Goal: Task Accomplishment & Management: Manage account settings

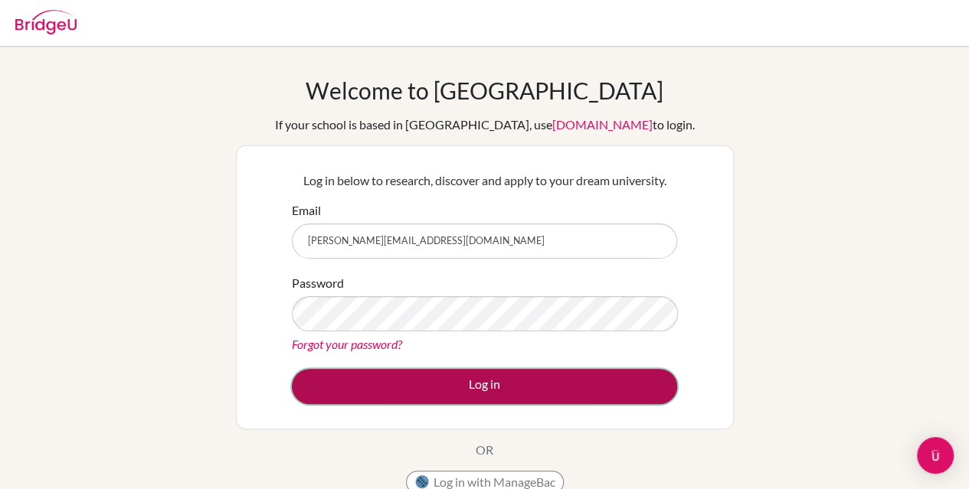
click at [538, 381] on button "Log in" at bounding box center [484, 386] width 385 height 35
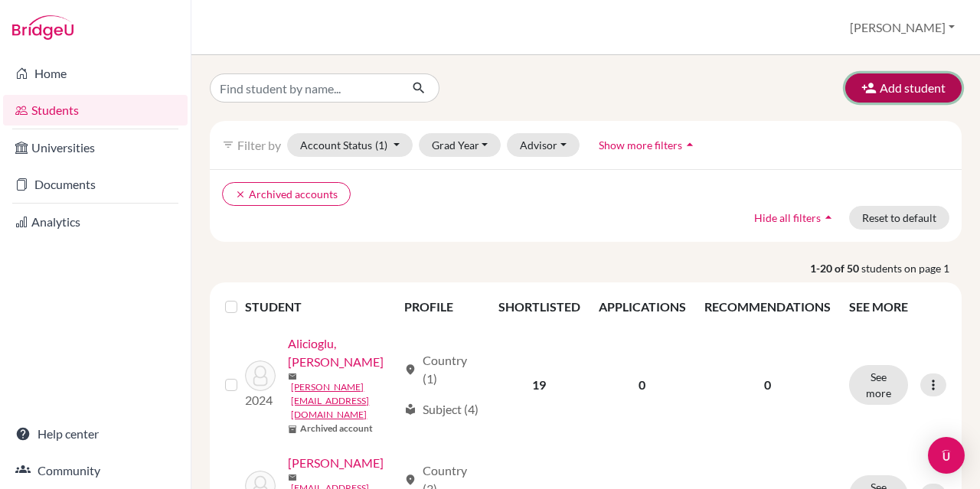
click at [869, 83] on button "Add student" at bounding box center [904, 88] width 116 height 29
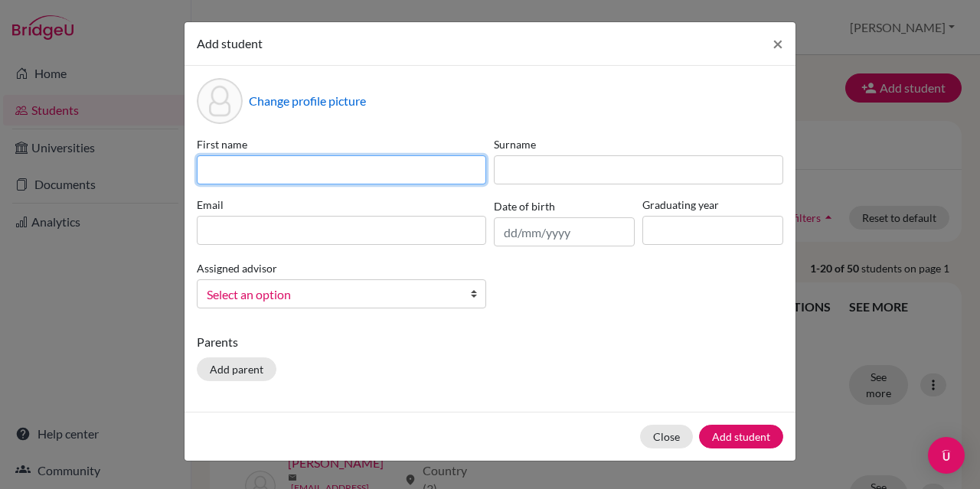
click at [444, 170] on input at bounding box center [342, 170] width 290 height 29
type input "Baran"
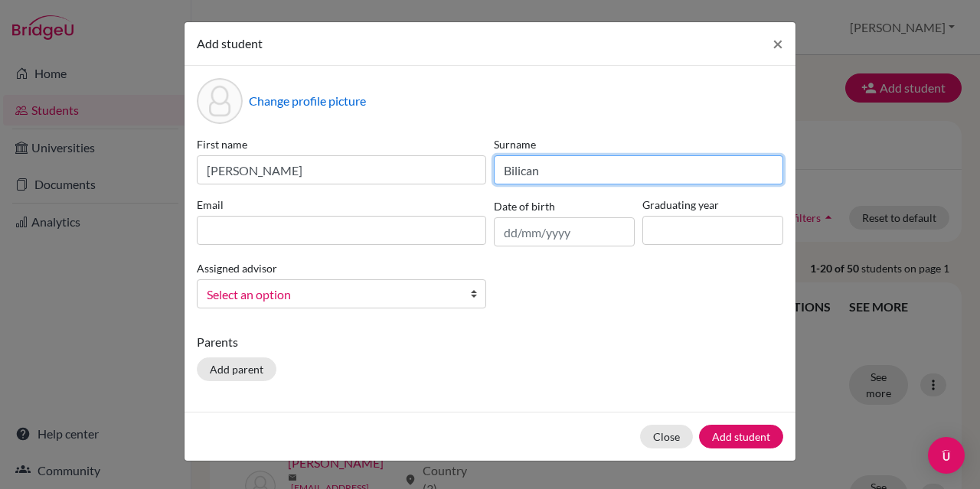
type input "Bilican"
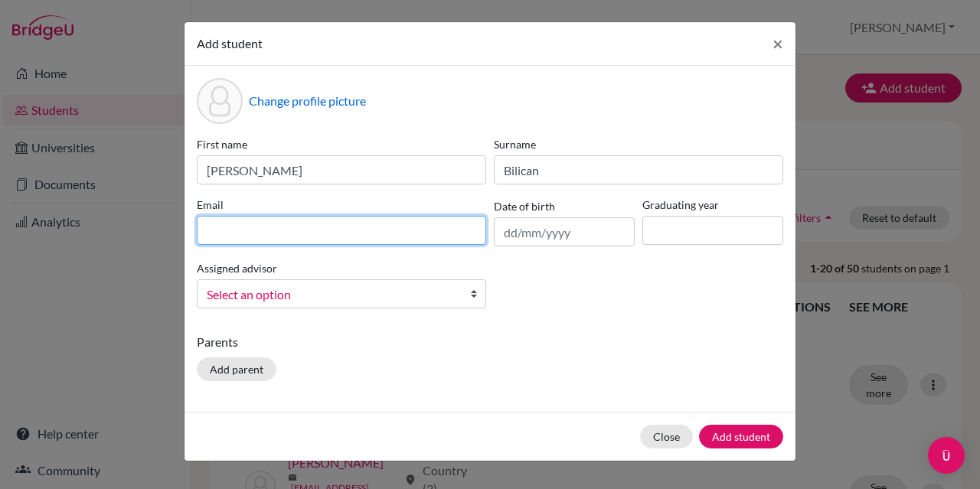
click at [397, 237] on input at bounding box center [342, 230] width 290 height 29
type input "b"
drag, startPoint x: 300, startPoint y: 217, endPoint x: 240, endPoint y: 229, distance: 61.7
click at [240, 229] on input "b" at bounding box center [342, 230] width 290 height 29
paste input "[PERSON_NAME][EMAIL_ADDRESS][DOMAIN_NAME]"
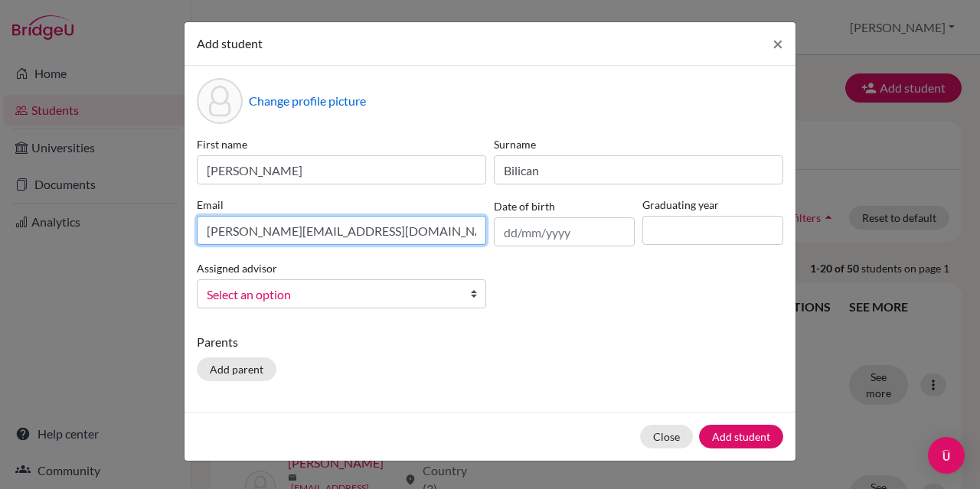
type input "[PERSON_NAME][EMAIL_ADDRESS][DOMAIN_NAME]"
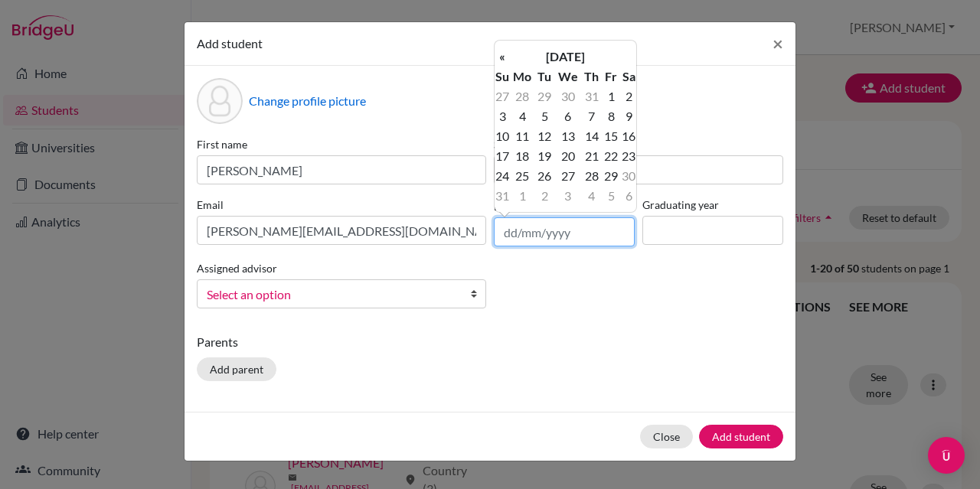
click at [541, 233] on input "text" at bounding box center [564, 232] width 141 height 29
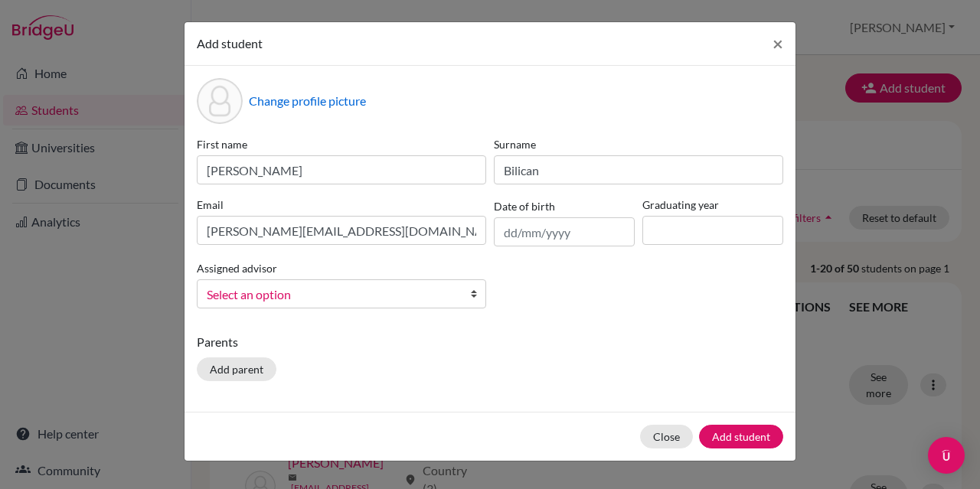
click at [550, 252] on div "First name Baran Surname Bilican Email baran.bilican@is-ruhr.de Date of birth G…" at bounding box center [490, 228] width 594 height 185
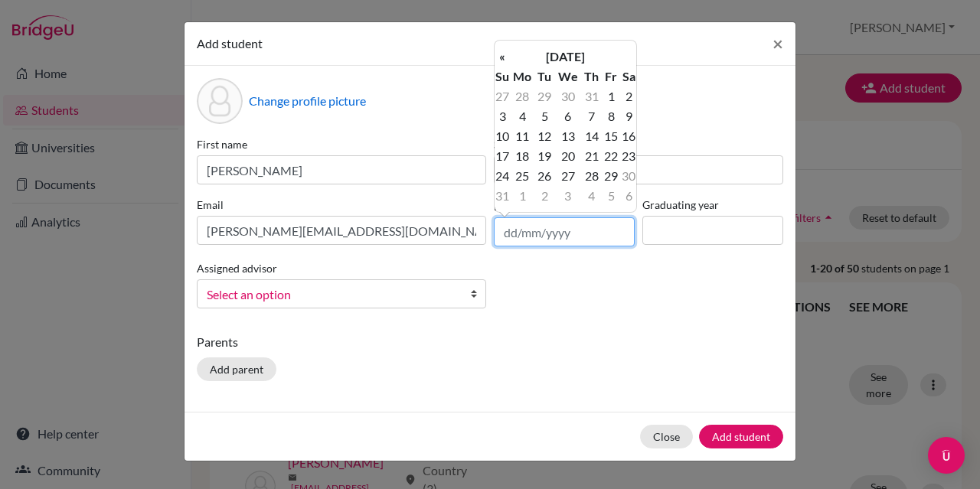
click at [541, 240] on input "text" at bounding box center [564, 232] width 141 height 29
click at [501, 55] on th "«" at bounding box center [502, 57] width 15 height 20
click at [565, 54] on th "May 2025" at bounding box center [565, 57] width 111 height 20
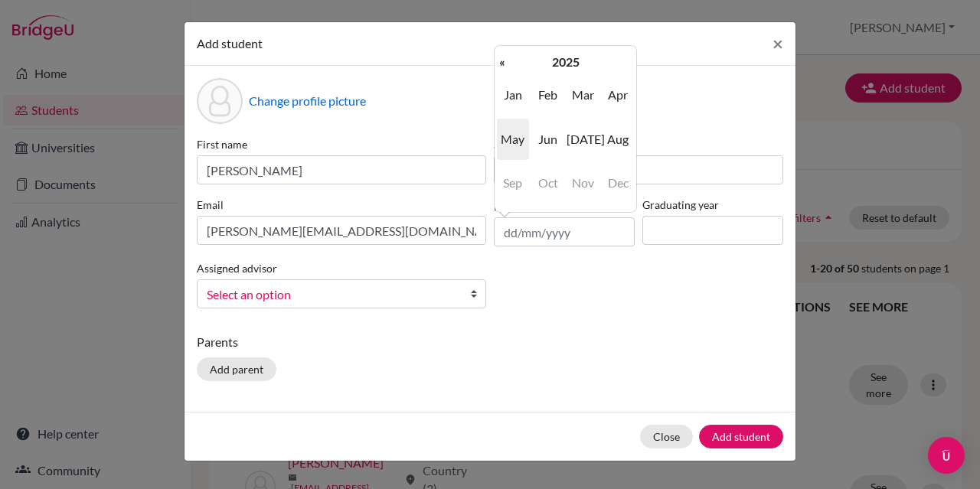
click at [565, 54] on th "2025" at bounding box center [565, 62] width 111 height 20
click at [527, 100] on span "2019" at bounding box center [513, 94] width 32 height 41
click at [498, 62] on th "«" at bounding box center [502, 62] width 15 height 20
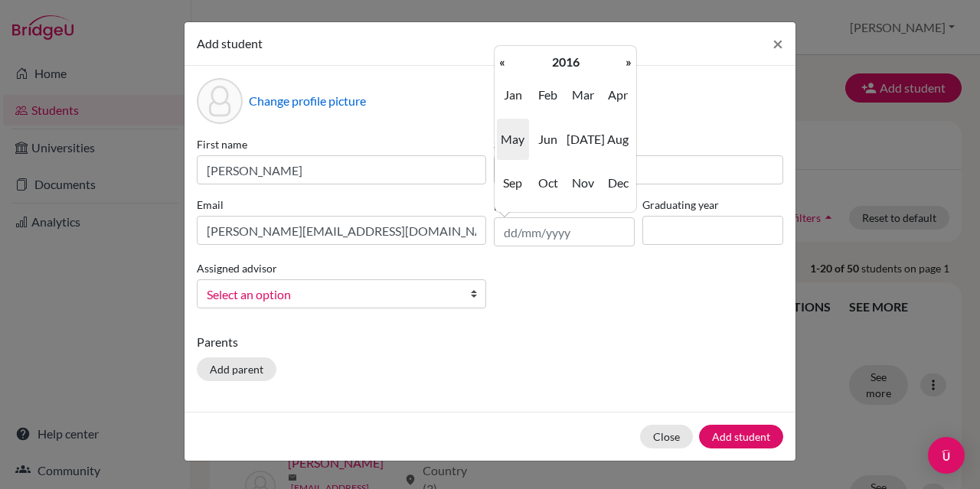
click at [498, 62] on th "«" at bounding box center [502, 62] width 15 height 20
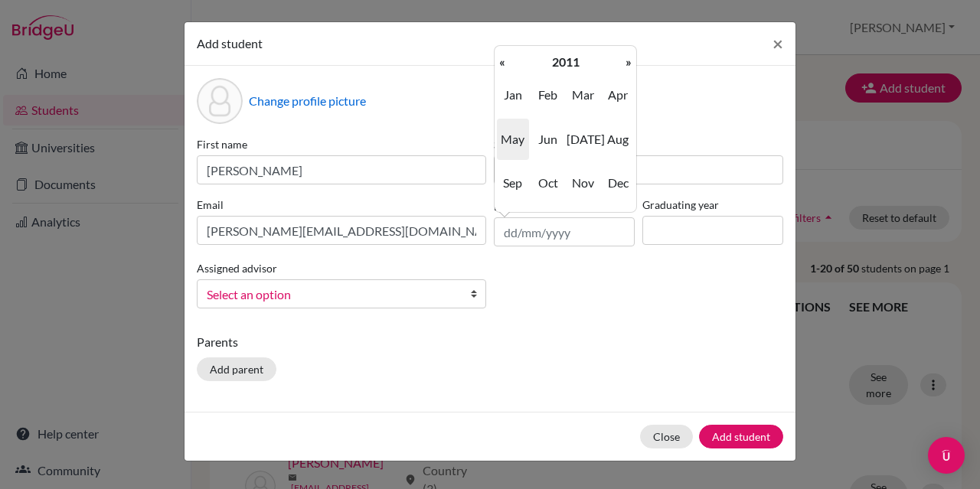
click at [498, 62] on th "«" at bounding box center [502, 62] width 15 height 20
click at [507, 177] on span "Sep" at bounding box center [513, 182] width 32 height 41
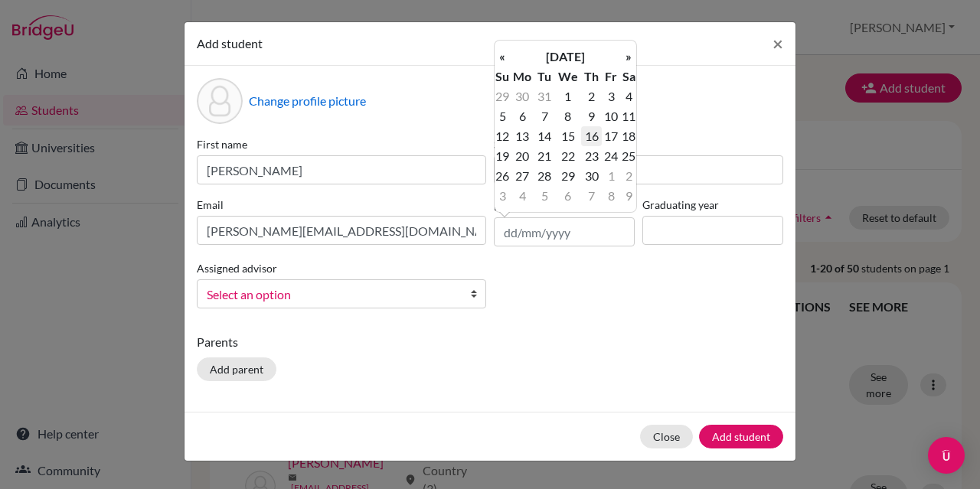
click at [595, 139] on td "16" at bounding box center [591, 136] width 20 height 20
type input "16/09/2010"
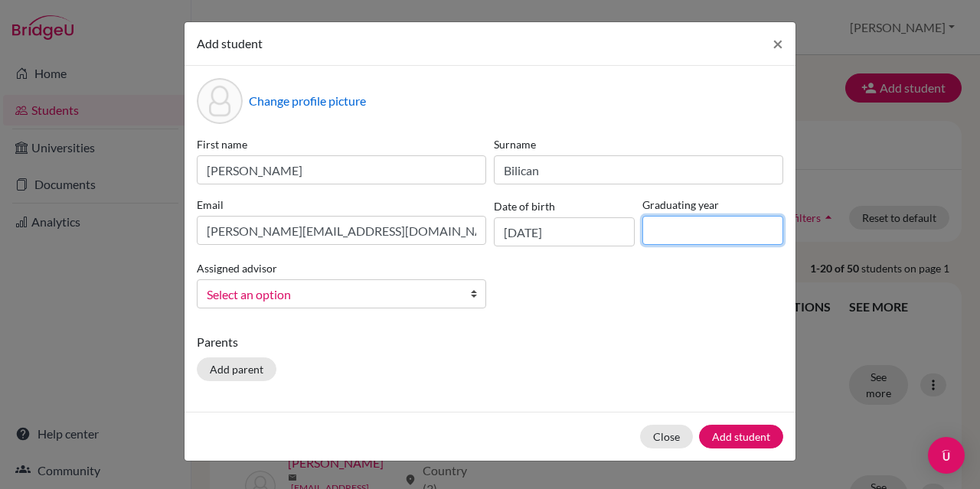
click at [668, 226] on input at bounding box center [713, 230] width 141 height 29
type input "2028"
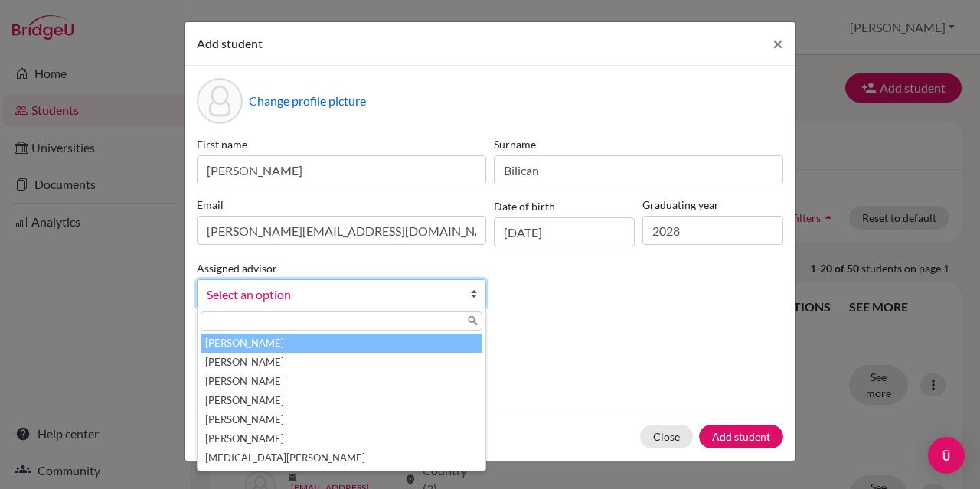
click at [473, 296] on b at bounding box center [477, 294] width 15 height 28
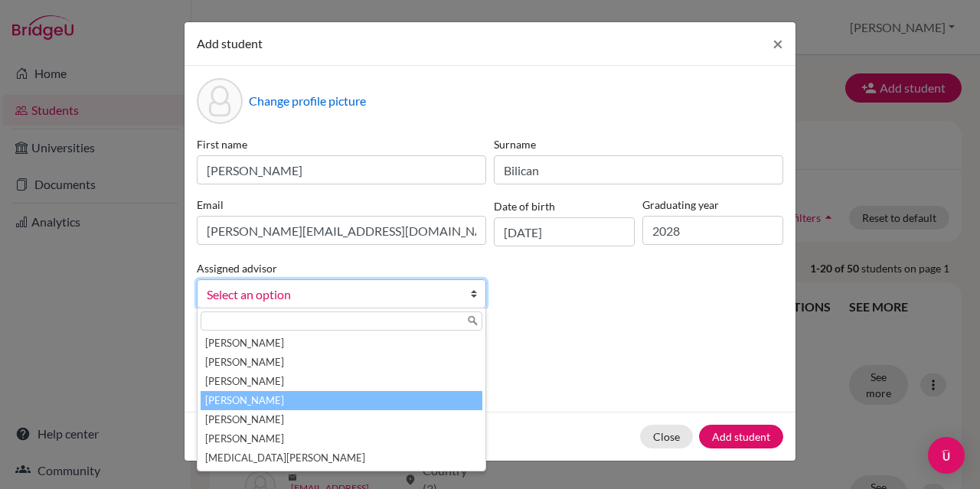
click at [424, 404] on li "[PERSON_NAME]" at bounding box center [342, 400] width 282 height 19
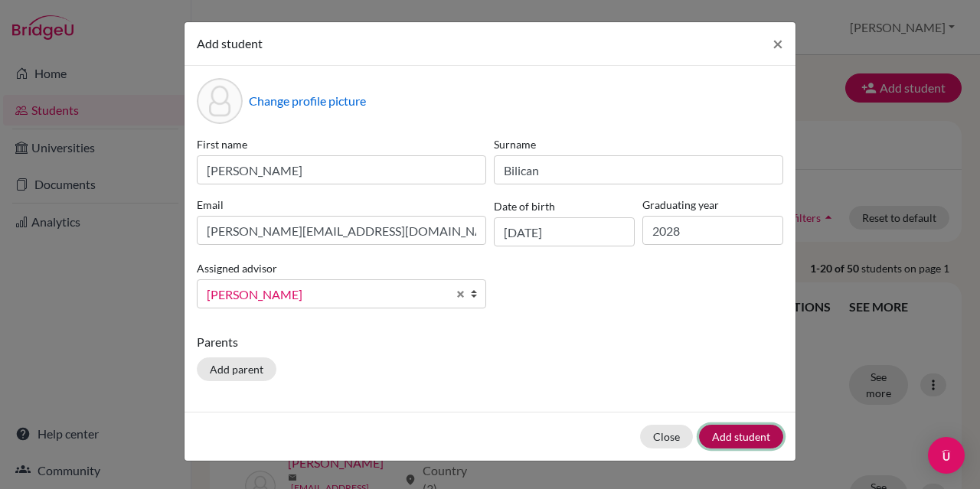
click at [732, 434] on button "Add student" at bounding box center [741, 437] width 84 height 24
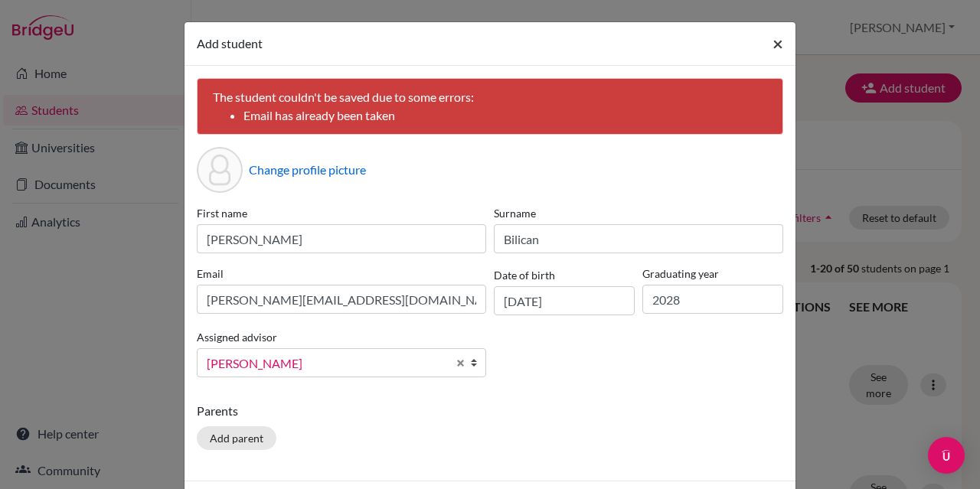
click at [773, 40] on span "×" at bounding box center [778, 43] width 11 height 22
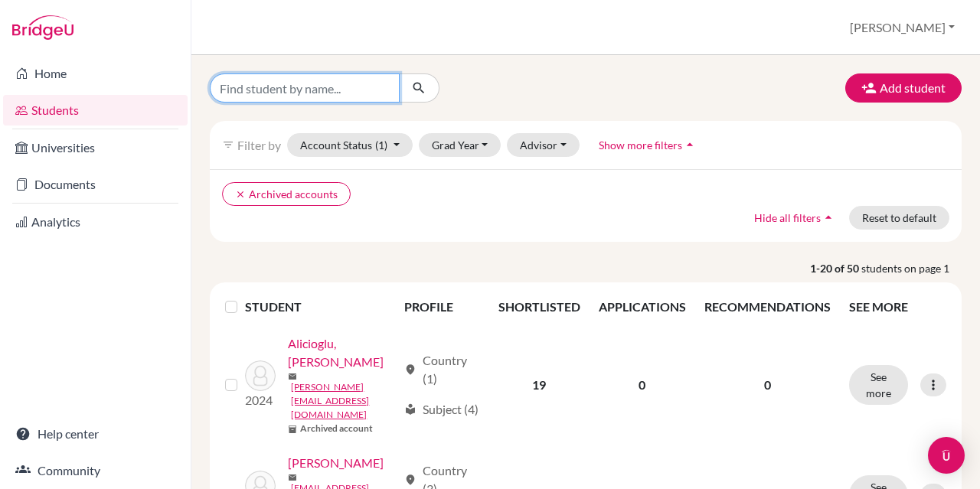
click at [351, 84] on input "Find student by name..." at bounding box center [305, 88] width 190 height 29
type input "baran"
click button "submit" at bounding box center [419, 88] width 41 height 29
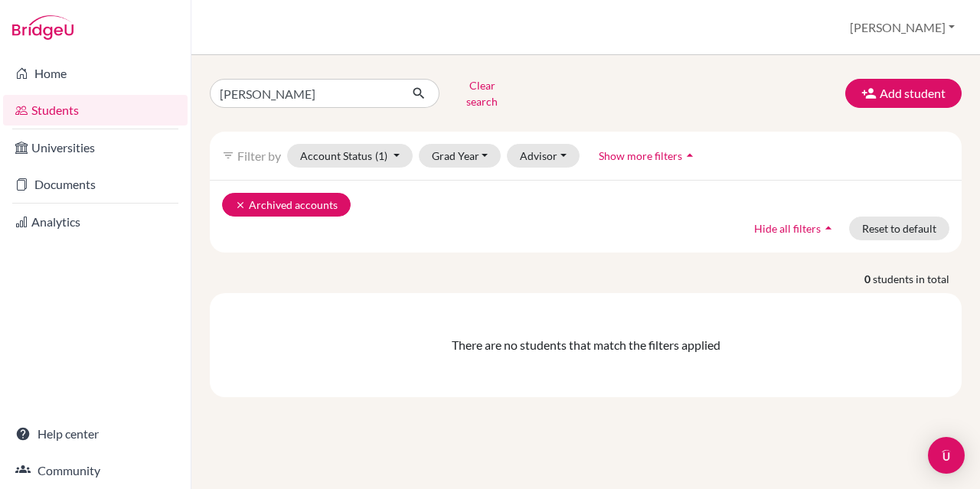
drag, startPoint x: 288, startPoint y: 206, endPoint x: 285, endPoint y: 193, distance: 13.4
click at [285, 193] on div "clear Archived accounts Hide all filters arrow_drop_up Reset to default" at bounding box center [586, 216] width 752 height 73
click at [285, 193] on button "clear Archived accounts" at bounding box center [286, 205] width 129 height 24
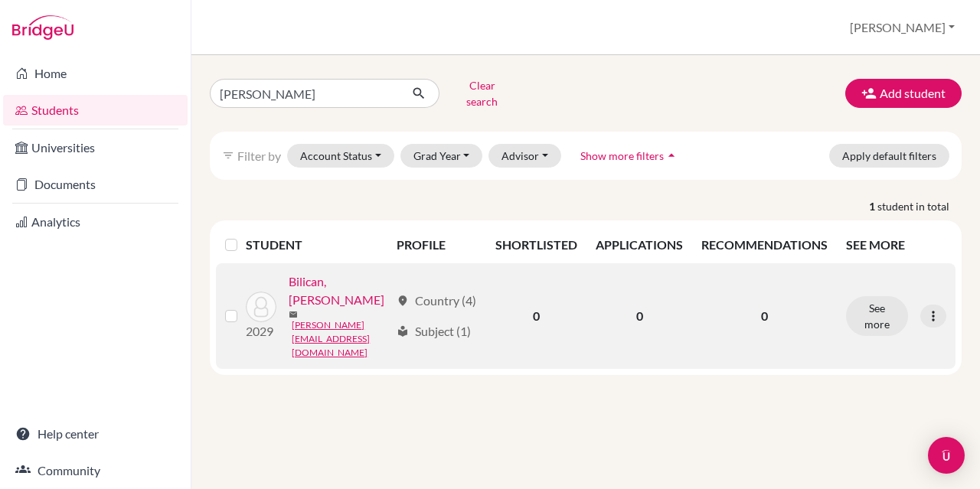
click at [230, 307] on div at bounding box center [234, 316] width 18 height 18
click at [244, 307] on label at bounding box center [244, 307] width 0 height 0
click at [0, 0] on input "checkbox" at bounding box center [0, 0] width 0 height 0
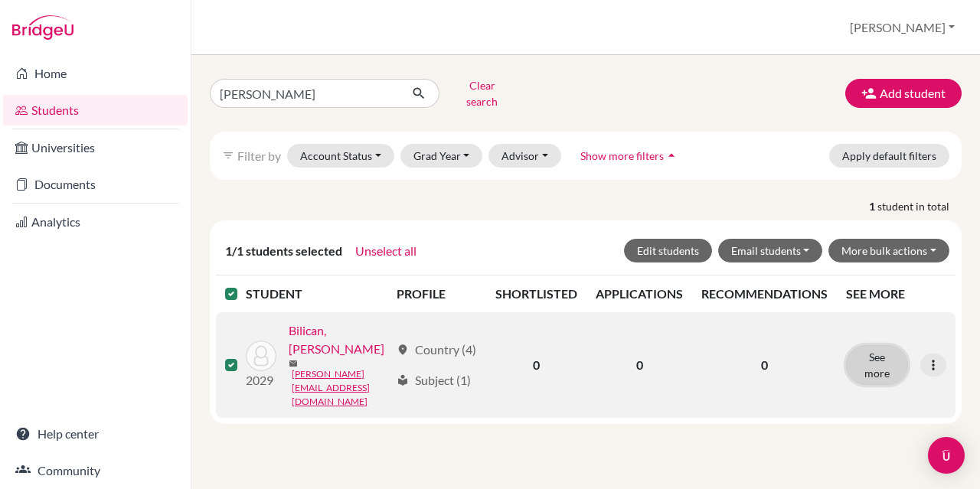
click at [882, 345] on button "See more" at bounding box center [877, 365] width 62 height 40
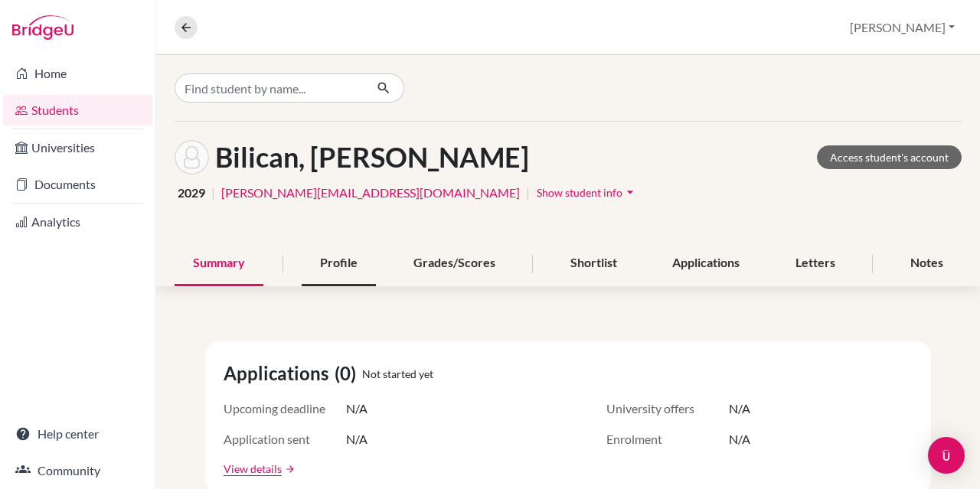
click at [317, 264] on div "Profile" at bounding box center [339, 263] width 74 height 45
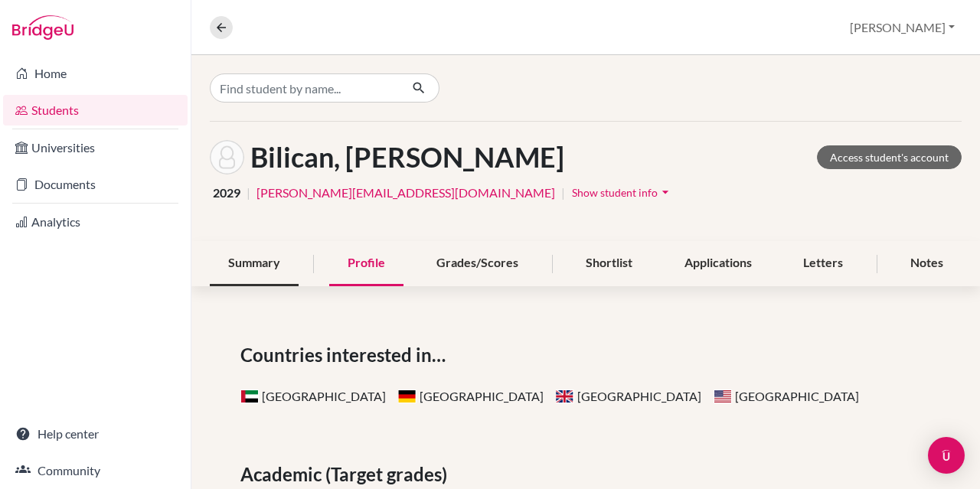
click at [257, 268] on div "Summary" at bounding box center [254, 263] width 89 height 45
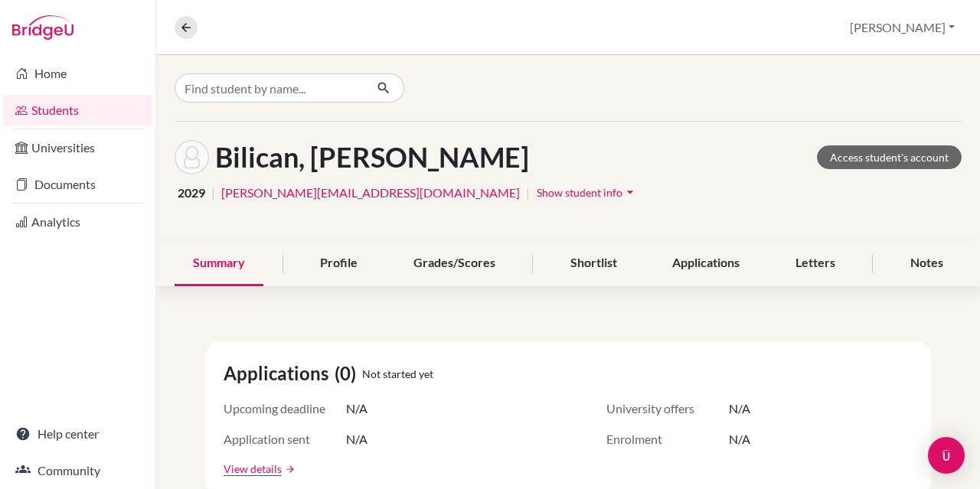
click at [537, 190] on span "Show student info" at bounding box center [580, 192] width 86 height 13
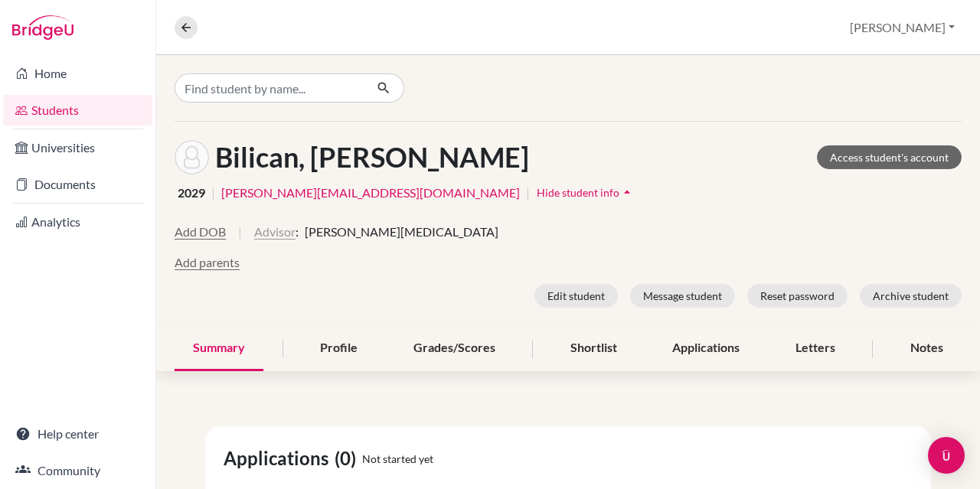
click at [268, 232] on button "Advisor" at bounding box center [274, 232] width 41 height 18
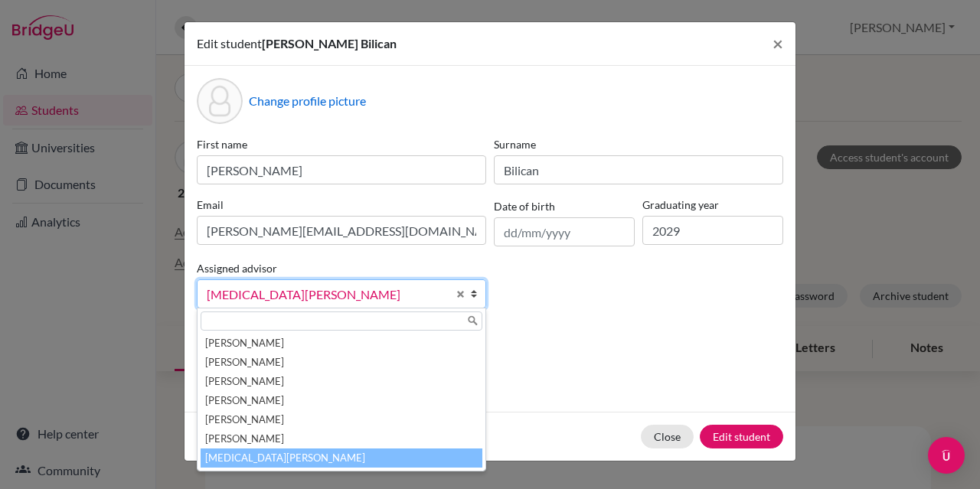
click at [265, 298] on span "[MEDICAL_DATA][PERSON_NAME]" at bounding box center [327, 295] width 241 height 20
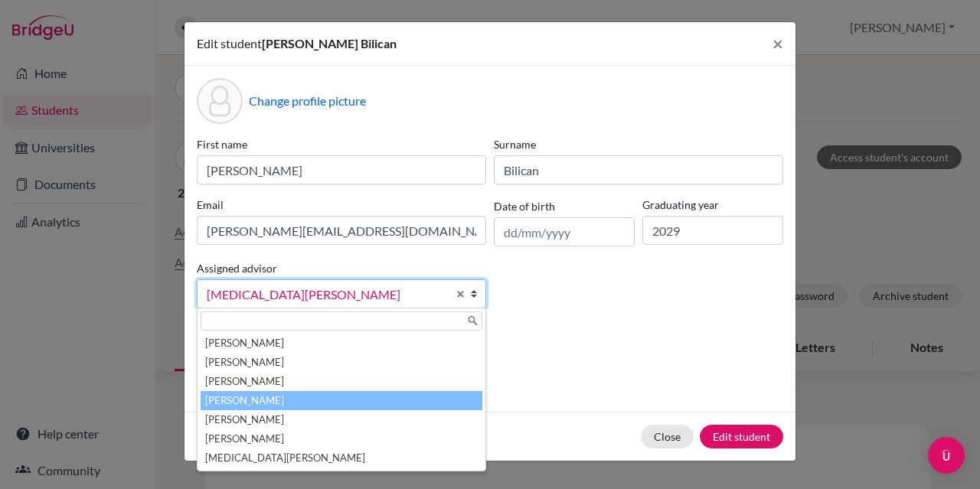
click at [270, 401] on li "[PERSON_NAME]" at bounding box center [342, 400] width 282 height 19
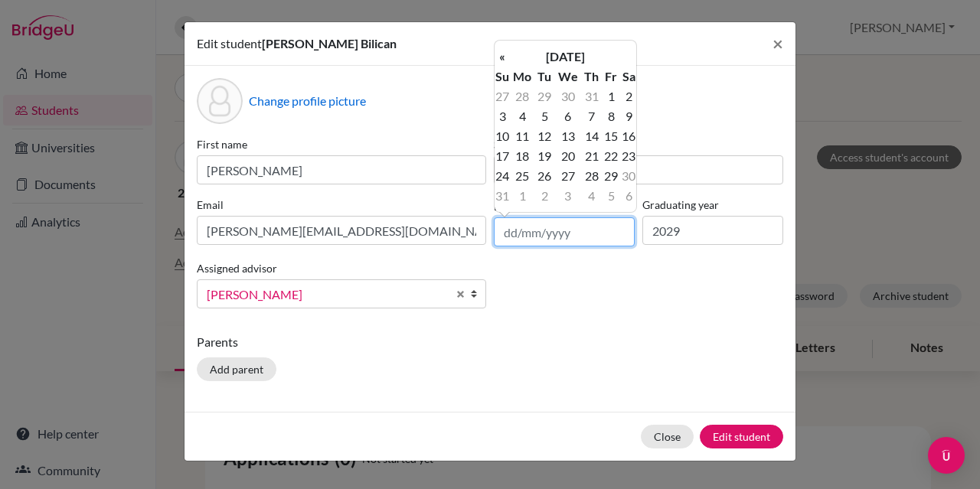
click at [531, 241] on input "text" at bounding box center [564, 232] width 141 height 29
click at [539, 51] on th "August 2025" at bounding box center [565, 57] width 111 height 20
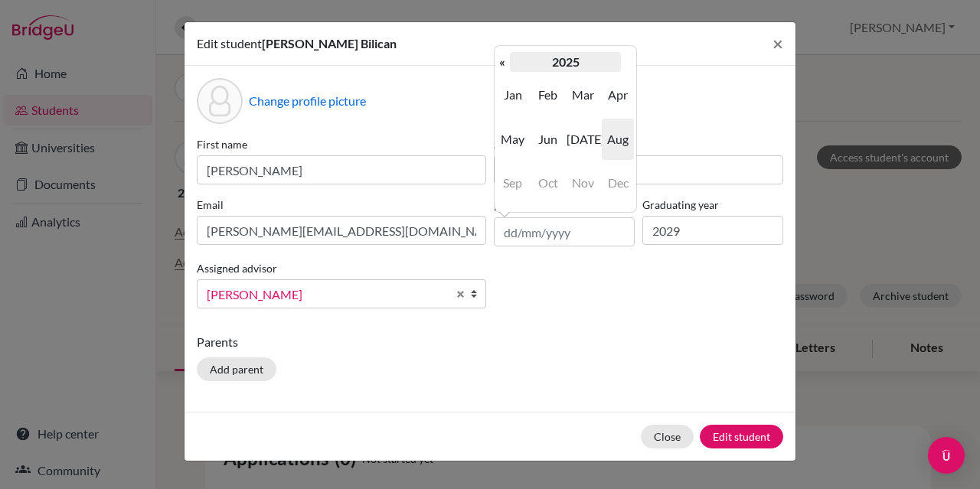
click at [535, 61] on th "2025" at bounding box center [565, 62] width 111 height 20
click at [510, 89] on span "2019" at bounding box center [513, 94] width 32 height 41
click at [502, 64] on th "«" at bounding box center [502, 62] width 15 height 20
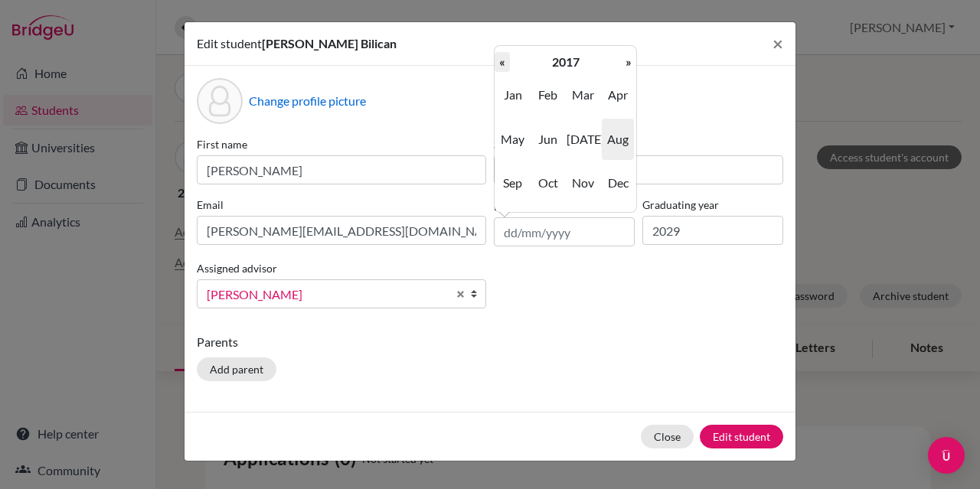
click at [502, 64] on th "«" at bounding box center [502, 62] width 15 height 20
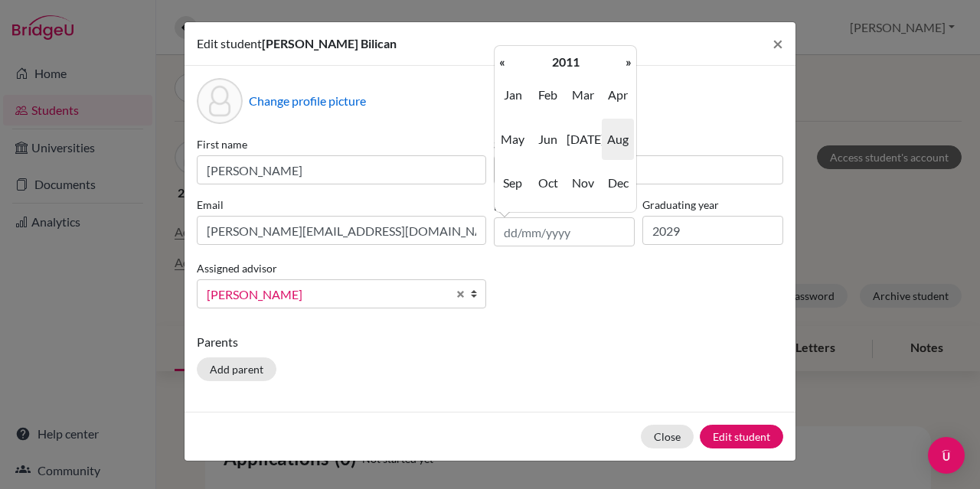
click at [502, 64] on th "«" at bounding box center [502, 62] width 15 height 20
click at [513, 178] on span "Sep" at bounding box center [513, 182] width 32 height 41
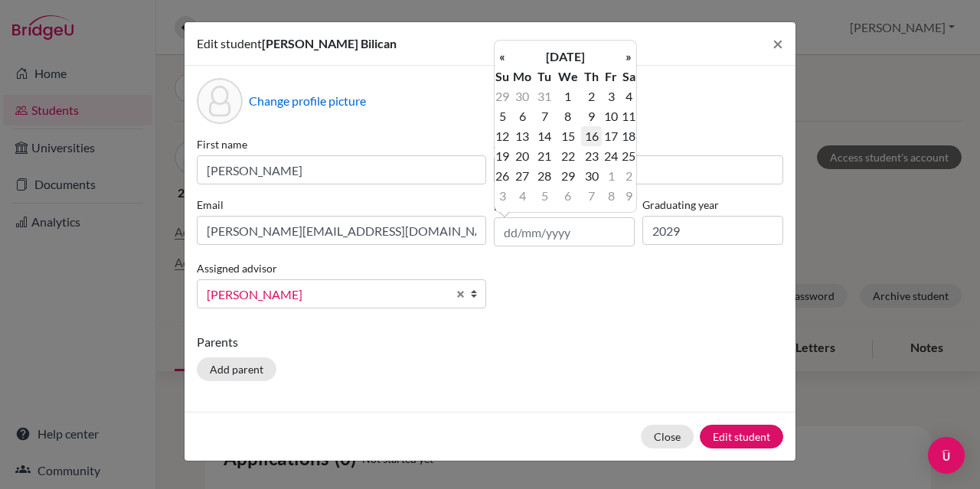
click at [593, 142] on td "16" at bounding box center [591, 136] width 20 height 20
type input "16/09/2010"
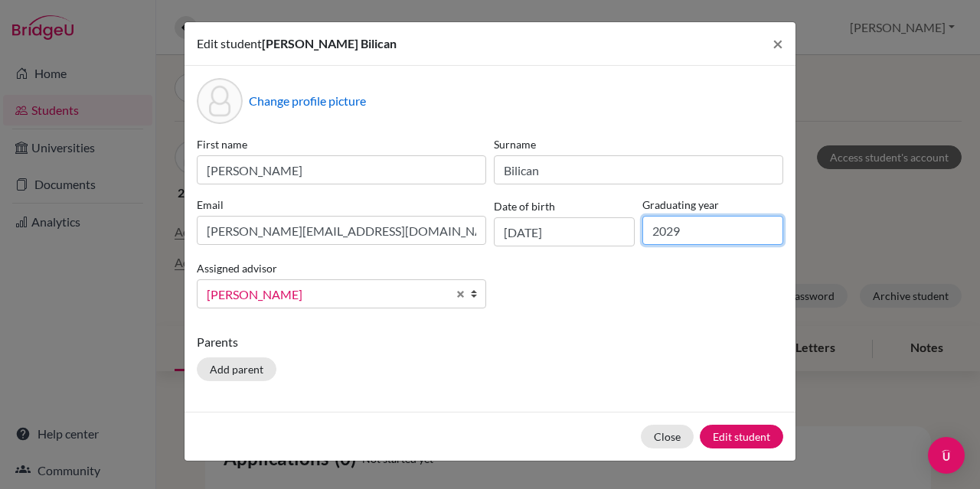
click at [728, 238] on input "2029" at bounding box center [713, 230] width 141 height 29
type input "2028"
click at [594, 275] on div "First name Baran Surname Bilican Email baran.bilican@is-ruhr.de Date of birth 1…" at bounding box center [490, 228] width 594 height 185
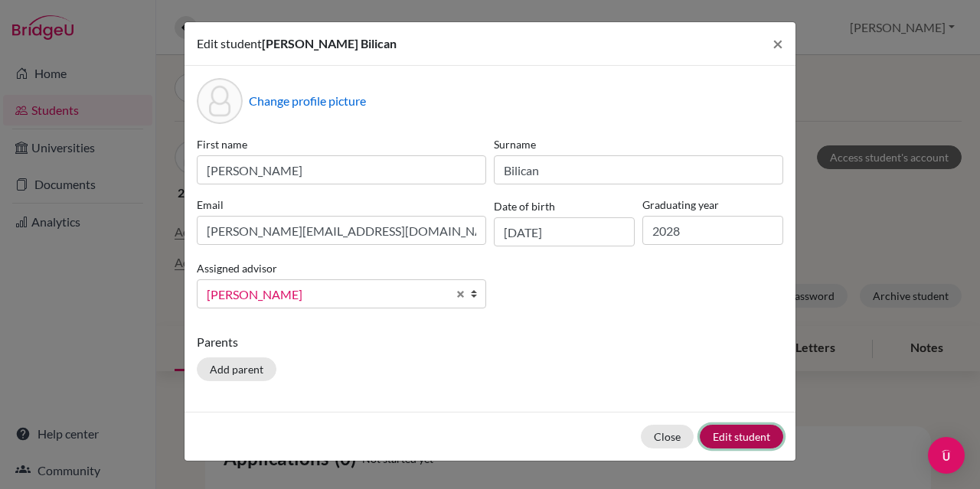
click at [723, 445] on button "Edit student" at bounding box center [741, 437] width 83 height 24
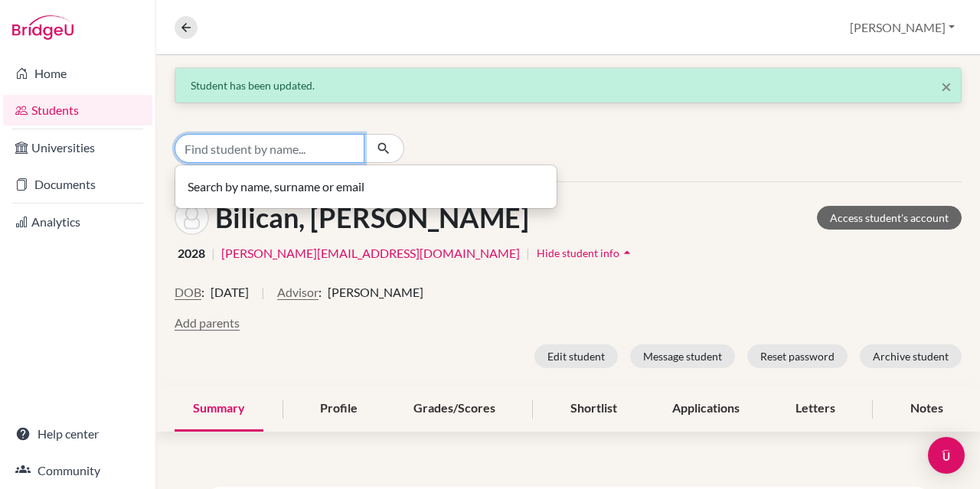
click at [254, 151] on input "Find student by name..." at bounding box center [270, 148] width 190 height 29
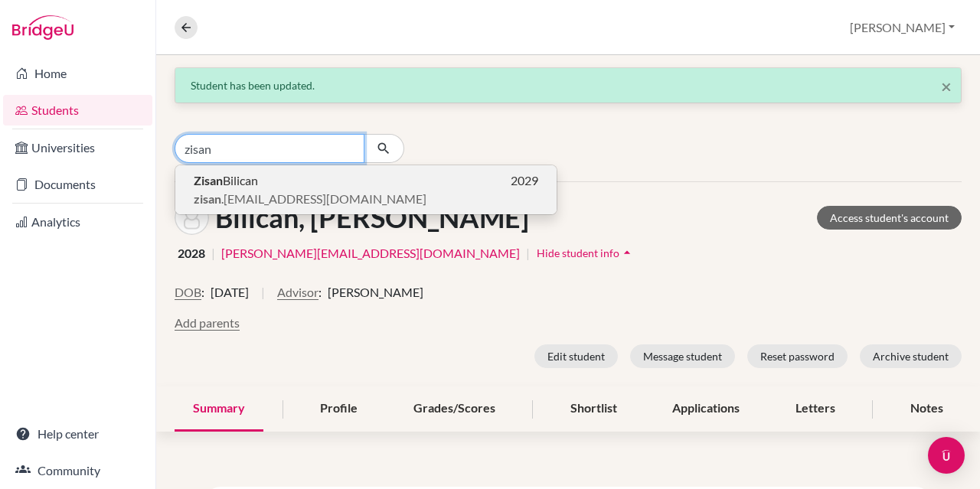
type input "zisan"
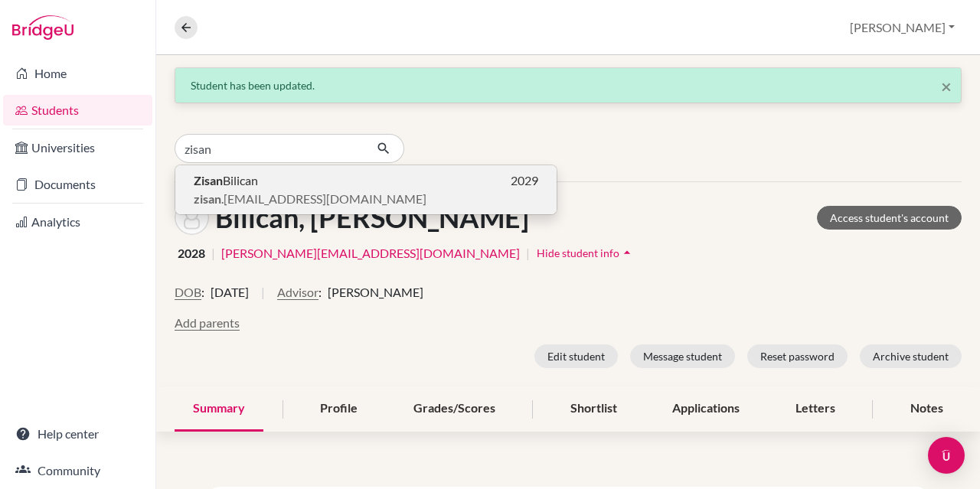
click at [244, 195] on span "zisan .bilican@is-ruhr.de" at bounding box center [310, 199] width 233 height 18
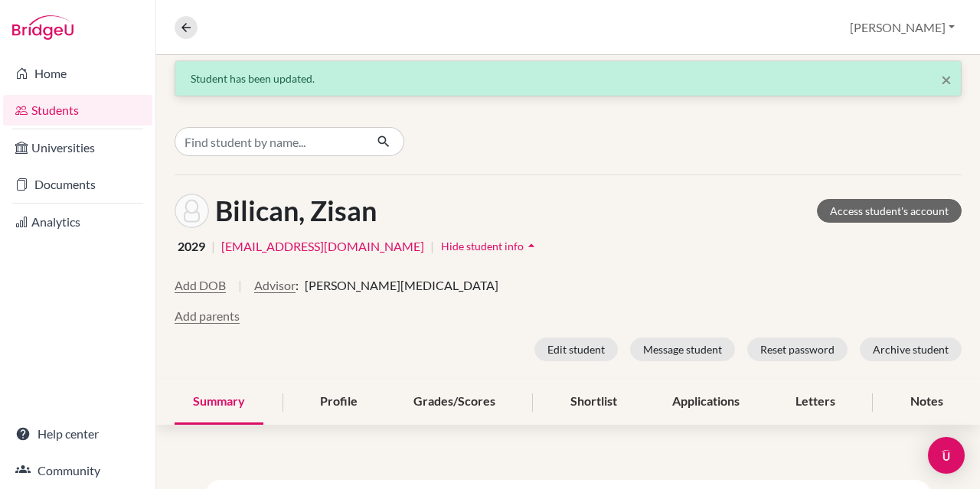
scroll to position [8, 0]
click at [279, 283] on button "Advisor" at bounding box center [274, 285] width 41 height 18
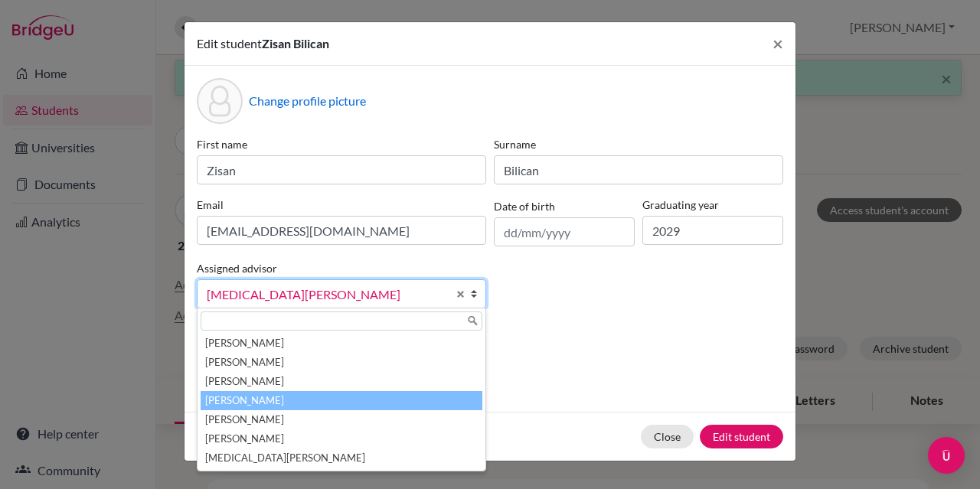
click at [353, 402] on li "[PERSON_NAME]" at bounding box center [342, 400] width 282 height 19
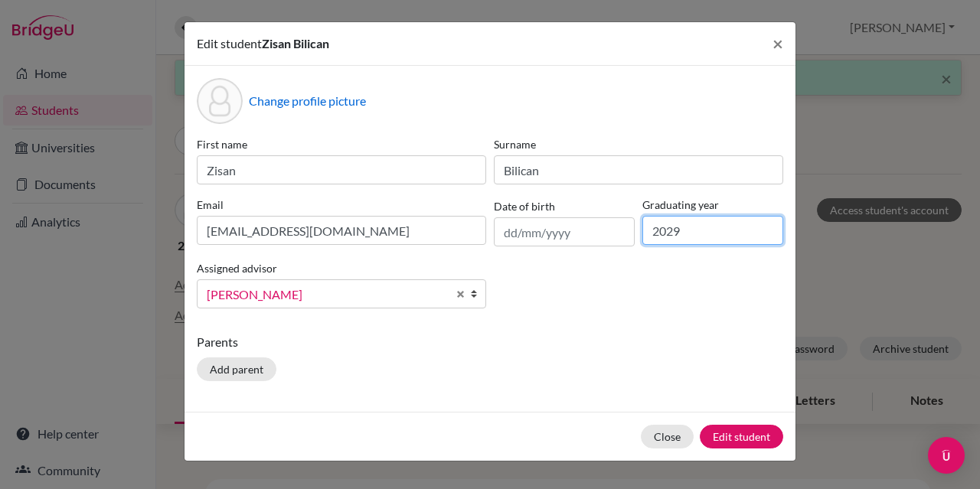
click at [705, 228] on input "2029" at bounding box center [713, 230] width 141 height 29
type input "2028"
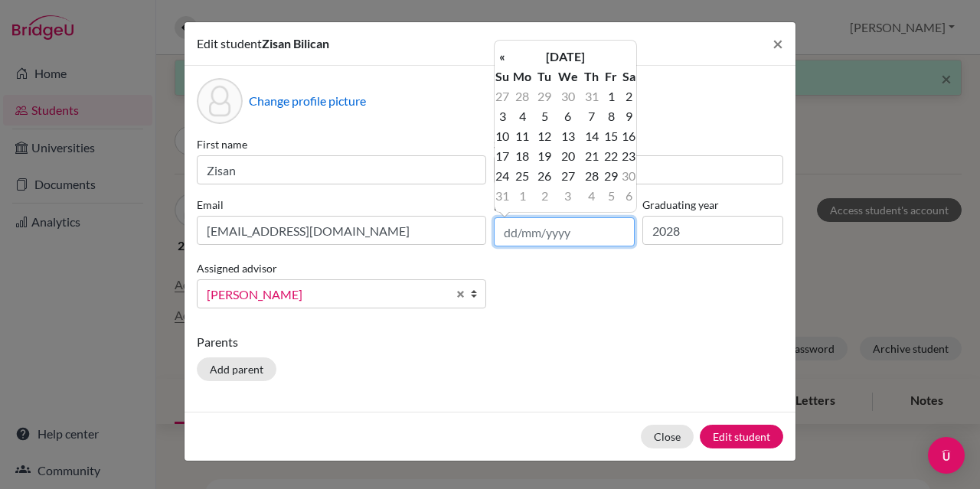
click at [552, 234] on input "text" at bounding box center [564, 232] width 141 height 29
click at [561, 54] on th "August 2025" at bounding box center [565, 57] width 111 height 20
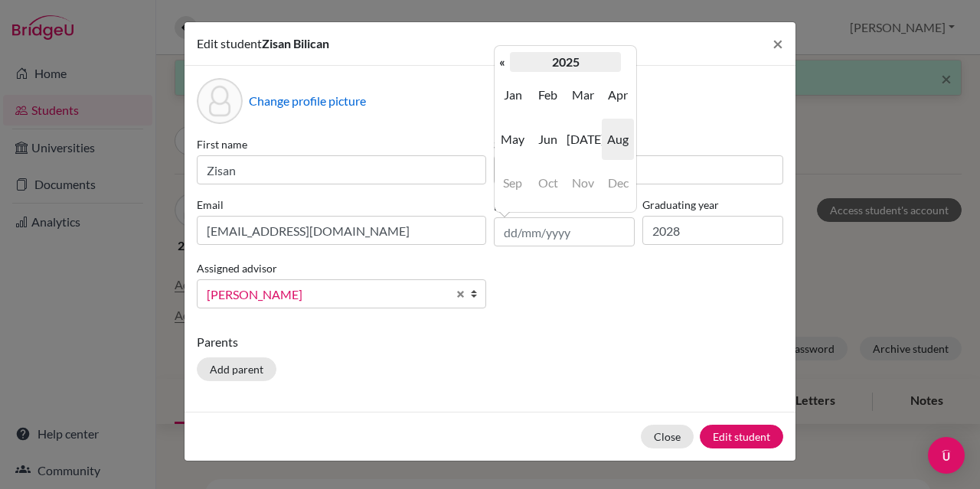
click at [536, 61] on th "2025" at bounding box center [565, 62] width 111 height 20
click at [518, 99] on span "2019" at bounding box center [513, 94] width 32 height 41
click at [503, 65] on th "«" at bounding box center [502, 62] width 15 height 20
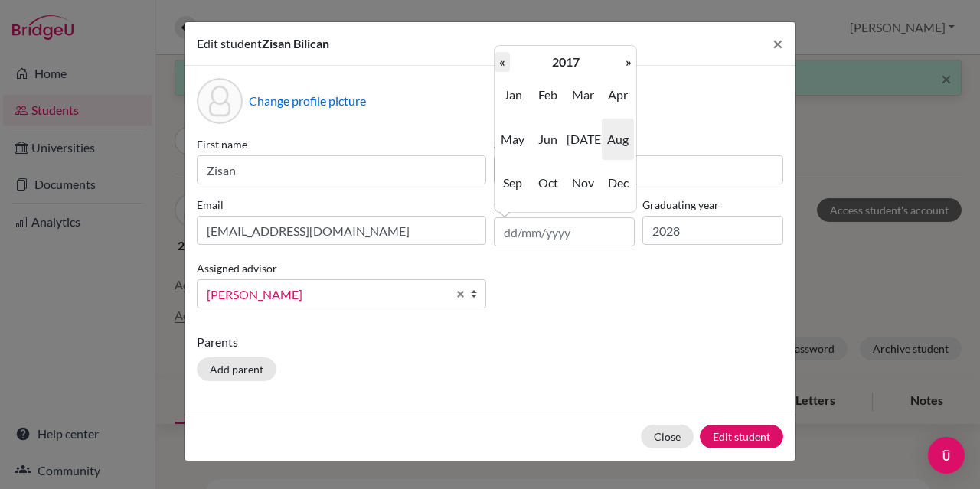
click at [503, 65] on th "«" at bounding box center [502, 62] width 15 height 20
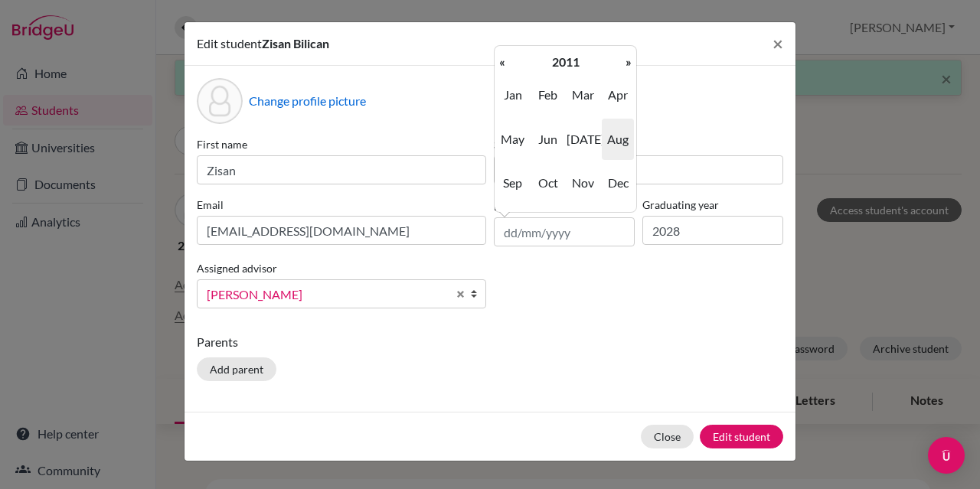
click at [503, 65] on th "«" at bounding box center [502, 62] width 15 height 20
click at [517, 183] on span "Sep" at bounding box center [513, 182] width 32 height 41
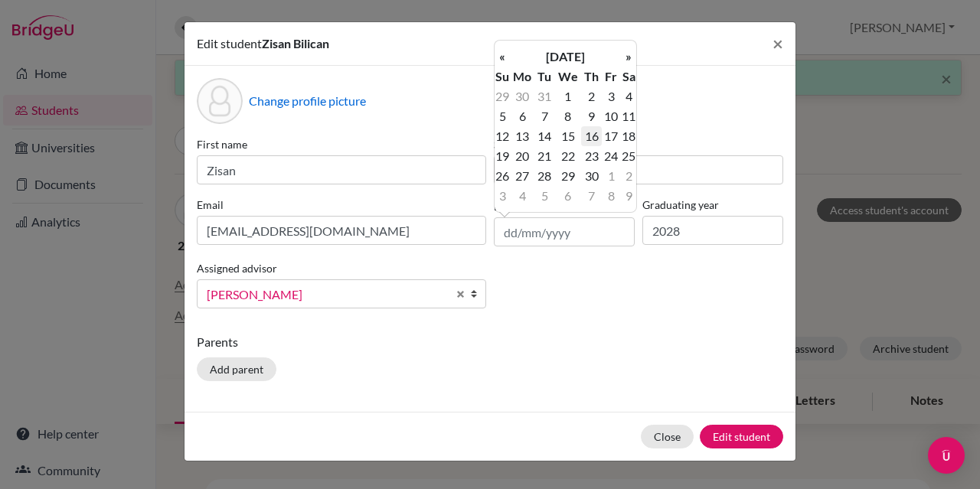
click at [591, 136] on td "16" at bounding box center [591, 136] width 20 height 20
type input "16/09/2010"
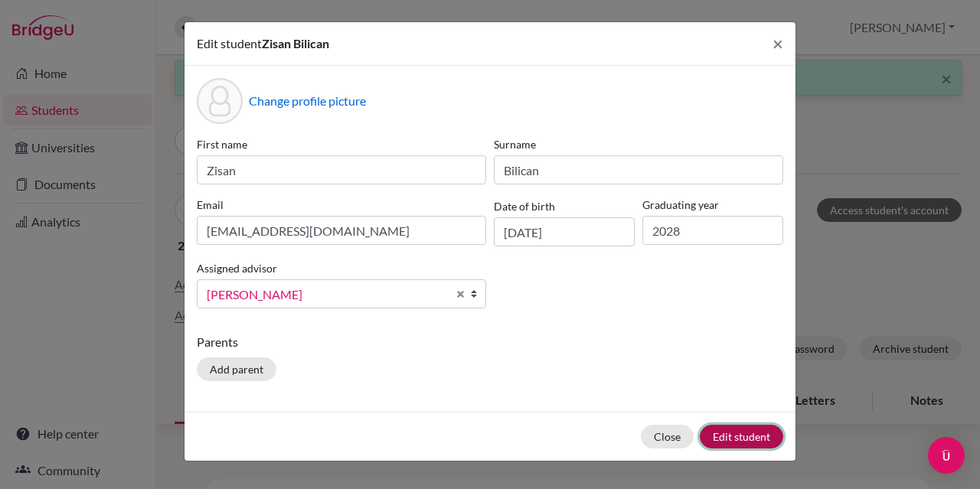
click at [729, 436] on button "Edit student" at bounding box center [741, 437] width 83 height 24
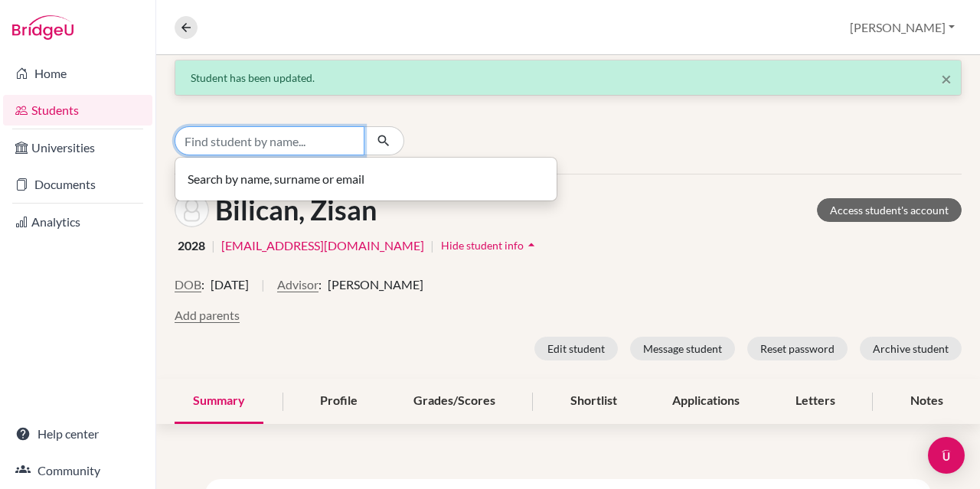
click at [300, 146] on input "Find student by name..." at bounding box center [270, 140] width 190 height 29
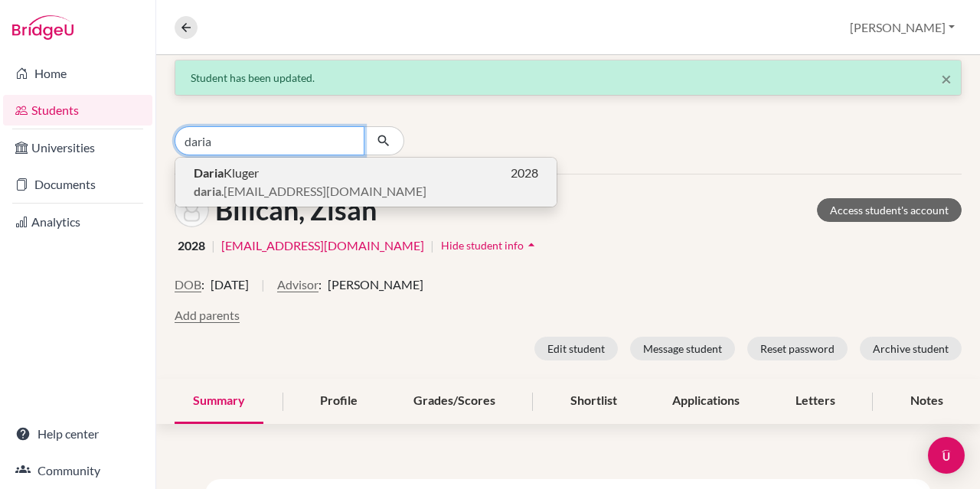
type input "daria"
click at [295, 178] on p "Daria Kluger 2028" at bounding box center [366, 173] width 345 height 18
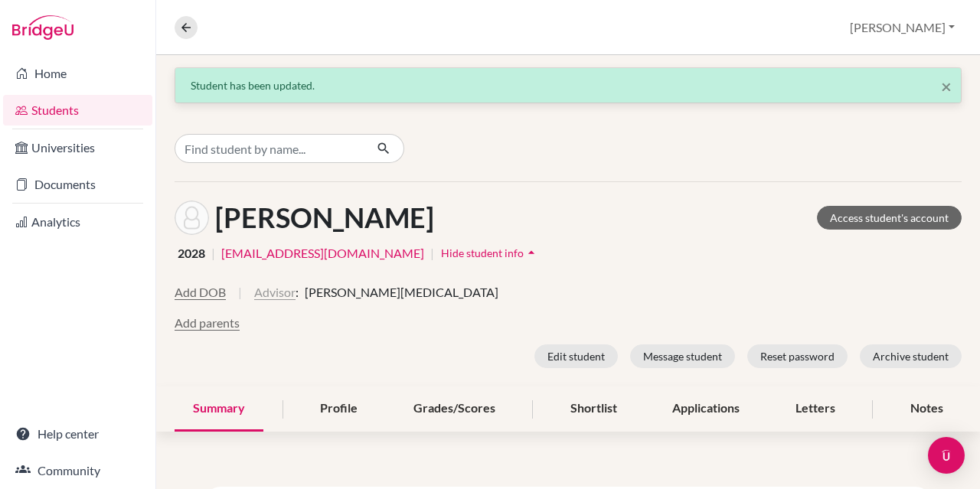
click at [256, 284] on button "Advisor" at bounding box center [274, 292] width 41 height 18
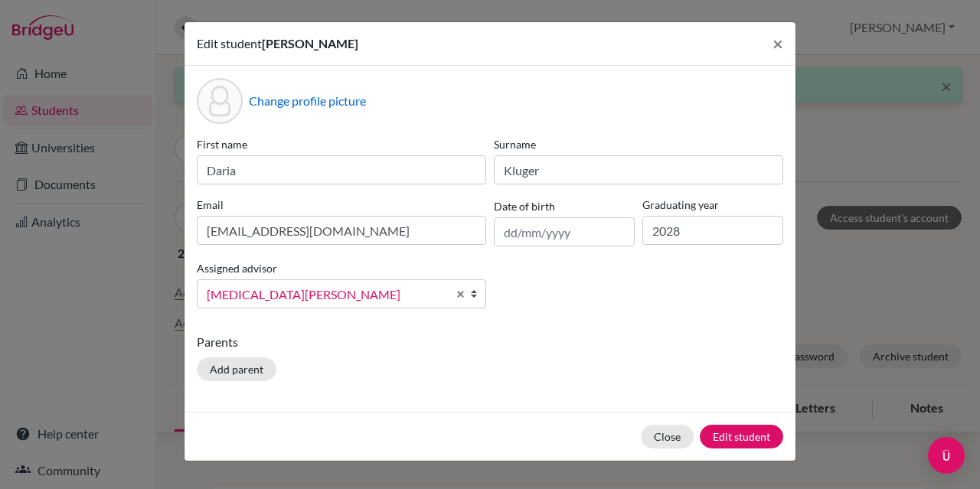
click at [256, 285] on span "[MEDICAL_DATA][PERSON_NAME]" at bounding box center [327, 295] width 241 height 20
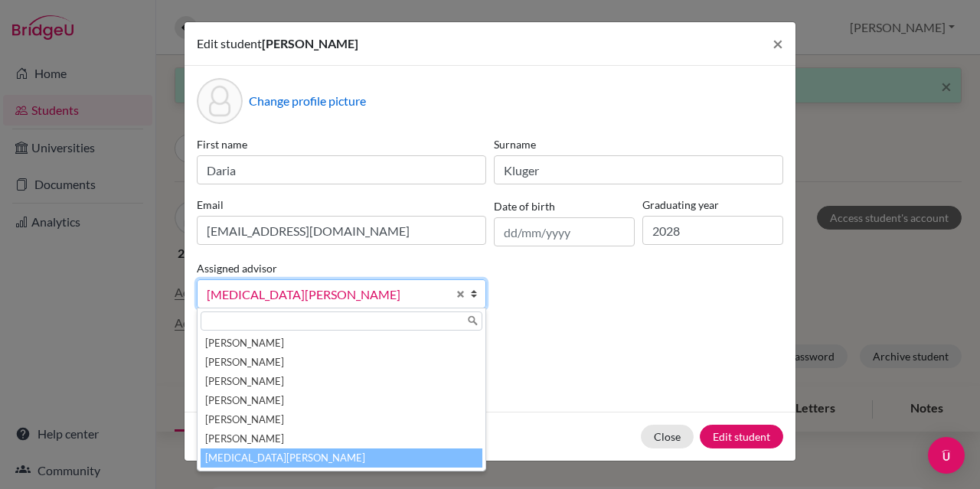
click at [256, 291] on span "[MEDICAL_DATA][PERSON_NAME]" at bounding box center [327, 295] width 241 height 20
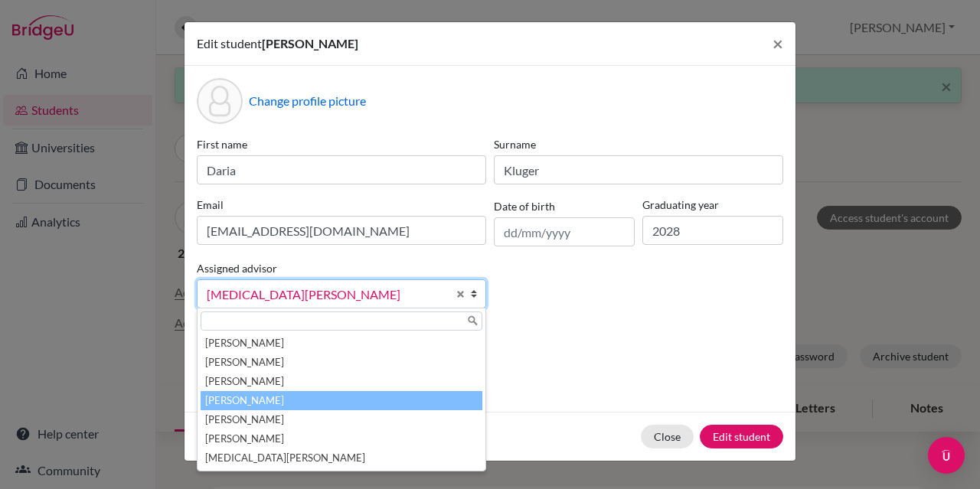
click at [259, 401] on li "[PERSON_NAME]" at bounding box center [342, 400] width 282 height 19
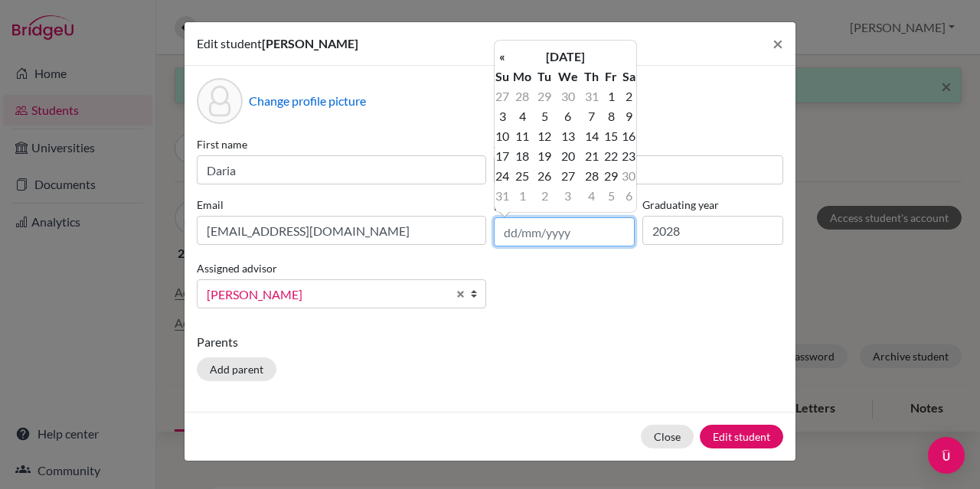
click at [581, 231] on input "text" at bounding box center [564, 232] width 141 height 29
click at [561, 50] on th "August 2025" at bounding box center [565, 57] width 111 height 20
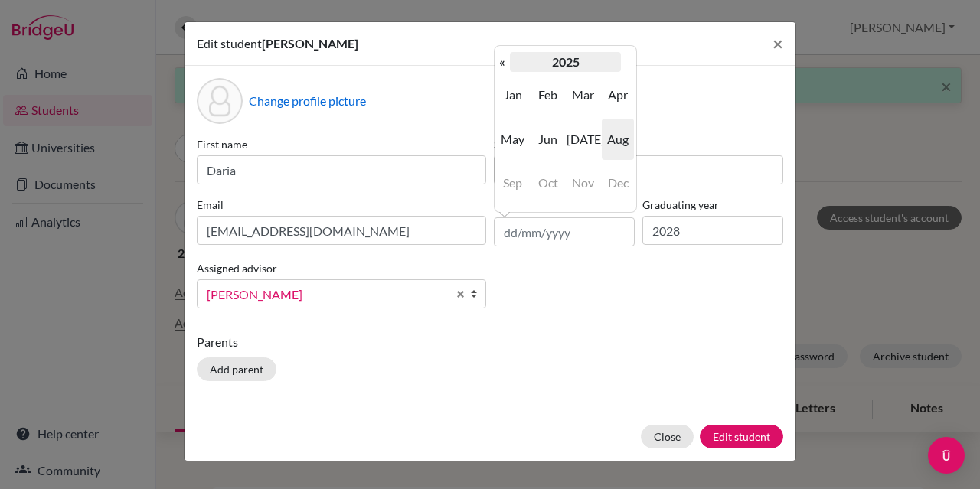
click at [561, 61] on th "2025" at bounding box center [565, 62] width 111 height 20
click at [503, 100] on span "2019" at bounding box center [513, 94] width 32 height 41
click at [506, 62] on th "«" at bounding box center [502, 62] width 15 height 20
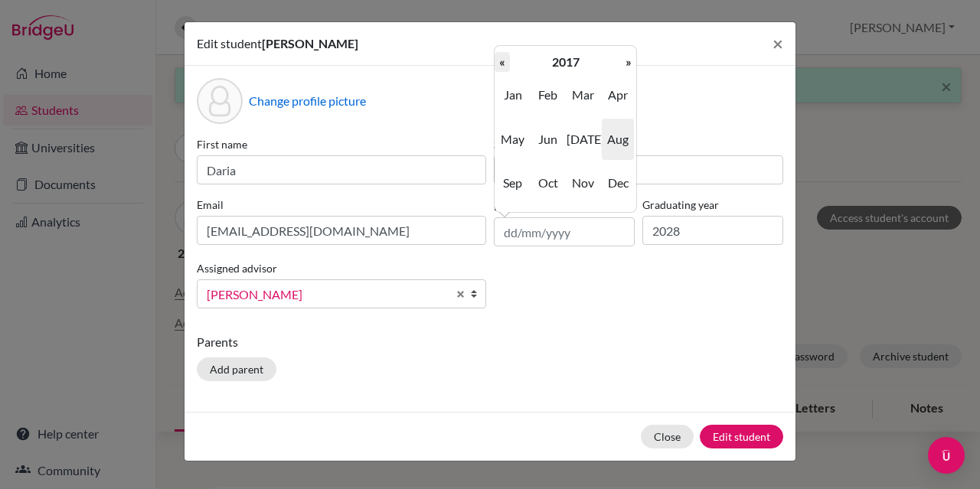
click at [506, 62] on th "«" at bounding box center [502, 62] width 15 height 20
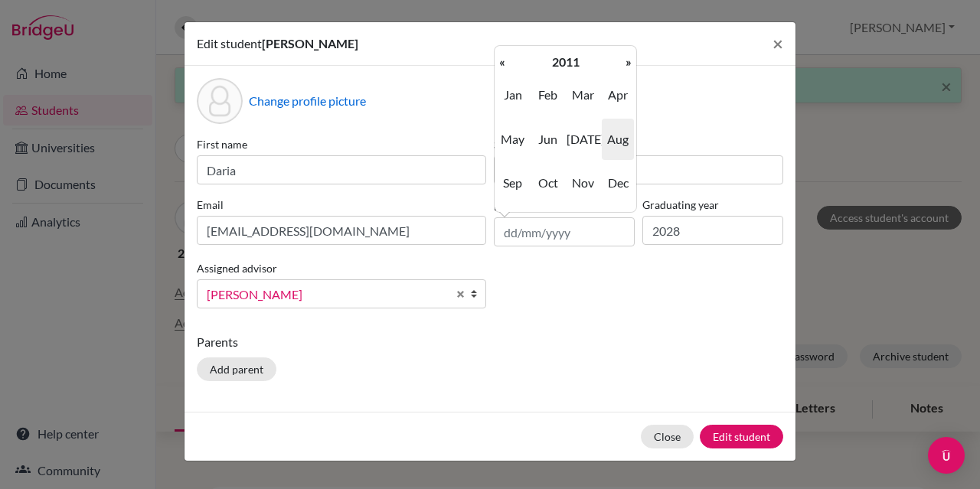
click at [506, 62] on th "«" at bounding box center [502, 62] width 15 height 20
click at [616, 178] on span "Dec" at bounding box center [618, 182] width 32 height 41
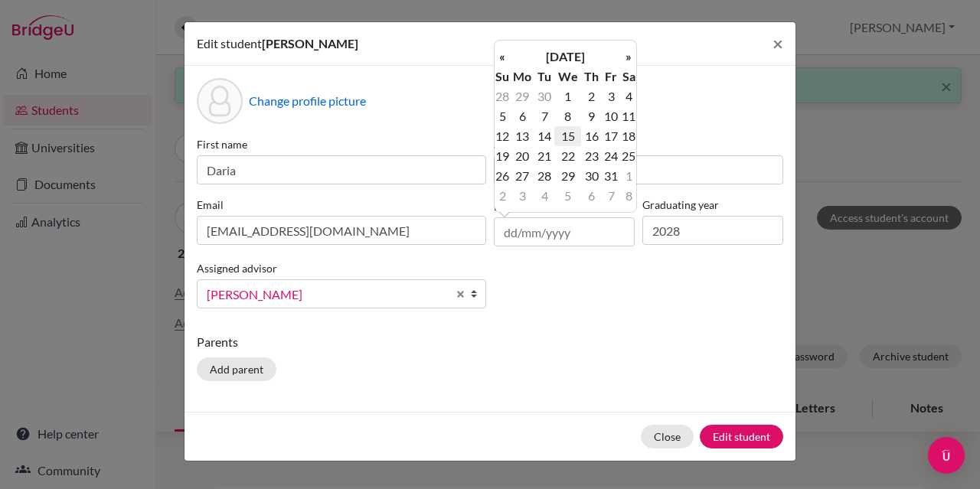
click at [572, 139] on td "15" at bounding box center [568, 136] width 27 height 20
type input "15/12/2010"
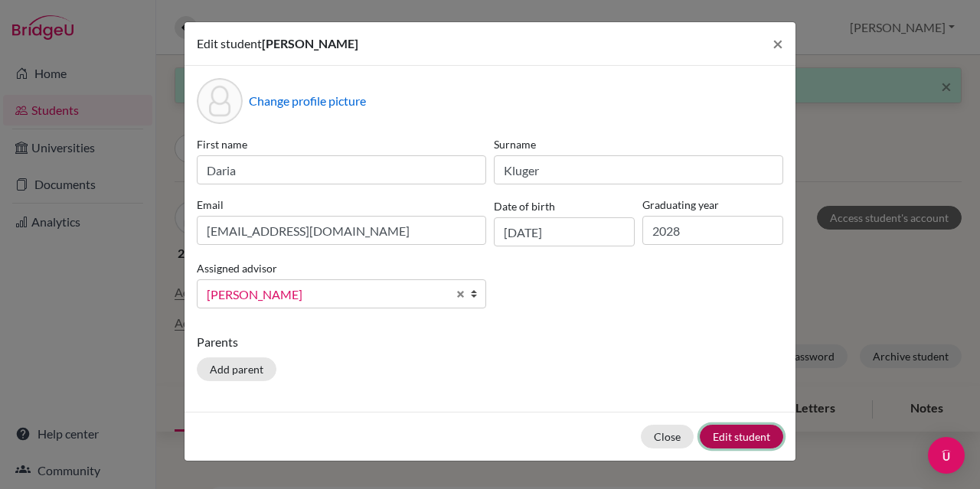
click at [719, 433] on button "Edit student" at bounding box center [741, 437] width 83 height 24
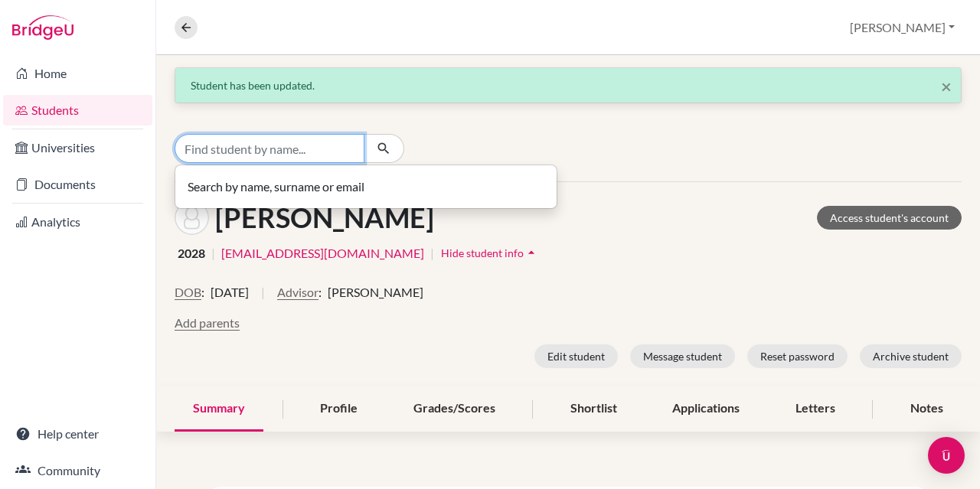
click at [268, 154] on input "Find student by name..." at bounding box center [270, 148] width 190 height 29
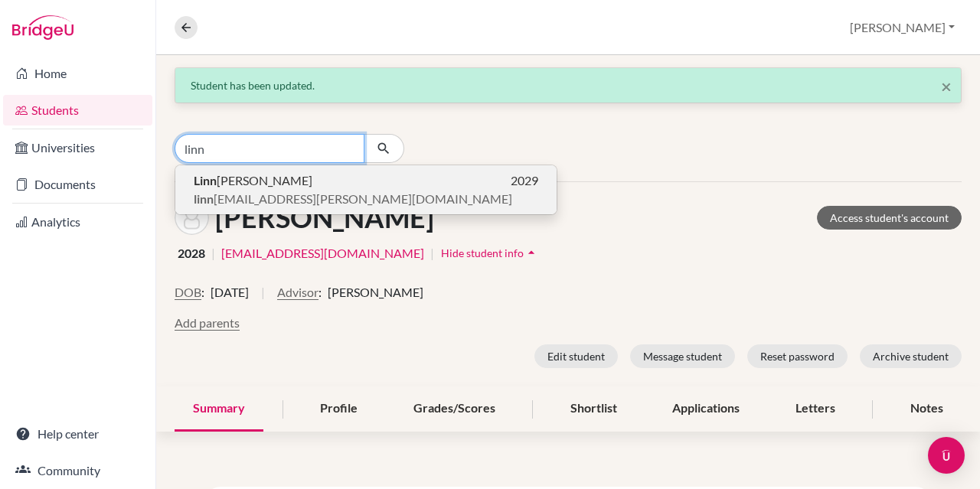
type input "linn"
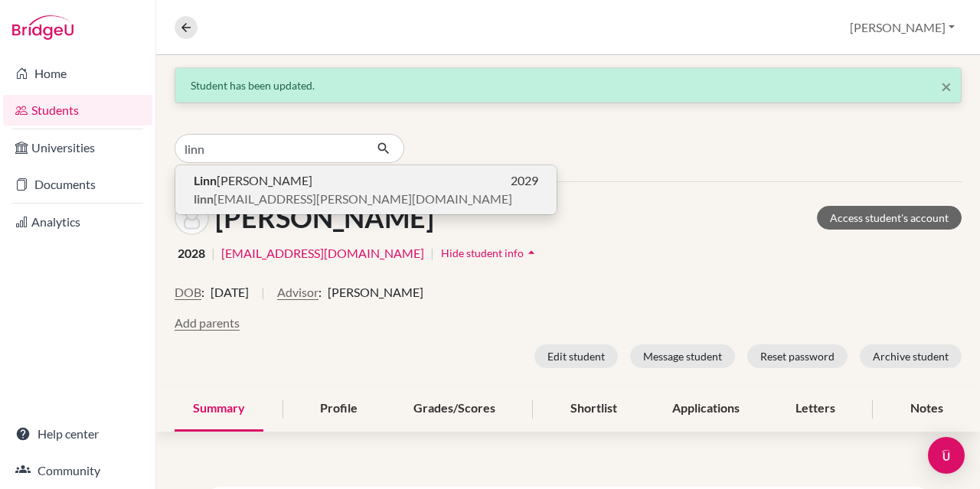
click at [257, 194] on span "linn ea.wrede@is-ruhr.de" at bounding box center [353, 199] width 319 height 18
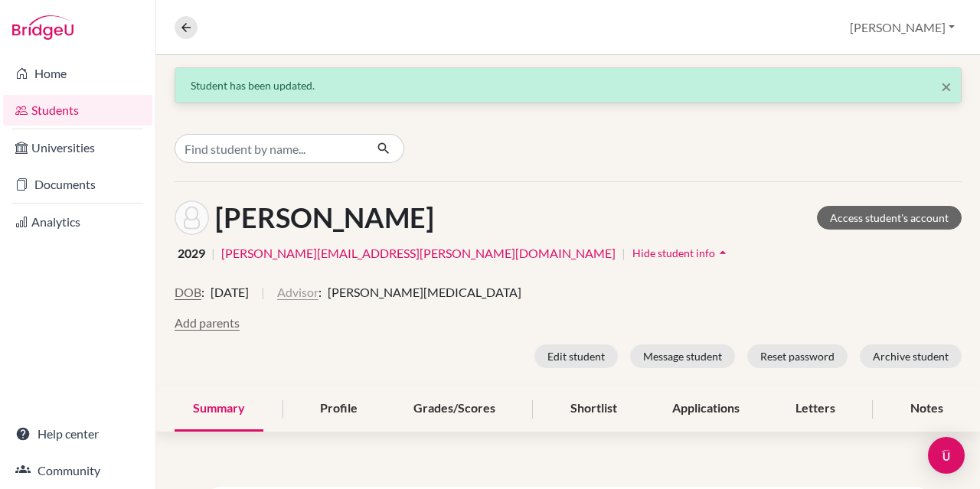
click at [319, 293] on button "Advisor" at bounding box center [297, 292] width 41 height 18
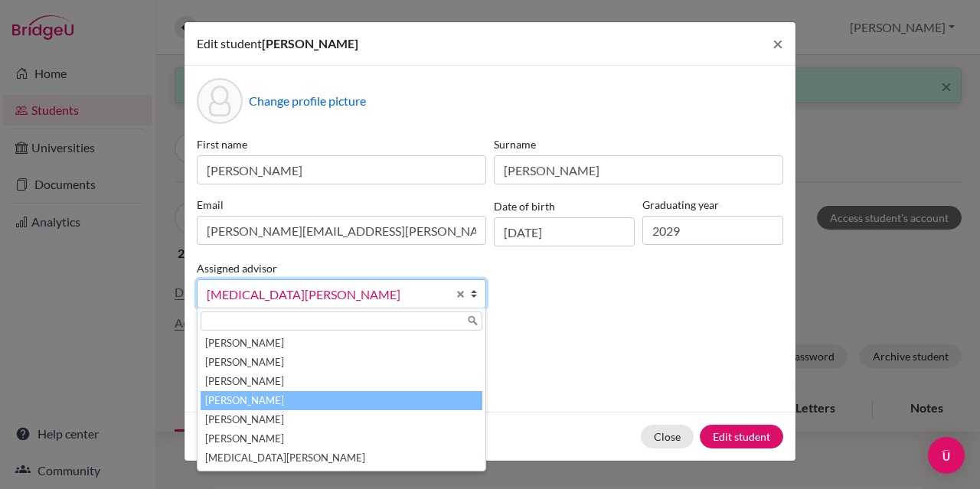
click at [311, 391] on li "[PERSON_NAME]" at bounding box center [342, 400] width 282 height 19
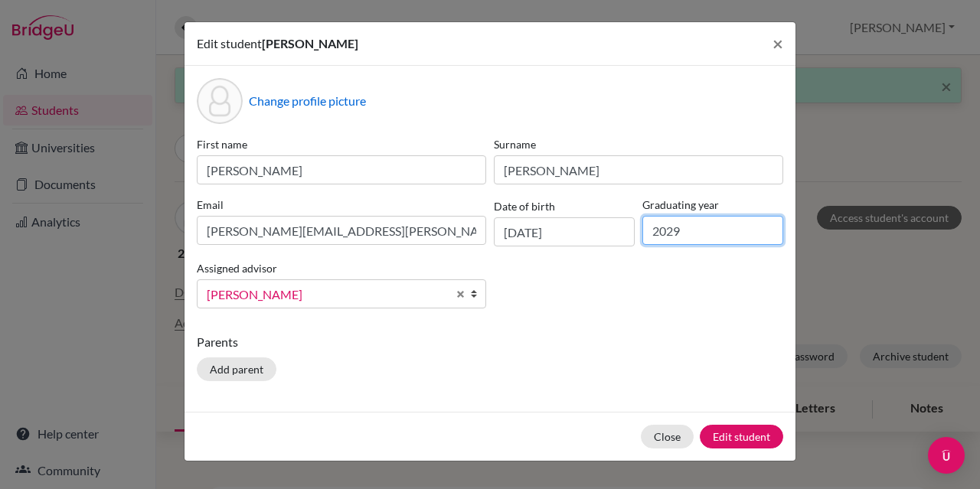
click at [715, 229] on input "2029" at bounding box center [713, 230] width 141 height 29
type input "2028"
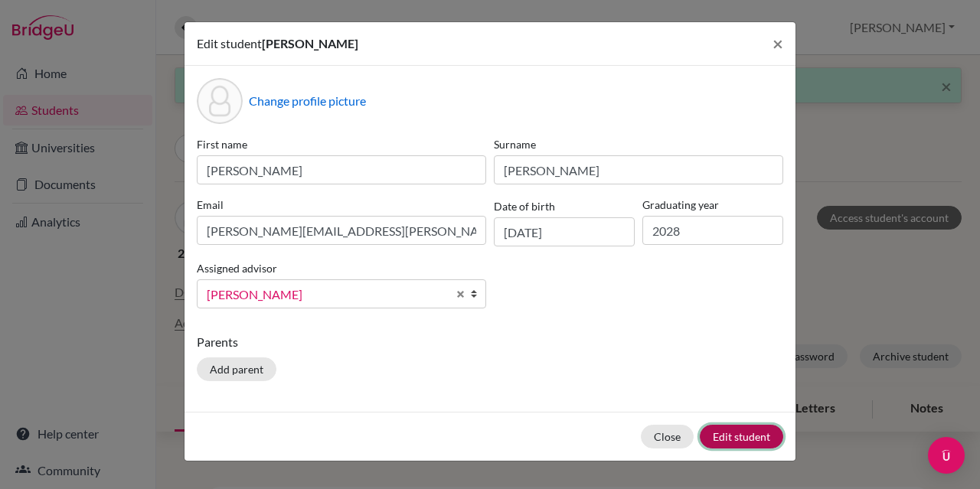
click at [746, 435] on button "Edit student" at bounding box center [741, 437] width 83 height 24
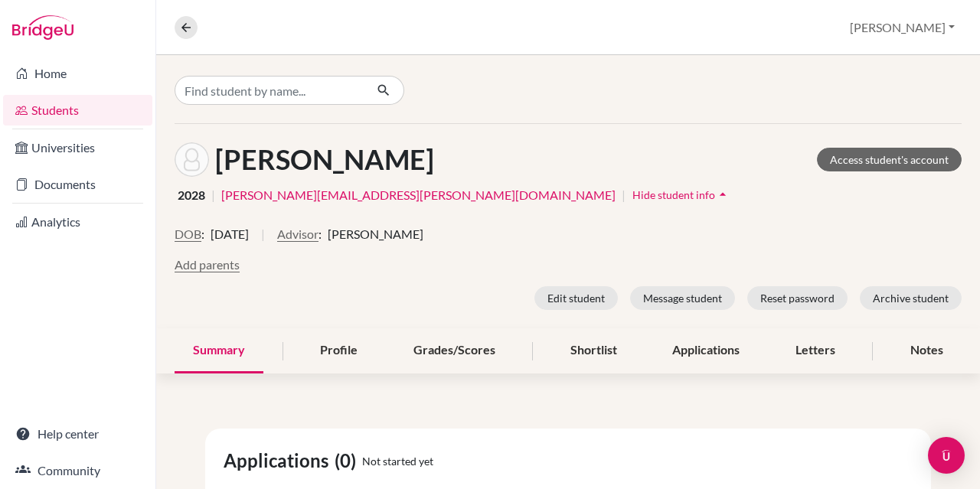
scroll to position [15, 0]
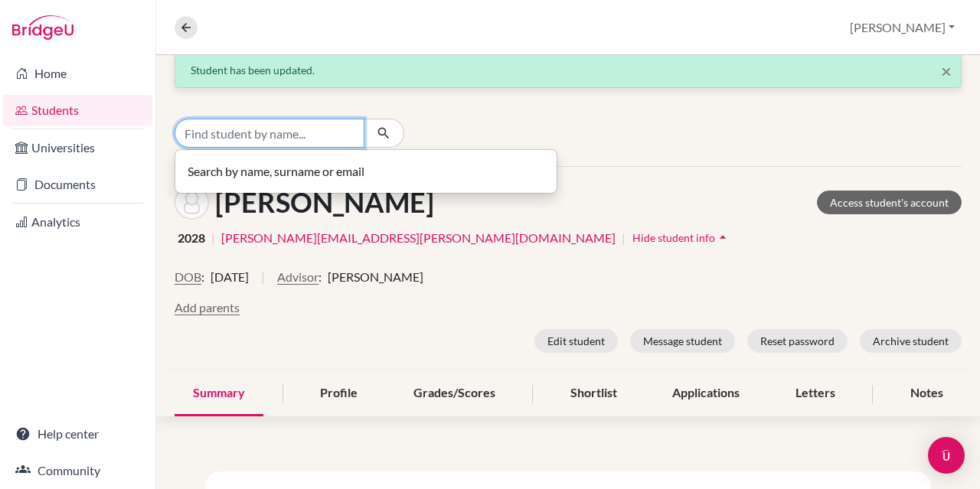
click at [297, 133] on input "Find student by name..." at bounding box center [270, 133] width 190 height 29
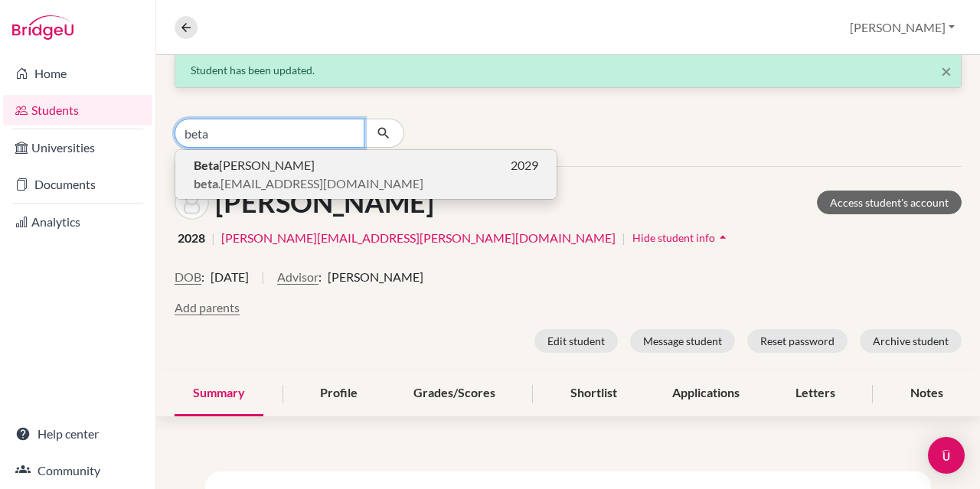
type input "beta"
click at [268, 168] on span "Beta van Emmerich" at bounding box center [254, 165] width 121 height 18
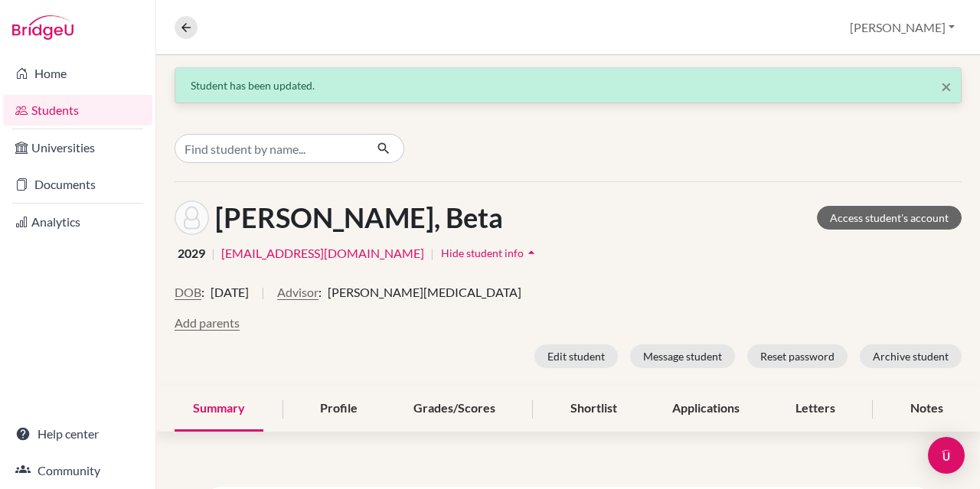
click at [441, 257] on span "Hide student info" at bounding box center [482, 253] width 83 height 13
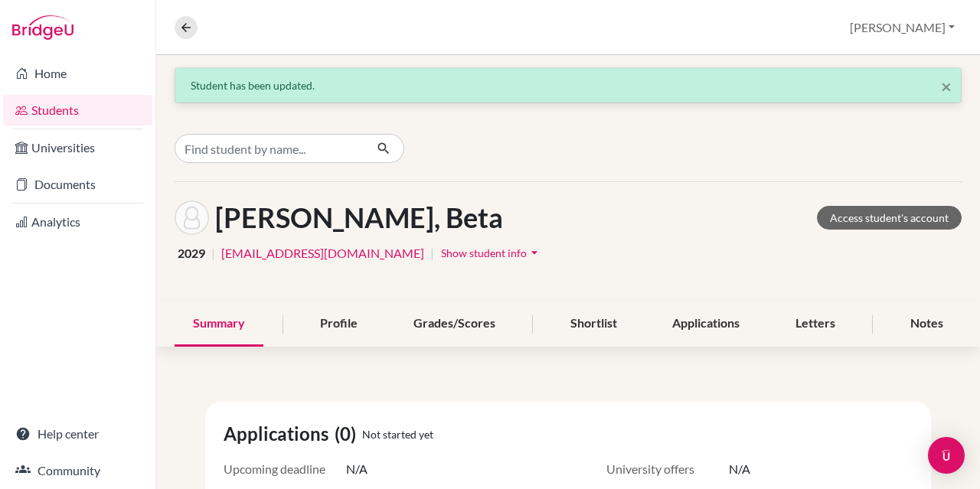
click at [441, 257] on span "Show student info" at bounding box center [484, 253] width 86 height 13
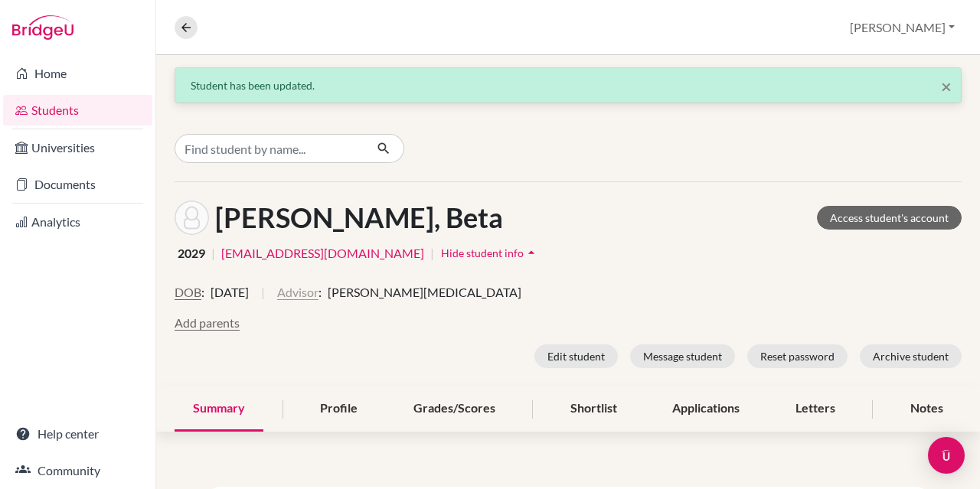
click at [319, 285] on button "Advisor" at bounding box center [297, 292] width 41 height 18
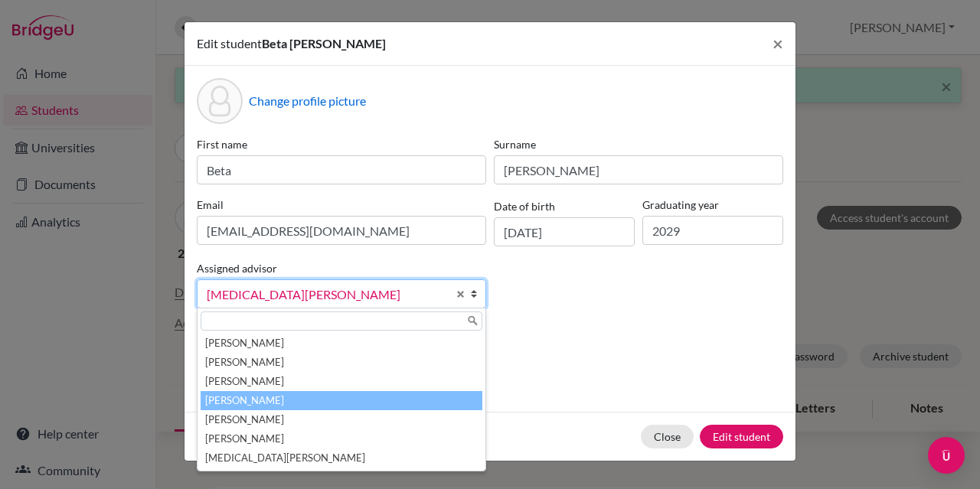
click at [334, 401] on li "[PERSON_NAME]" at bounding box center [342, 400] width 282 height 19
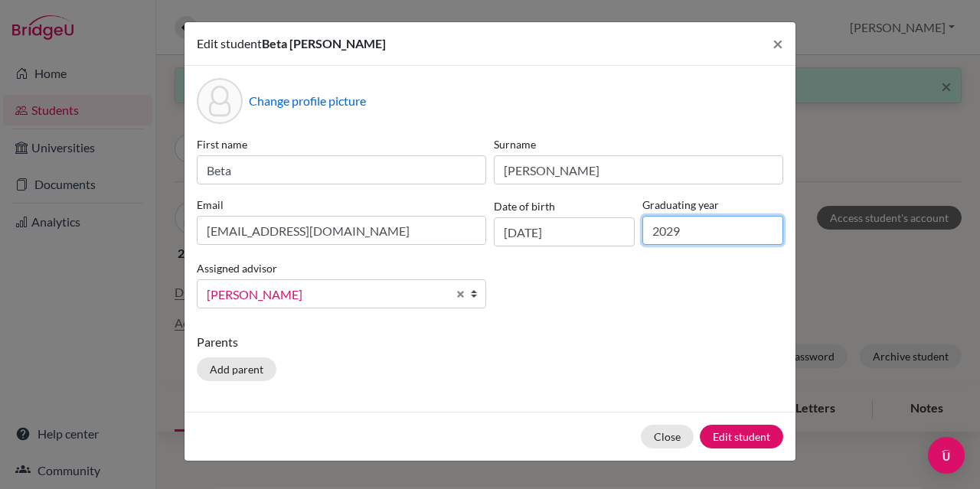
click at [704, 225] on input "2029" at bounding box center [713, 230] width 141 height 29
type input "2028"
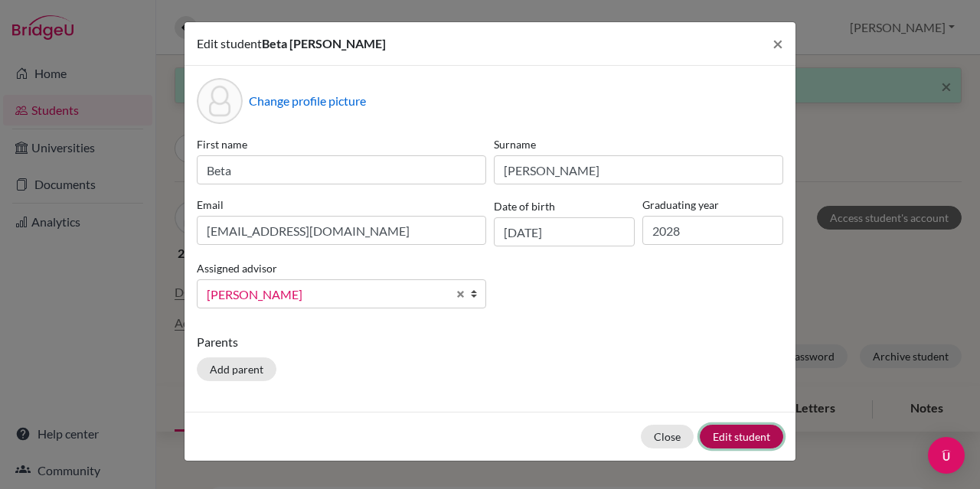
click at [730, 433] on button "Edit student" at bounding box center [741, 437] width 83 height 24
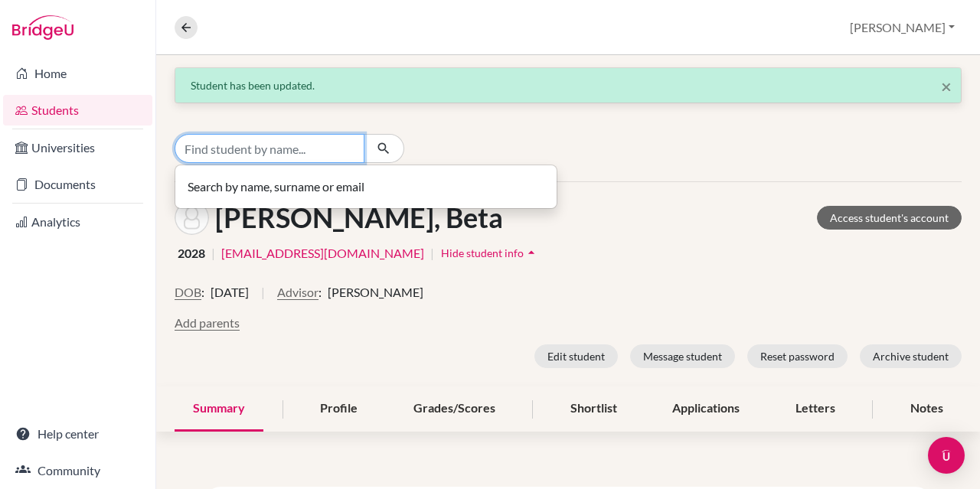
click at [301, 150] on input "Find student by name..." at bounding box center [270, 148] width 190 height 29
type input "l"
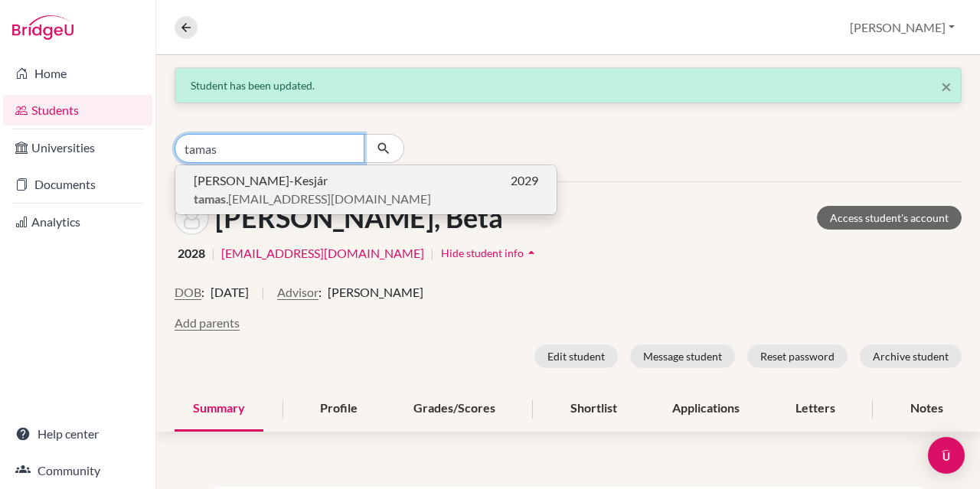
type input "tamas"
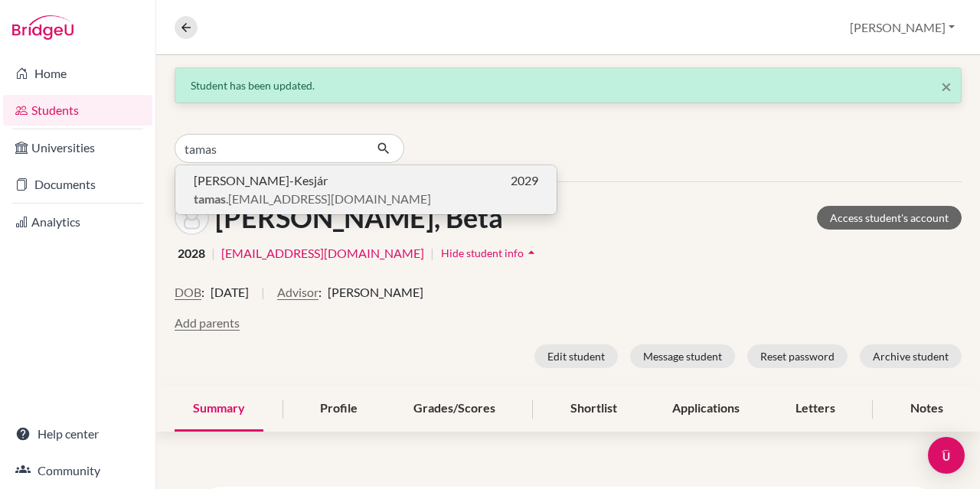
click at [273, 199] on span "tamas .kiss-kesjar@is-ruhr.de" at bounding box center [312, 199] width 237 height 18
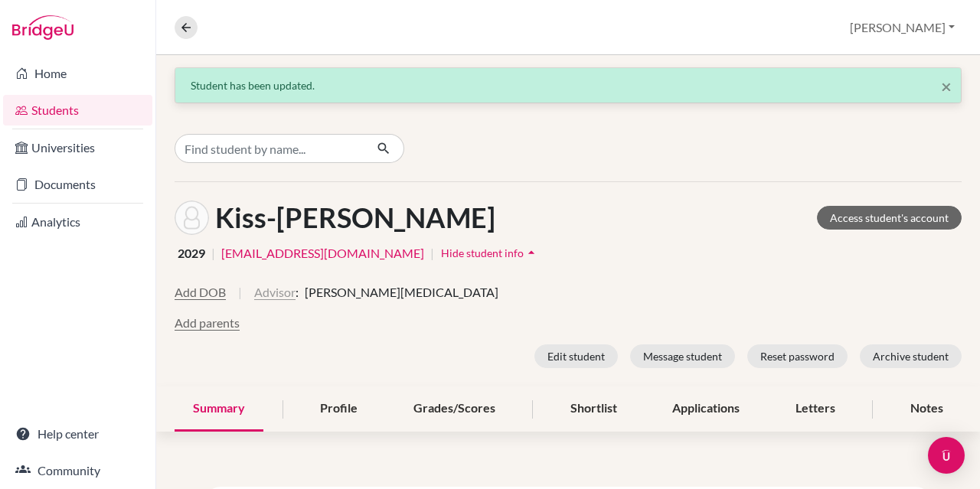
click at [262, 289] on button "Advisor" at bounding box center [274, 292] width 41 height 18
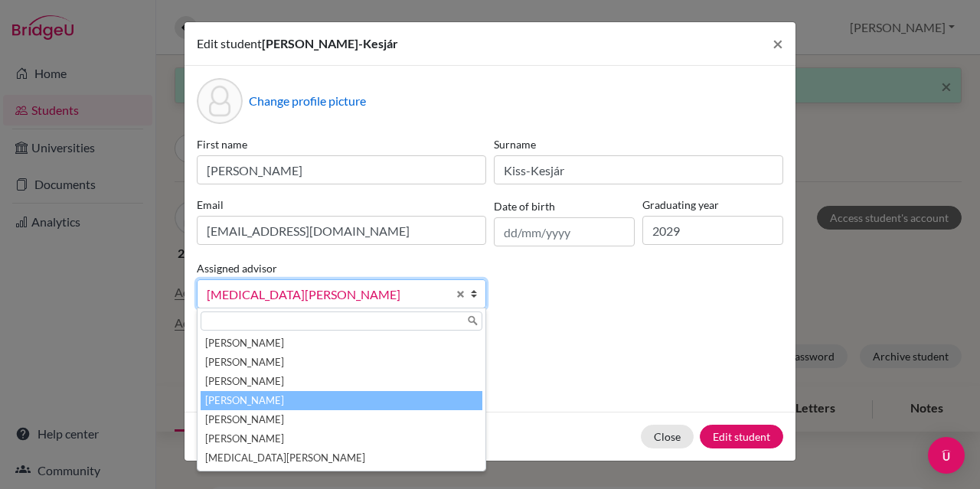
click at [266, 398] on li "[PERSON_NAME]" at bounding box center [342, 400] width 282 height 19
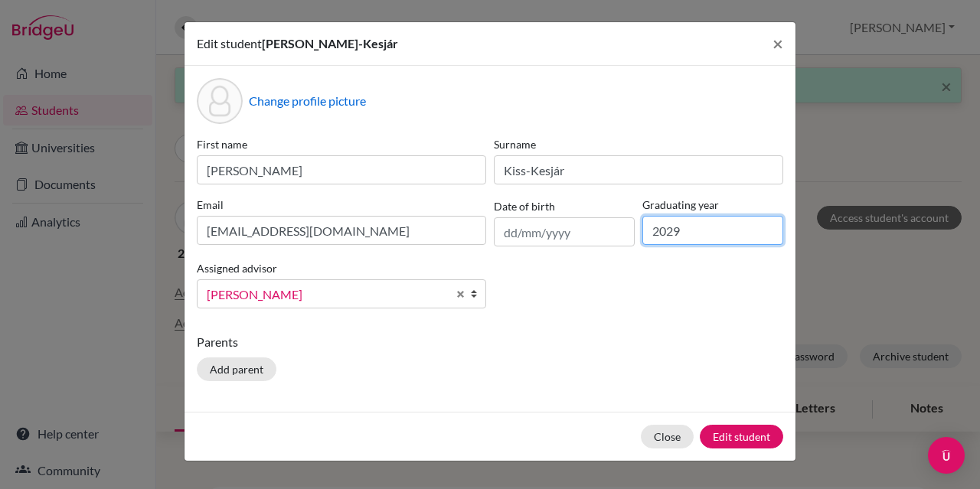
click at [696, 232] on input "2029" at bounding box center [713, 230] width 141 height 29
type input "2028"
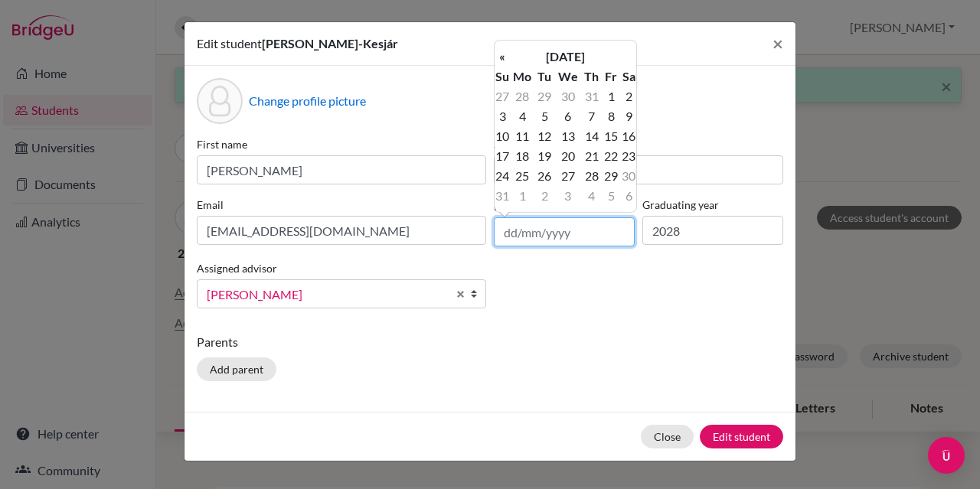
click at [546, 229] on input "text" at bounding box center [564, 232] width 141 height 29
click at [551, 57] on th "August 2025" at bounding box center [565, 57] width 111 height 20
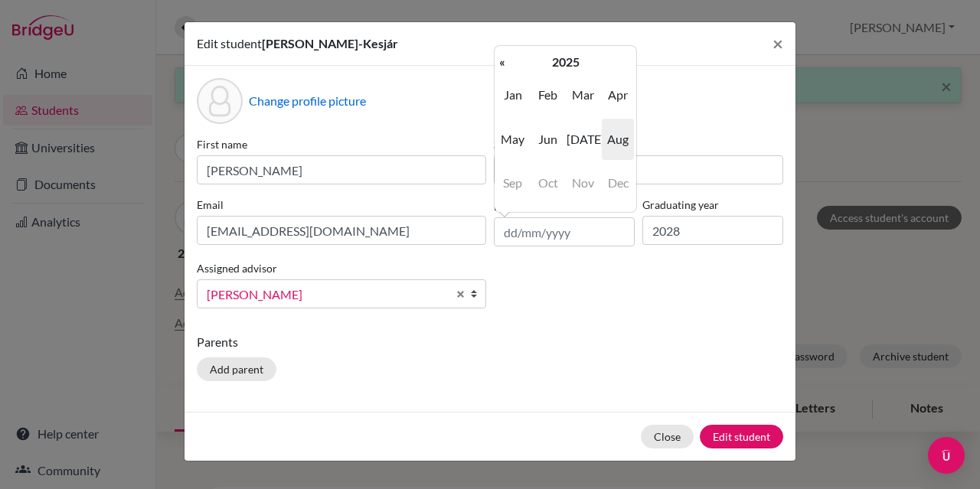
click at [551, 57] on th "2025" at bounding box center [565, 62] width 111 height 20
click at [524, 92] on span "2019" at bounding box center [513, 94] width 32 height 41
click at [509, 57] on th "«" at bounding box center [502, 62] width 15 height 20
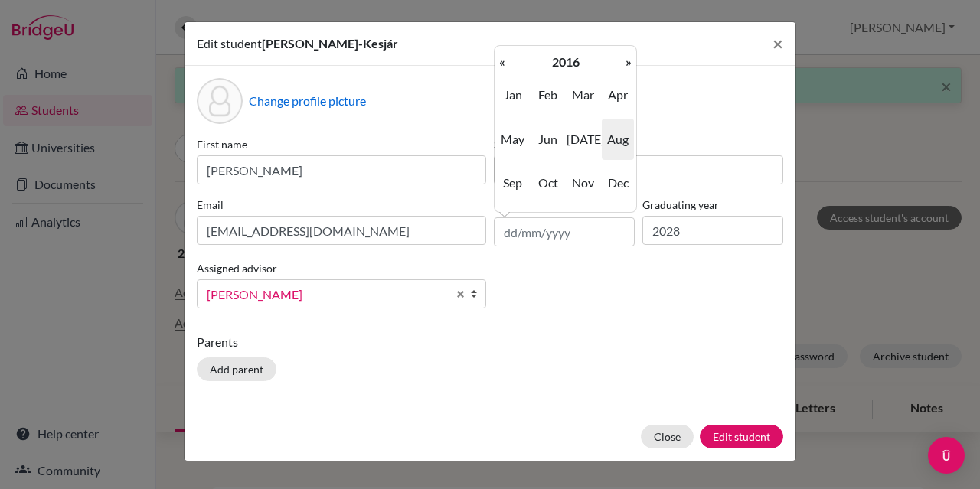
click at [509, 57] on th "«" at bounding box center [502, 62] width 15 height 20
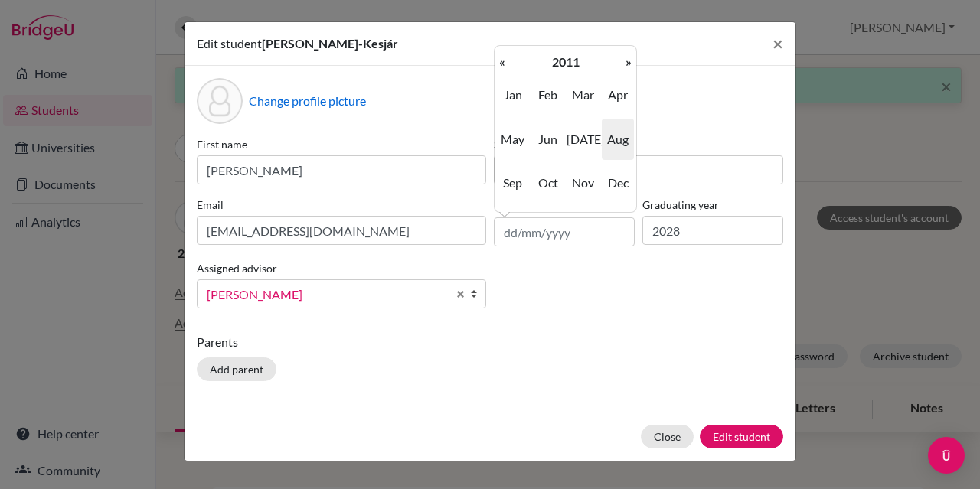
click at [509, 57] on th "«" at bounding box center [502, 62] width 15 height 20
click at [512, 182] on span "Sep" at bounding box center [513, 182] width 32 height 41
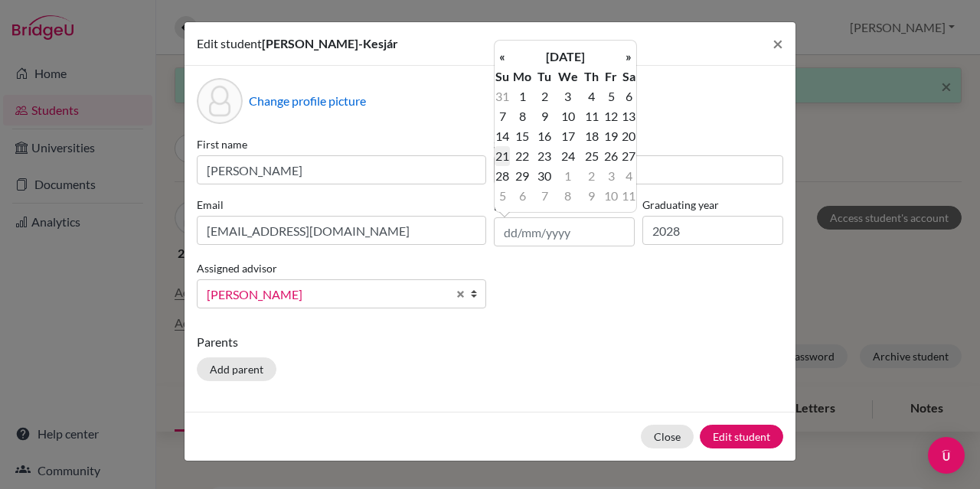
click at [506, 157] on td "21" at bounding box center [502, 156] width 15 height 20
type input "21/09/2008"
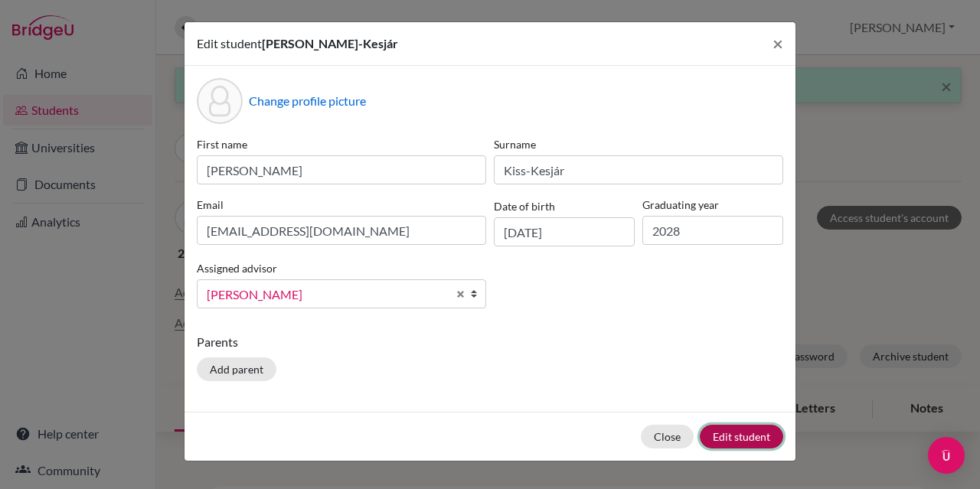
click at [747, 432] on button "Edit student" at bounding box center [741, 437] width 83 height 24
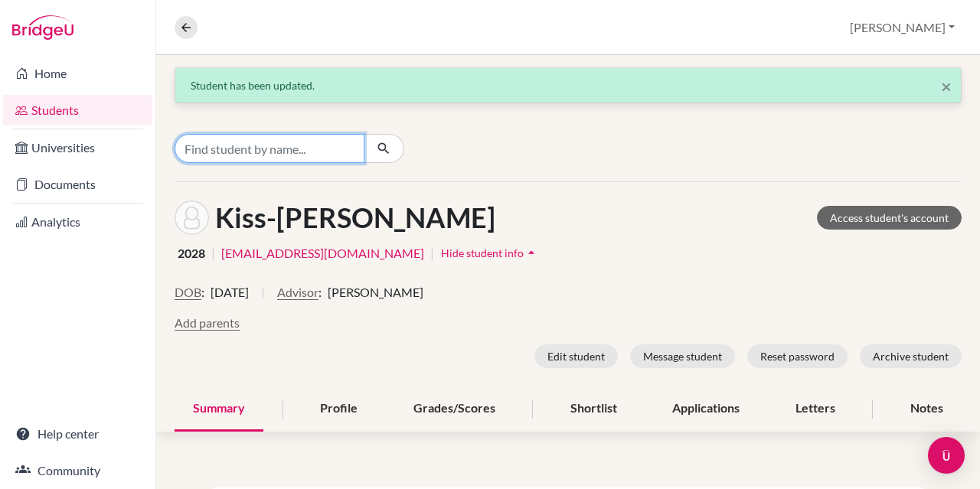
click at [244, 151] on input "Find student by name..." at bounding box center [270, 148] width 190 height 29
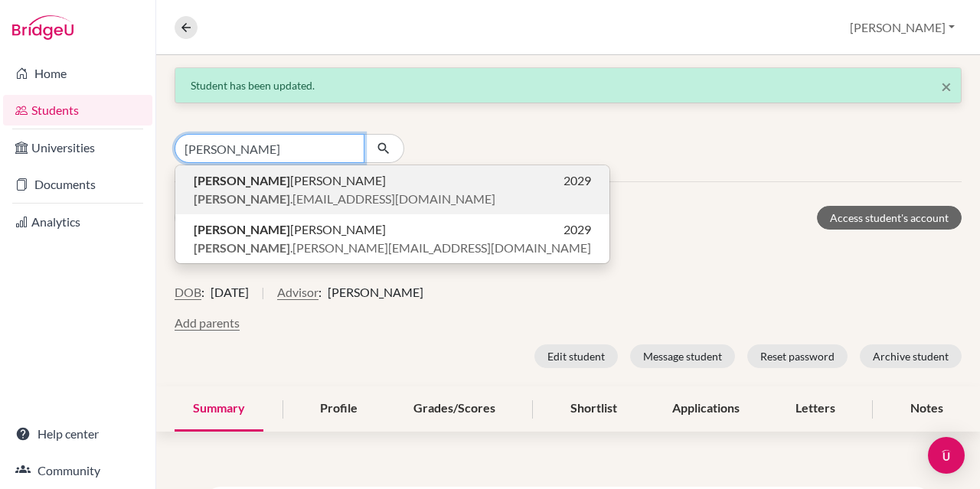
type input "ayush"
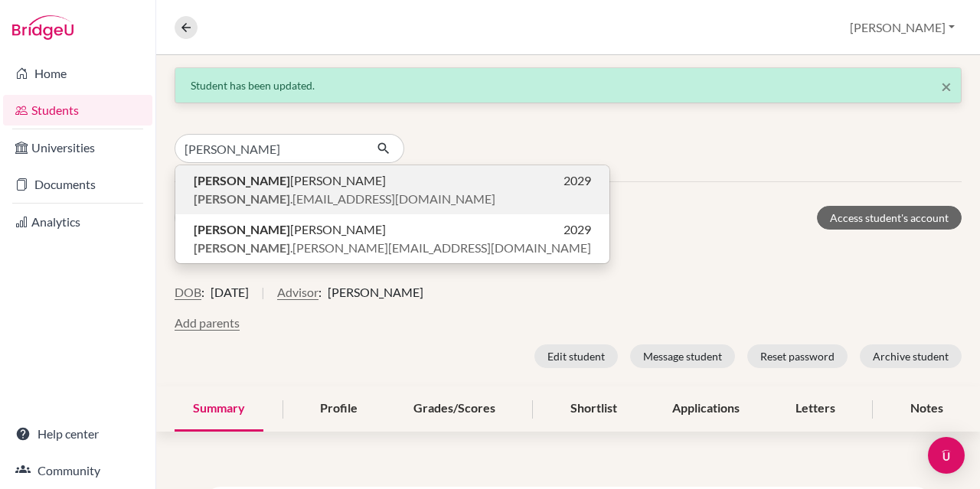
click at [225, 191] on span "ayush .chaudhary@is-ruhr.de" at bounding box center [345, 199] width 302 height 18
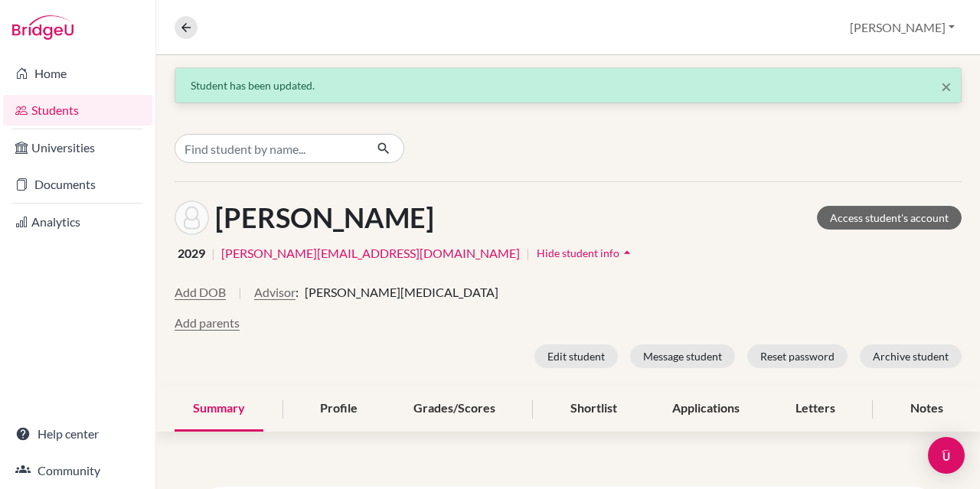
click at [271, 301] on div "Add DOB | Advisor : Joseph Ticar" at bounding box center [568, 298] width 787 height 31
click at [271, 292] on button "Advisor" at bounding box center [274, 292] width 41 height 18
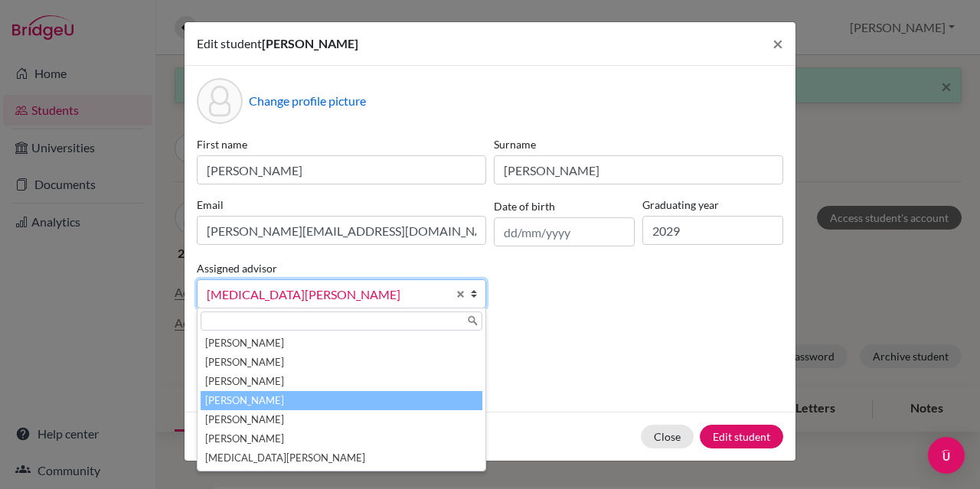
click at [267, 394] on li "[PERSON_NAME]" at bounding box center [342, 400] width 282 height 19
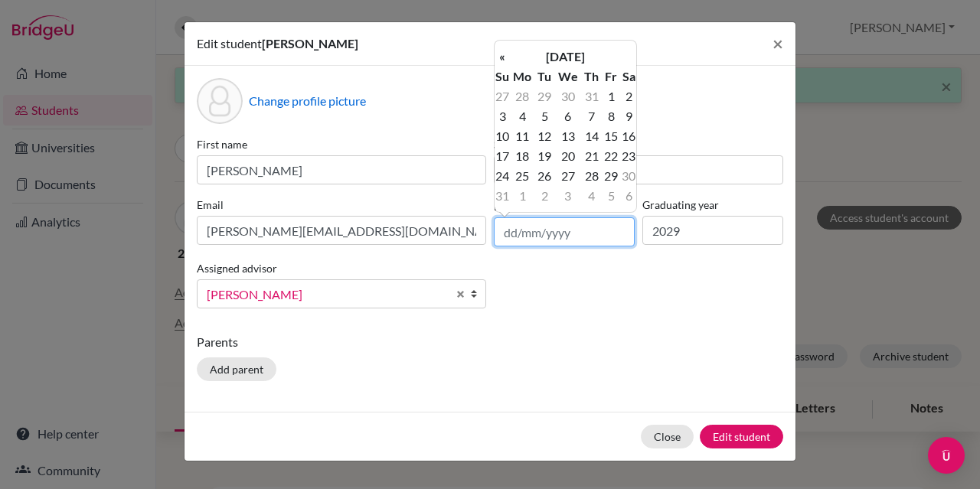
click at [575, 234] on input "text" at bounding box center [564, 232] width 141 height 29
click at [544, 51] on th "August 2025" at bounding box center [565, 57] width 111 height 20
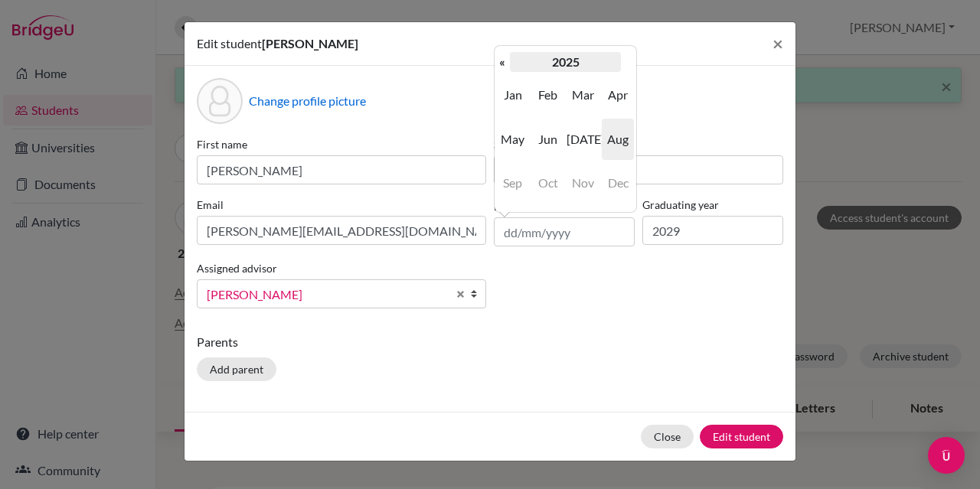
click at [545, 59] on th "2025" at bounding box center [565, 62] width 111 height 20
click at [512, 99] on span "2019" at bounding box center [513, 94] width 32 height 41
click at [506, 62] on th "«" at bounding box center [502, 62] width 15 height 20
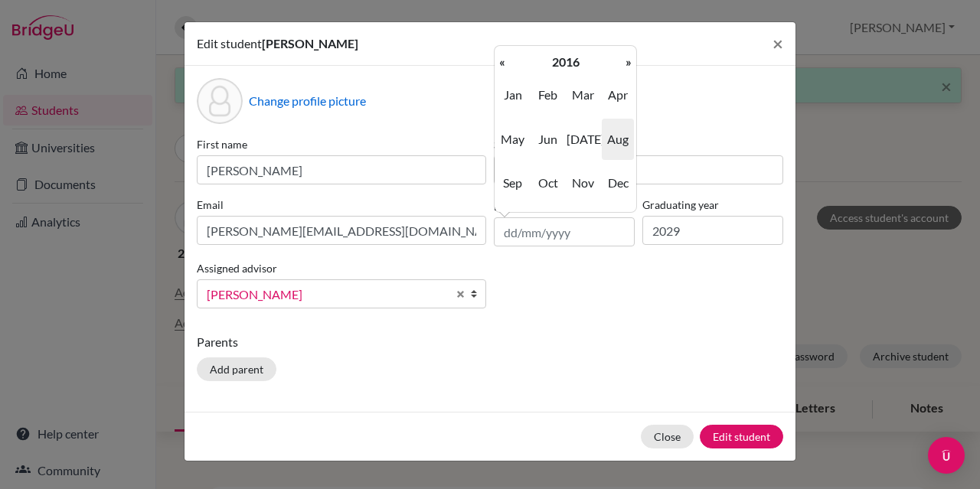
click at [506, 62] on th "«" at bounding box center [502, 62] width 15 height 20
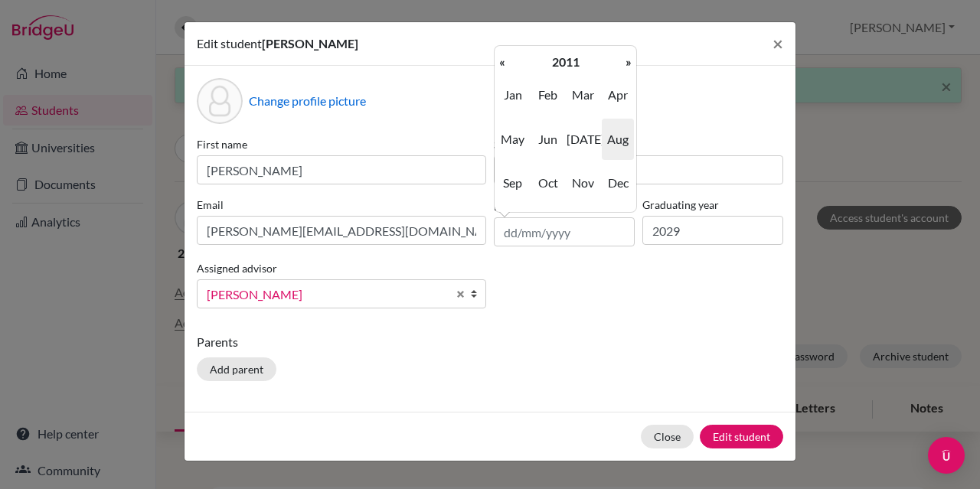
click at [506, 62] on th "«" at bounding box center [502, 62] width 15 height 20
click at [626, 61] on th "»" at bounding box center [628, 62] width 15 height 20
click at [552, 179] on span "Oct" at bounding box center [548, 182] width 32 height 41
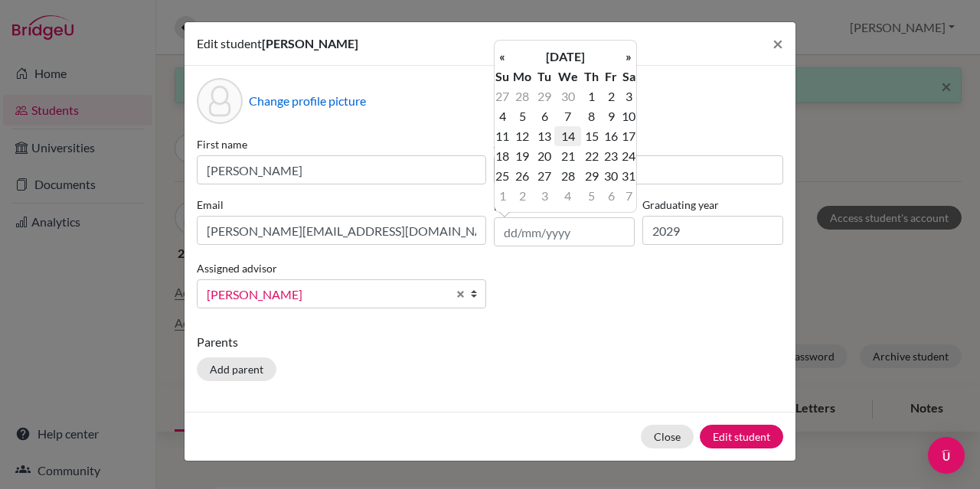
click at [570, 139] on td "14" at bounding box center [568, 136] width 27 height 20
type input "14/10/2009"
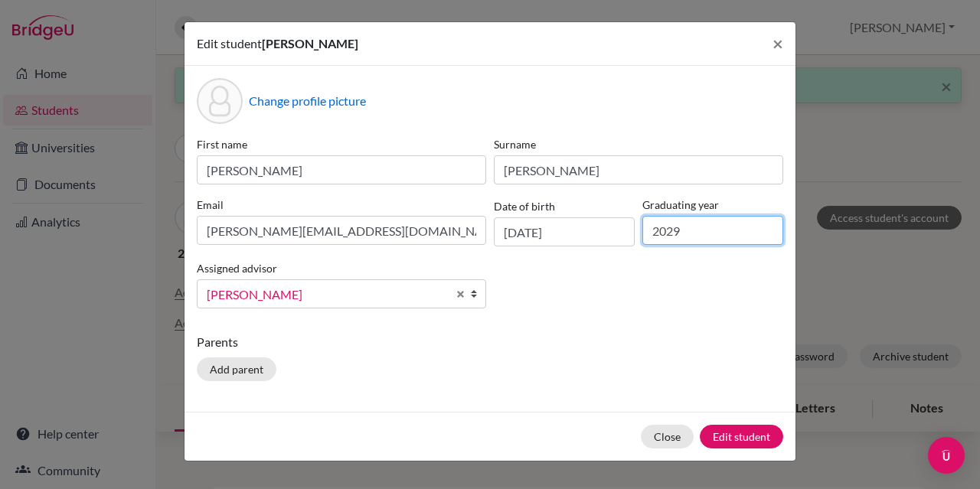
click at [691, 225] on input "2029" at bounding box center [713, 230] width 141 height 29
type input "2028"
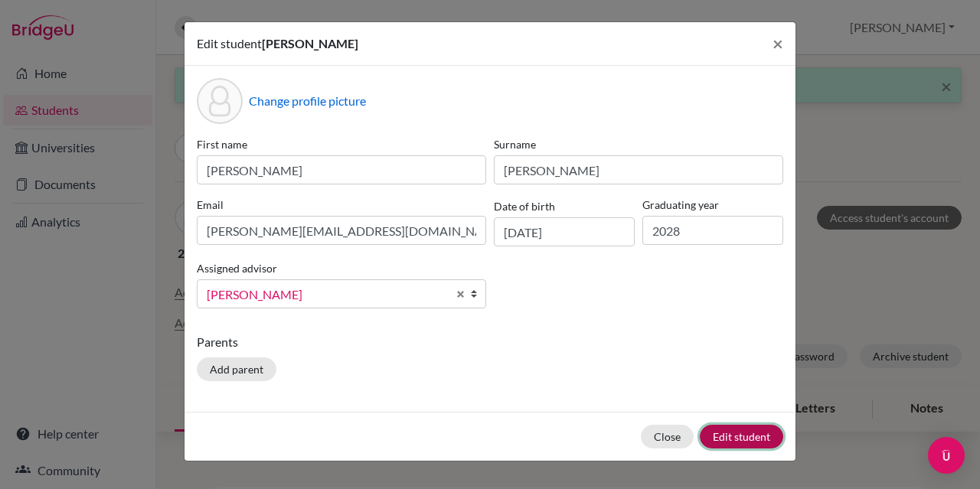
click at [721, 428] on button "Edit student" at bounding box center [741, 437] width 83 height 24
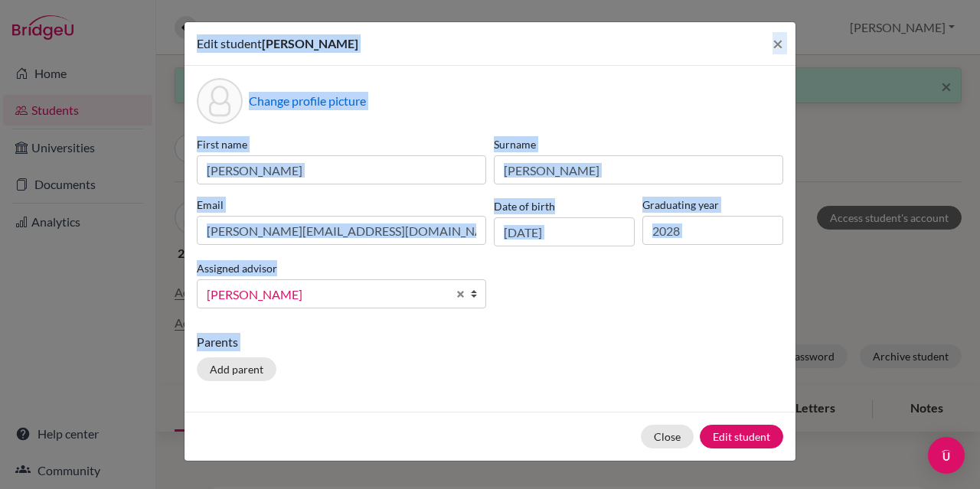
click at [721, 428] on div "Edit student Ayush Chaudhary × Change profile picture First name Ayush Surname …" at bounding box center [490, 244] width 980 height 489
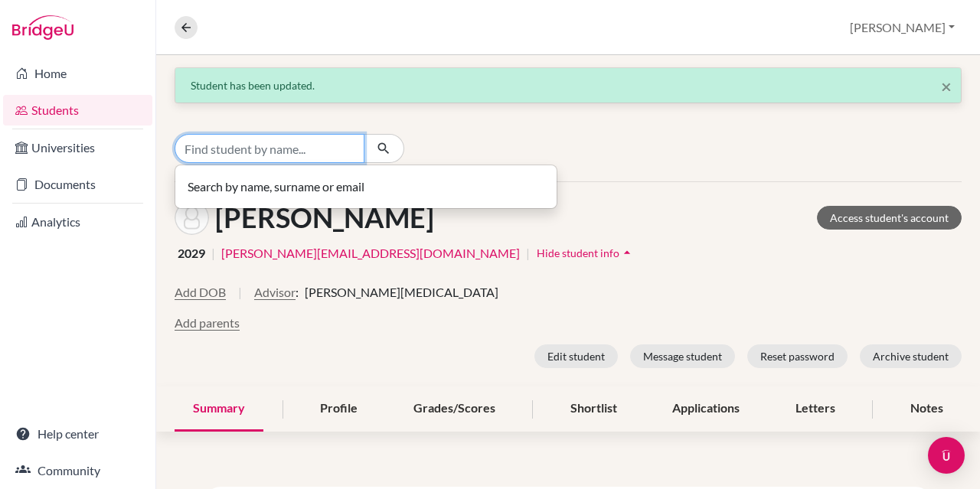
click at [288, 151] on input "Find student by name..." at bounding box center [270, 148] width 190 height 29
type input "i"
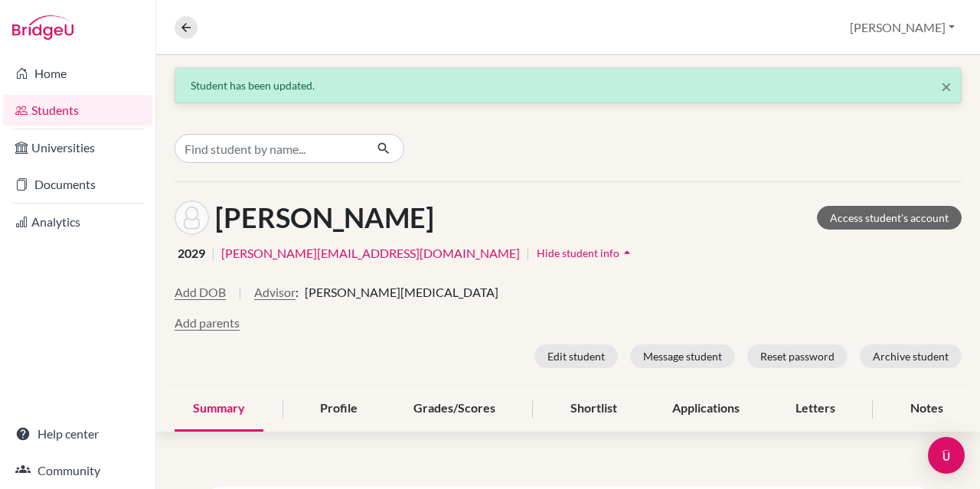
click at [697, 160] on div at bounding box center [568, 149] width 824 height 66
click at [77, 117] on link "Students" at bounding box center [77, 110] width 149 height 31
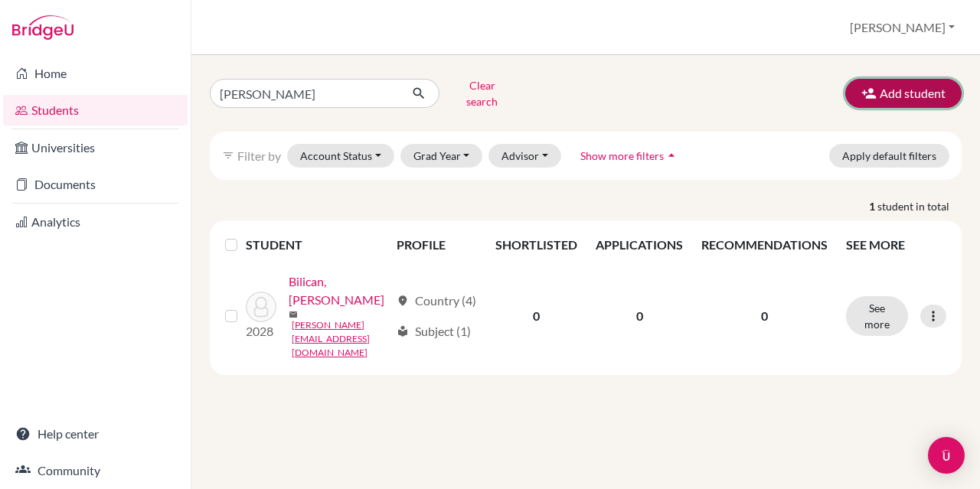
click at [882, 85] on button "Add student" at bounding box center [904, 93] width 116 height 29
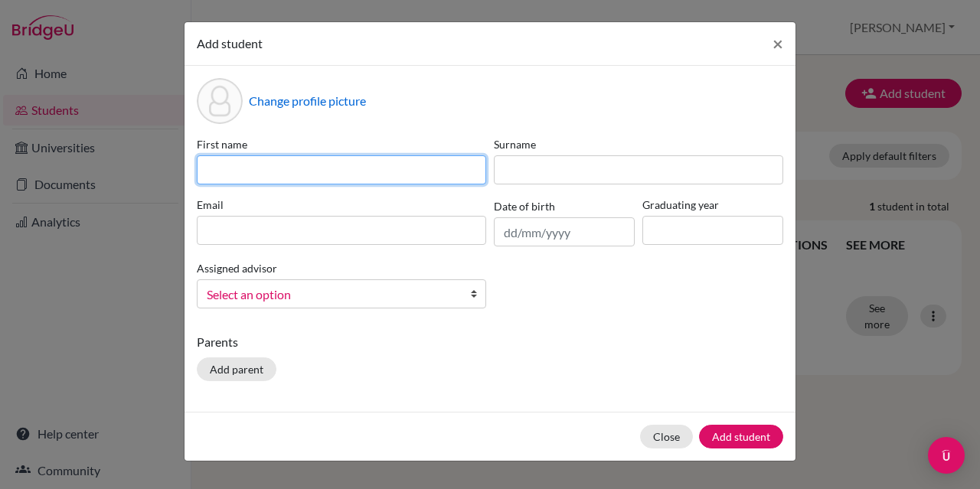
click at [473, 174] on input at bounding box center [342, 170] width 290 height 29
type input "Ida"
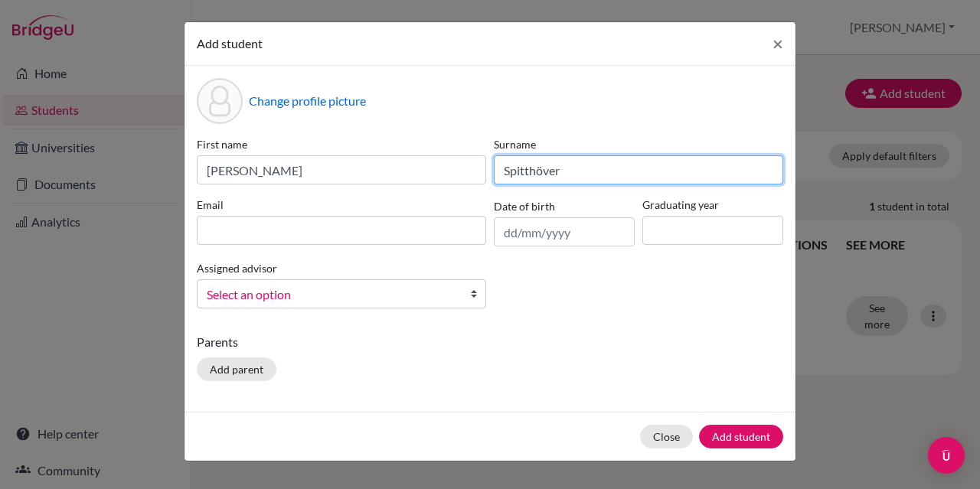
type input "Spitthöver"
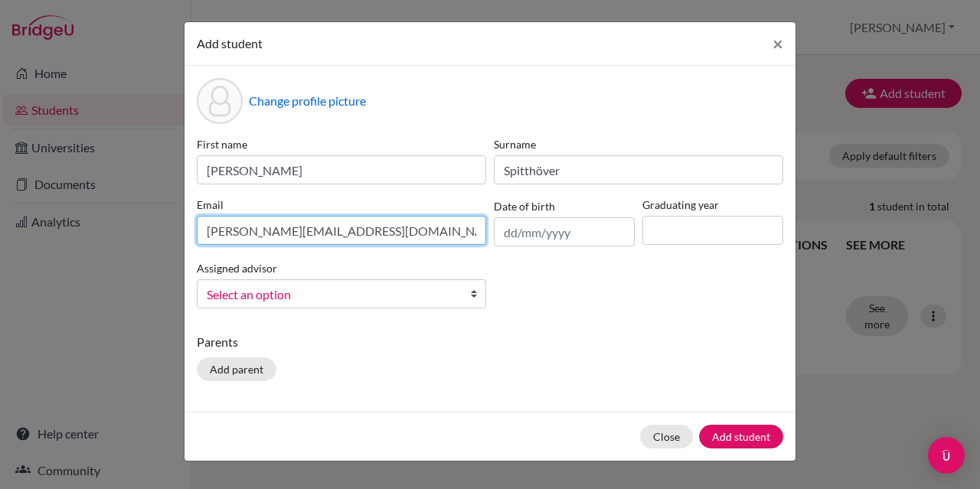
type input "[PERSON_NAME][EMAIL_ADDRESS][DOMAIN_NAME]"
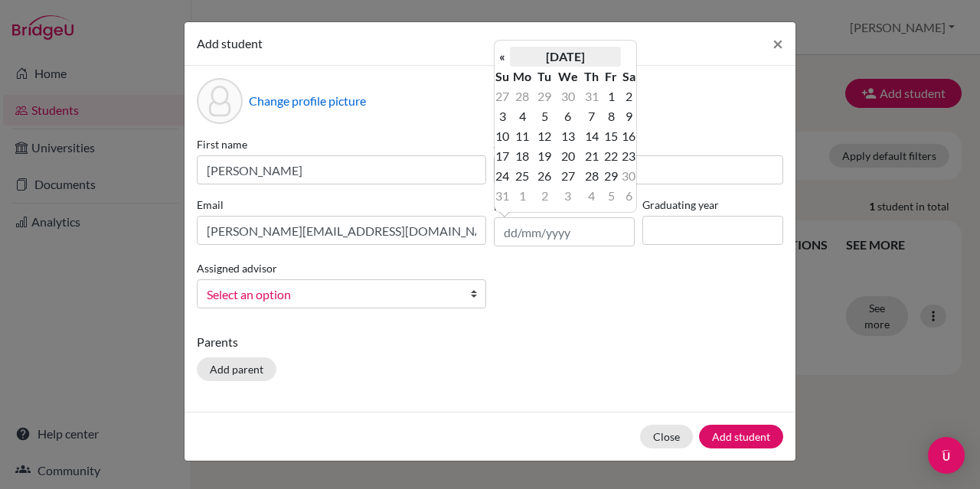
click at [568, 61] on th "August 2025" at bounding box center [565, 57] width 111 height 20
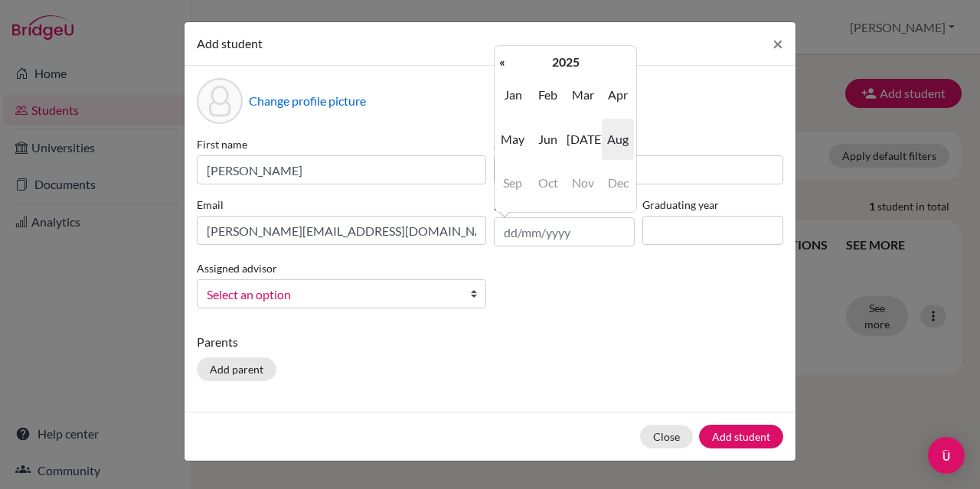
click at [568, 61] on th "2025" at bounding box center [565, 62] width 111 height 20
click at [503, 62] on th "«" at bounding box center [502, 62] width 15 height 20
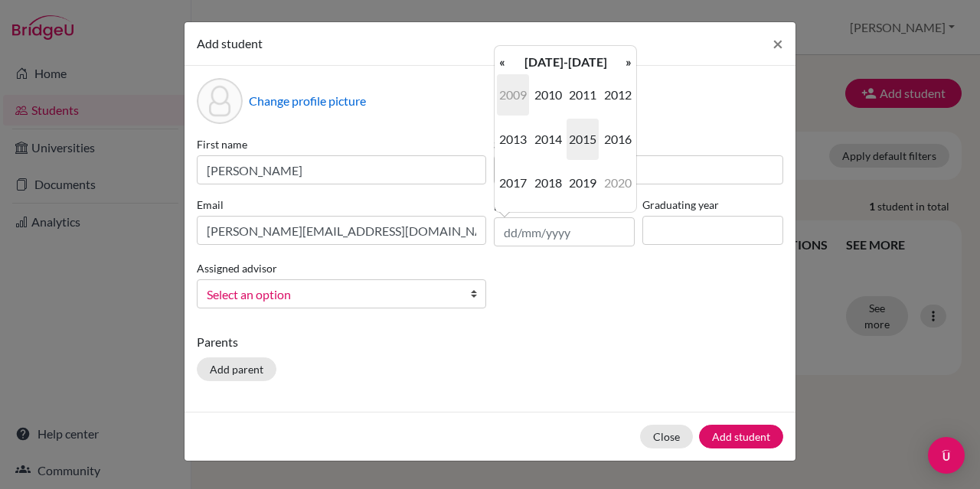
click at [508, 87] on span "2009" at bounding box center [513, 94] width 32 height 41
click at [502, 63] on th "«" at bounding box center [502, 62] width 15 height 20
click at [551, 184] on span "Oct" at bounding box center [548, 182] width 32 height 41
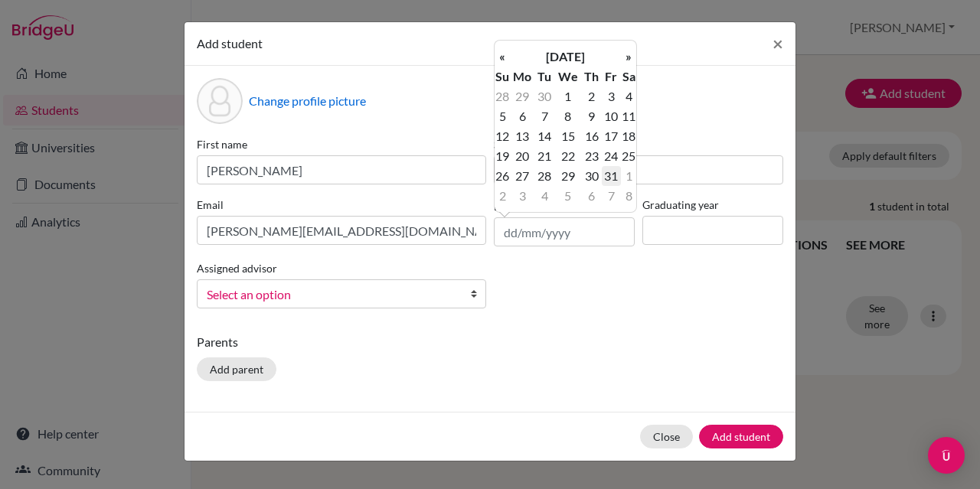
click at [616, 177] on td "31" at bounding box center [611, 176] width 19 height 20
type input "31/10/2008"
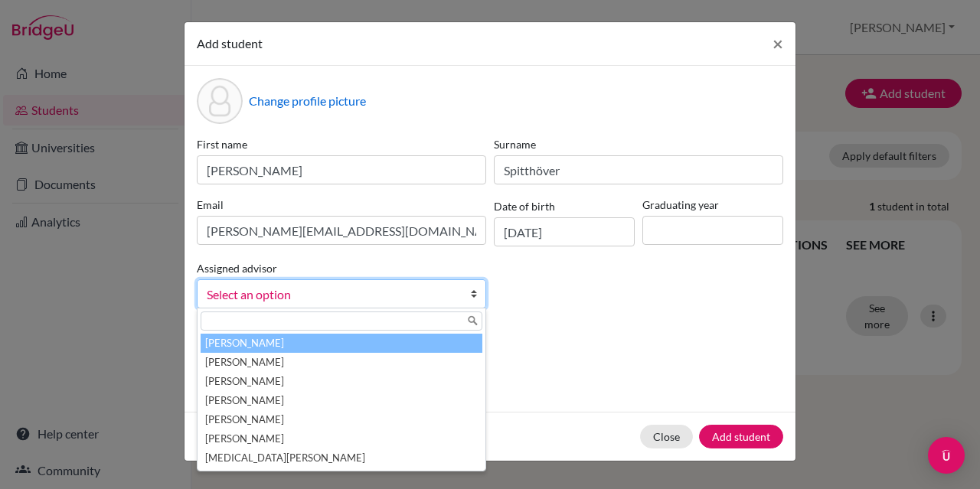
click at [346, 287] on span "Select an option" at bounding box center [332, 295] width 250 height 20
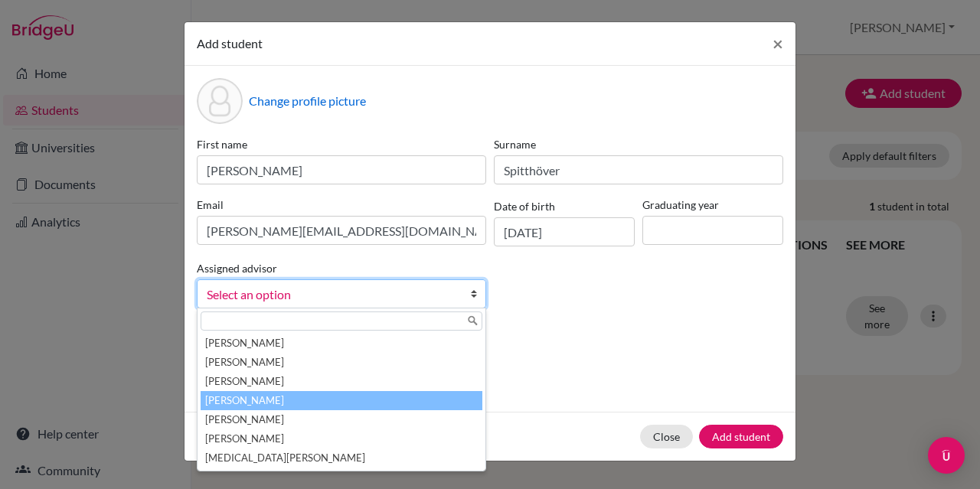
click at [323, 392] on li "[PERSON_NAME]" at bounding box center [342, 400] width 282 height 19
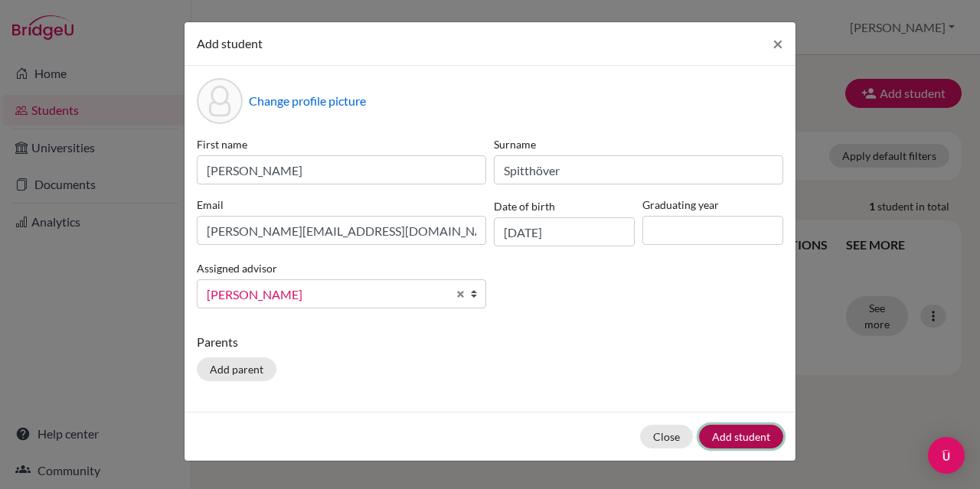
click at [742, 427] on button "Add student" at bounding box center [741, 437] width 84 height 24
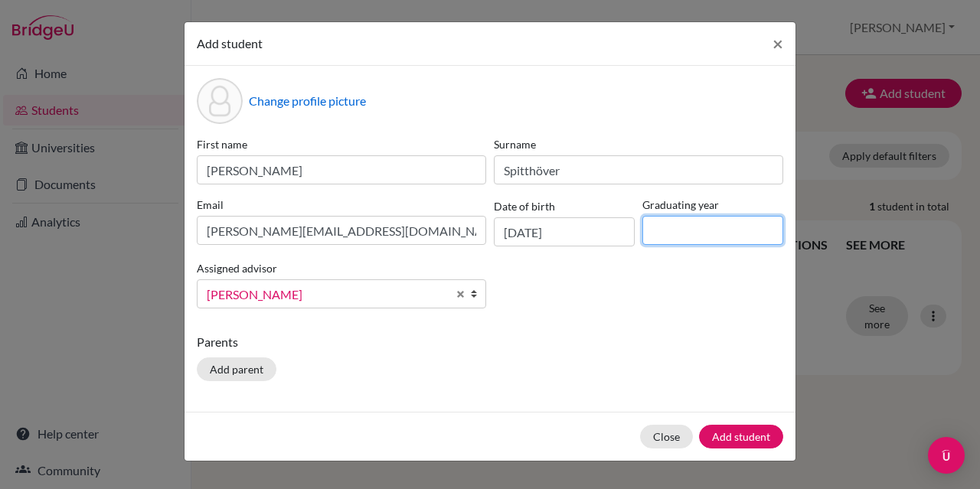
click at [692, 238] on input at bounding box center [713, 230] width 141 height 29
type input "2028"
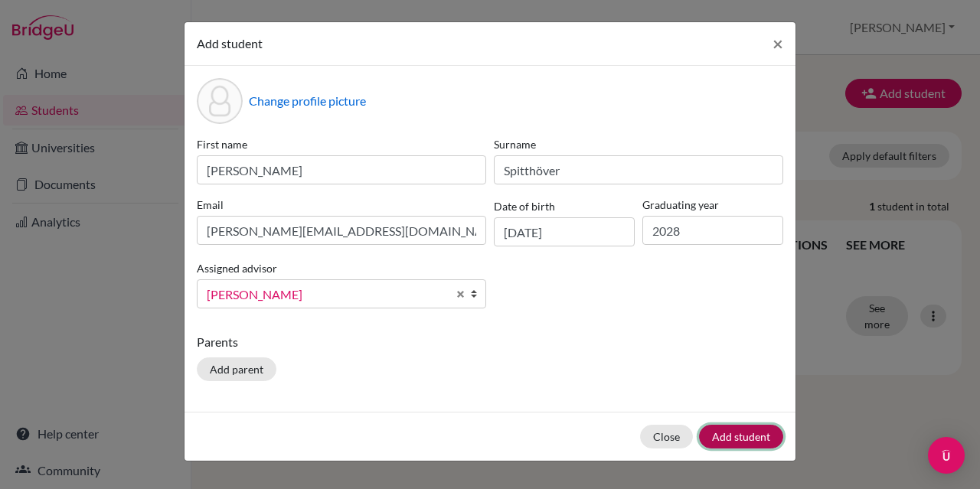
click at [730, 437] on button "Add student" at bounding box center [741, 437] width 84 height 24
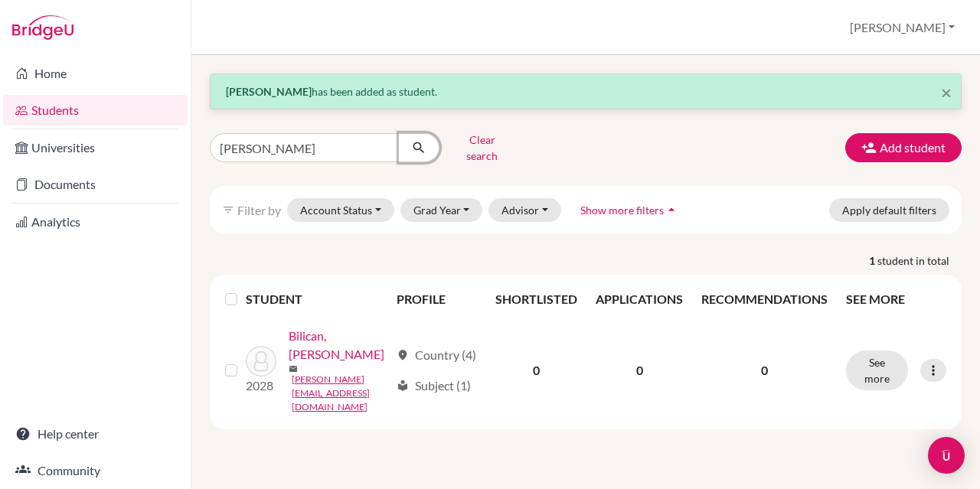
click at [400, 139] on button "submit" at bounding box center [419, 147] width 41 height 29
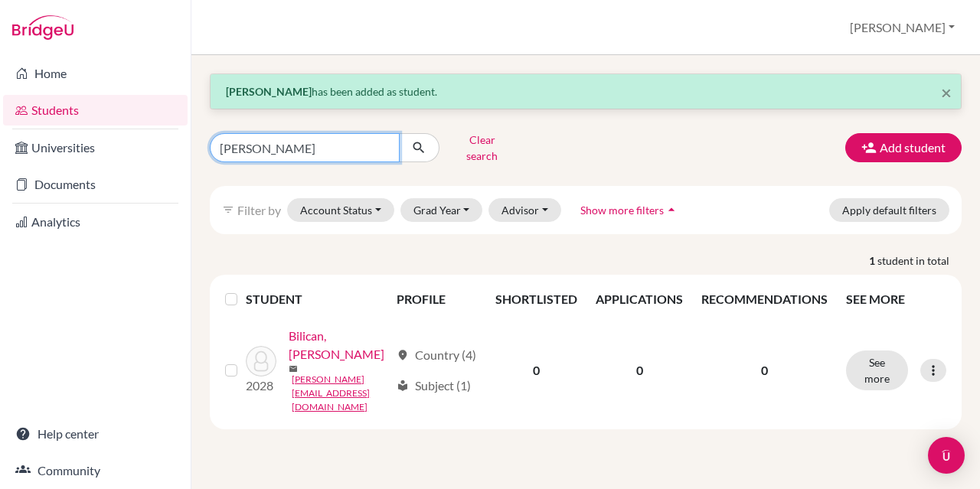
click at [365, 145] on input "baran" at bounding box center [305, 147] width 190 height 29
click at [388, 141] on input "baran" at bounding box center [305, 147] width 190 height 29
type input "ayush"
click button "submit" at bounding box center [419, 147] width 41 height 29
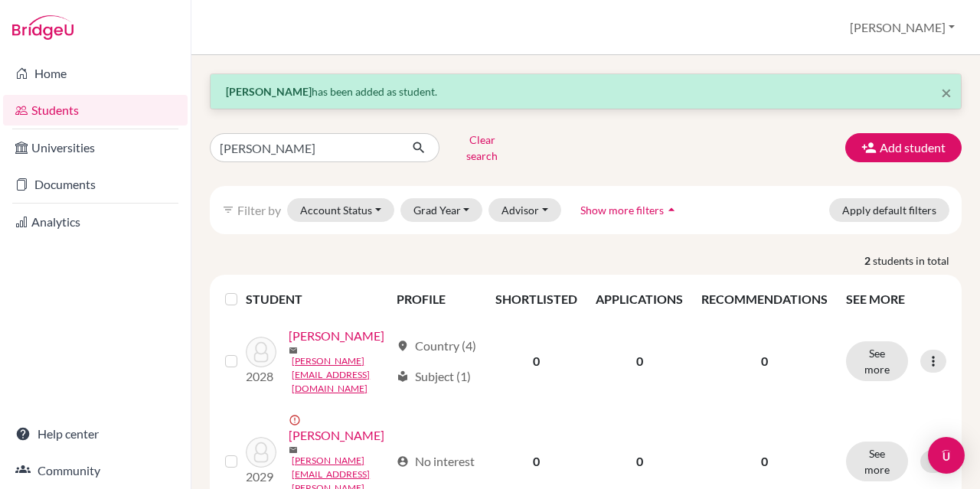
scroll to position [55, 0]
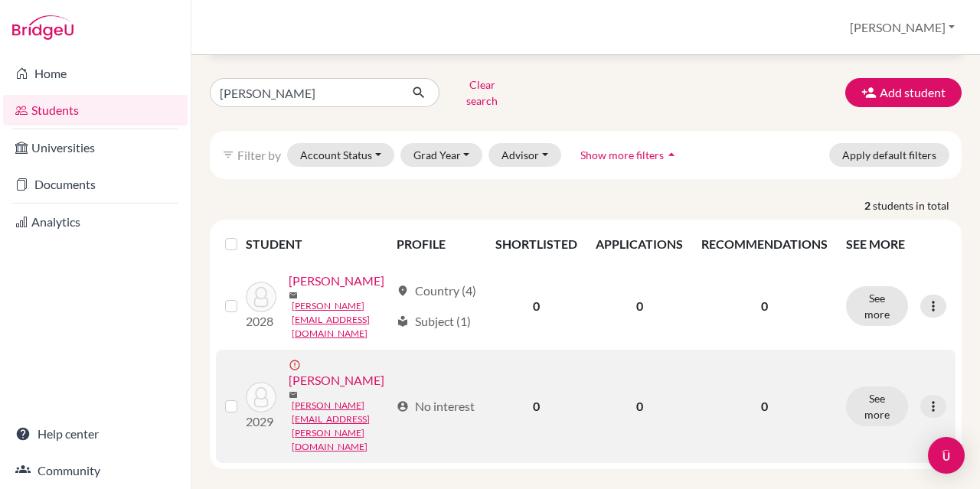
click at [244, 398] on label at bounding box center [244, 398] width 0 height 0
click at [0, 0] on input "checkbox" at bounding box center [0, 0] width 0 height 0
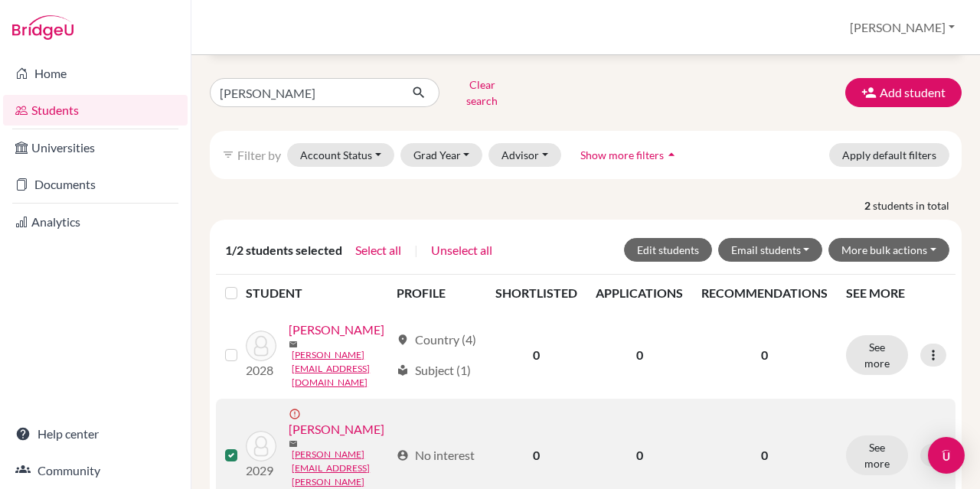
click at [804, 416] on td "0" at bounding box center [764, 455] width 145 height 113
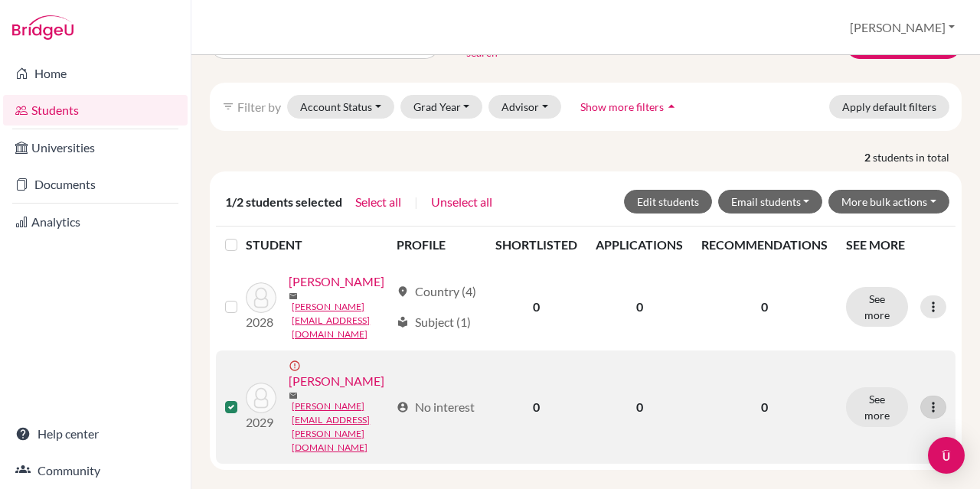
click at [926, 400] on icon at bounding box center [933, 407] width 15 height 15
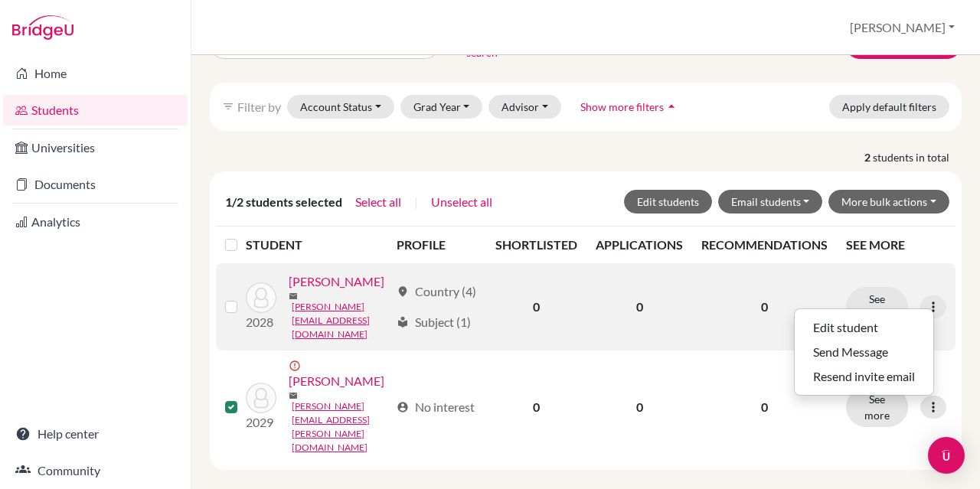
click at [294, 283] on link "[PERSON_NAME]" at bounding box center [337, 282] width 96 height 18
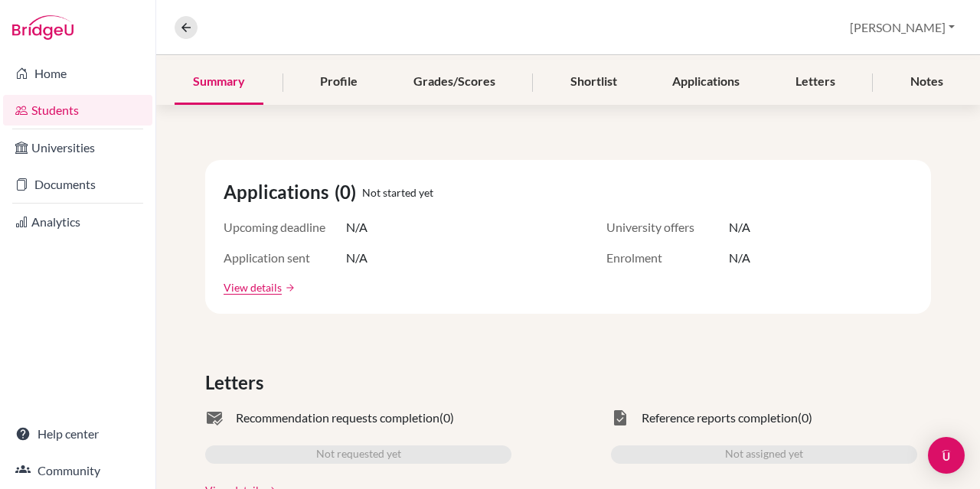
scroll to position [139, 0]
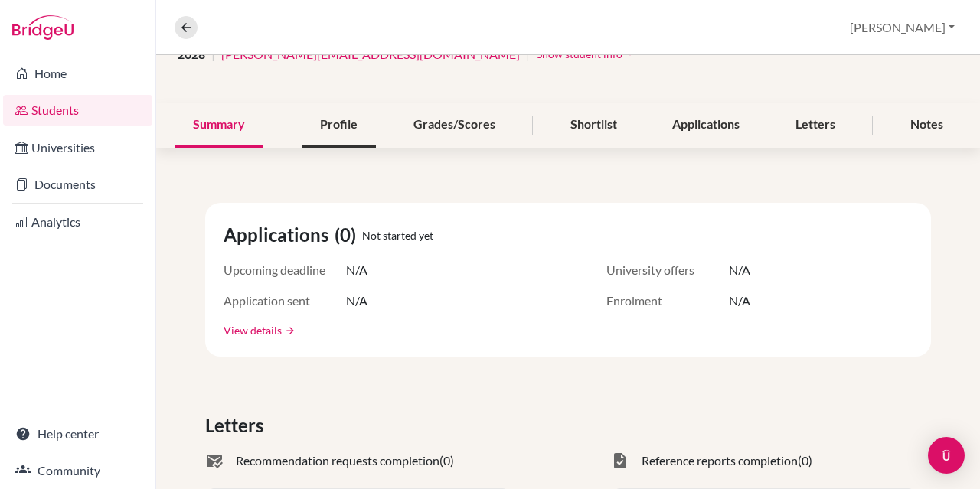
click at [320, 119] on div "Profile" at bounding box center [339, 125] width 74 height 45
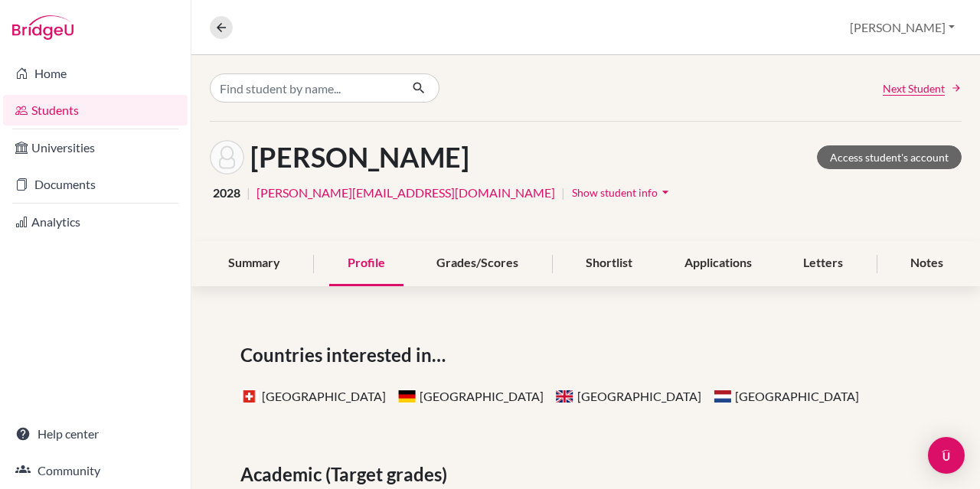
click at [572, 189] on span "Show student info" at bounding box center [615, 192] width 86 height 13
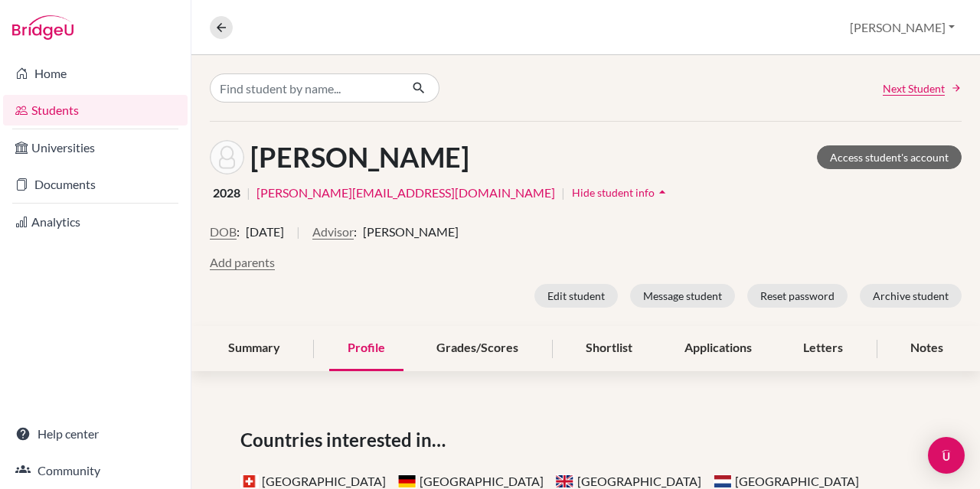
click at [581, 106] on div "Next Student" at bounding box center [586, 88] width 789 height 66
click at [74, 117] on link "Students" at bounding box center [95, 110] width 185 height 31
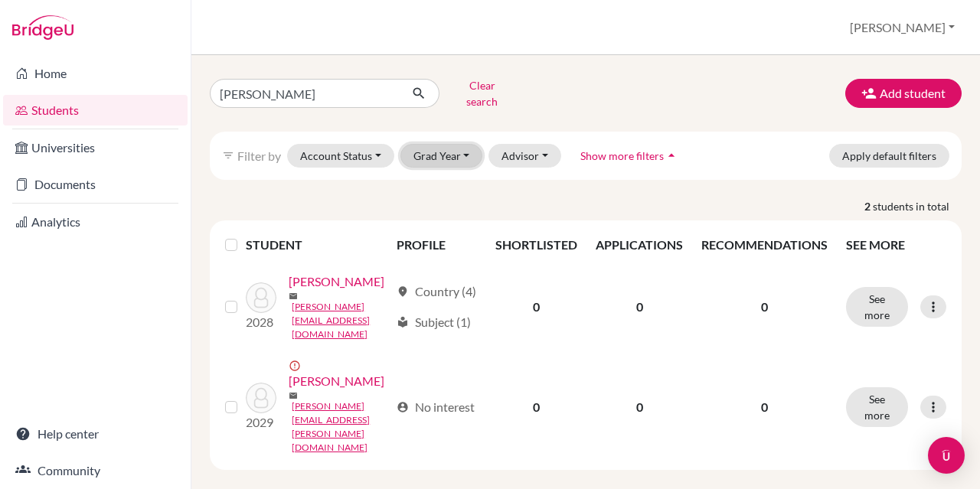
click at [431, 146] on button "Grad Year" at bounding box center [442, 156] width 83 height 24
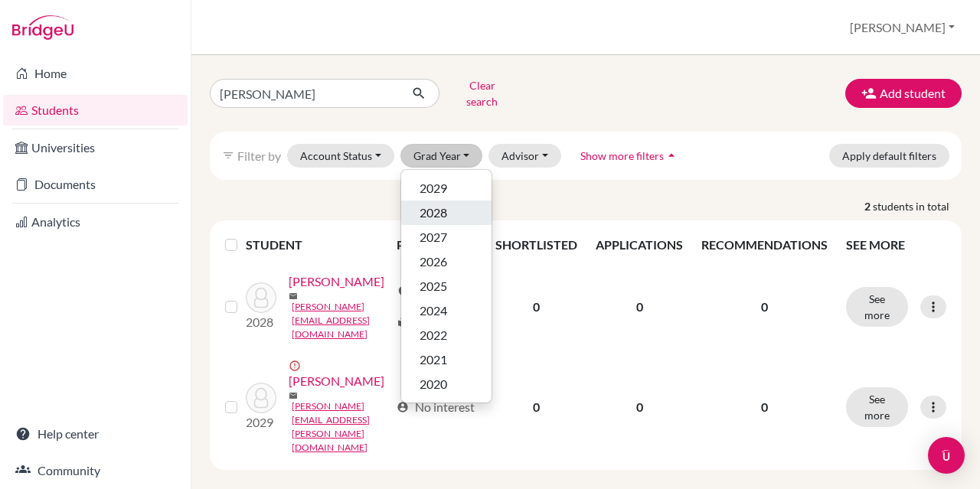
click at [433, 204] on span "2028" at bounding box center [434, 213] width 28 height 18
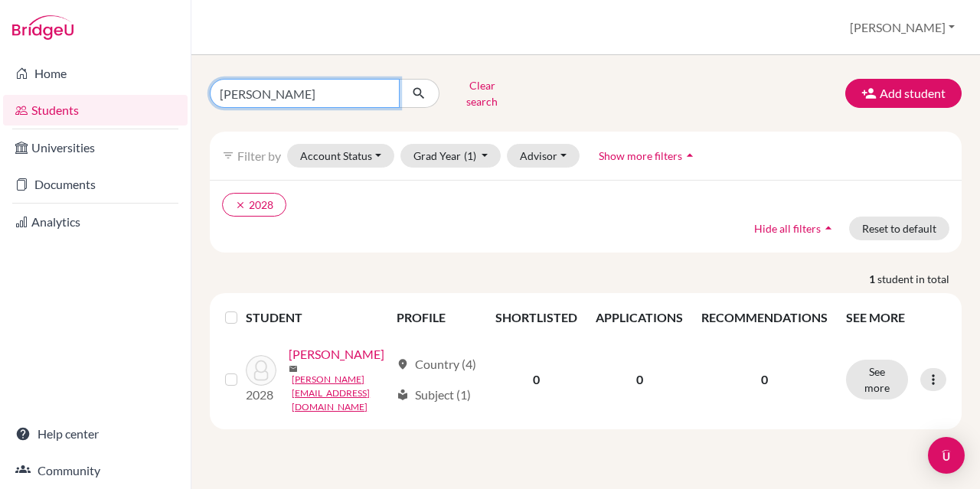
click at [384, 90] on input "[PERSON_NAME]" at bounding box center [305, 93] width 190 height 29
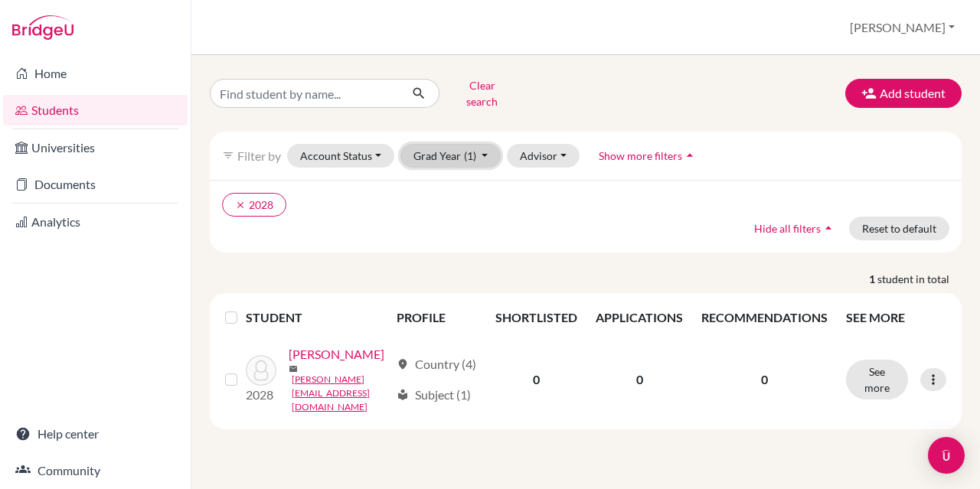
click at [423, 144] on button "Grad Year (1)" at bounding box center [451, 156] width 101 height 24
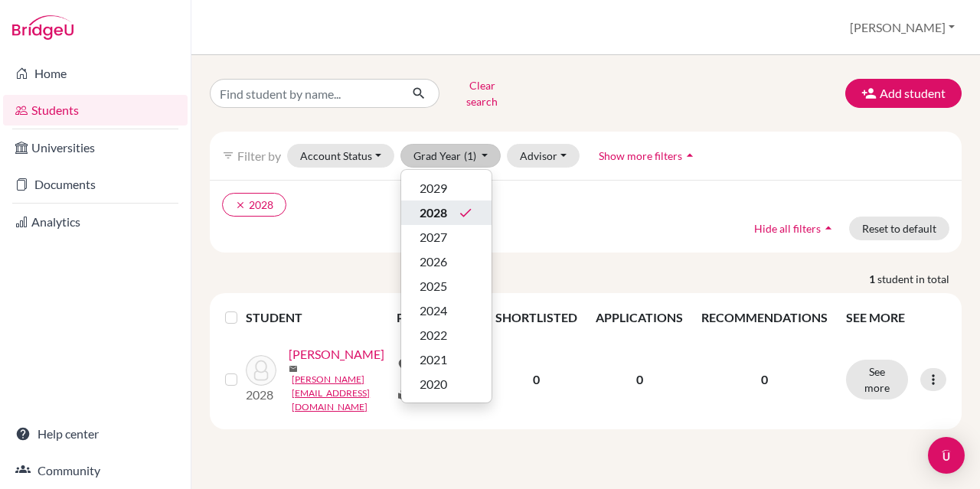
click at [423, 205] on span "2028" at bounding box center [434, 213] width 28 height 18
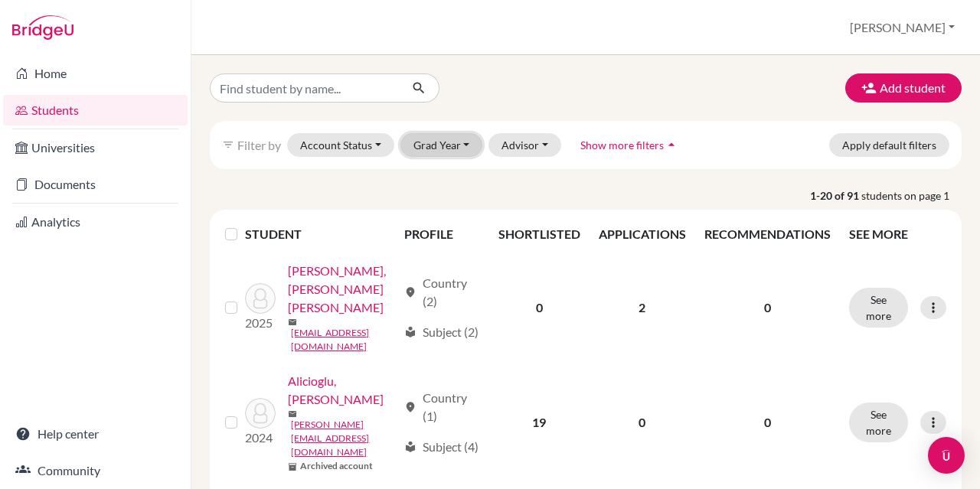
click at [445, 139] on button "Grad Year" at bounding box center [442, 145] width 83 height 24
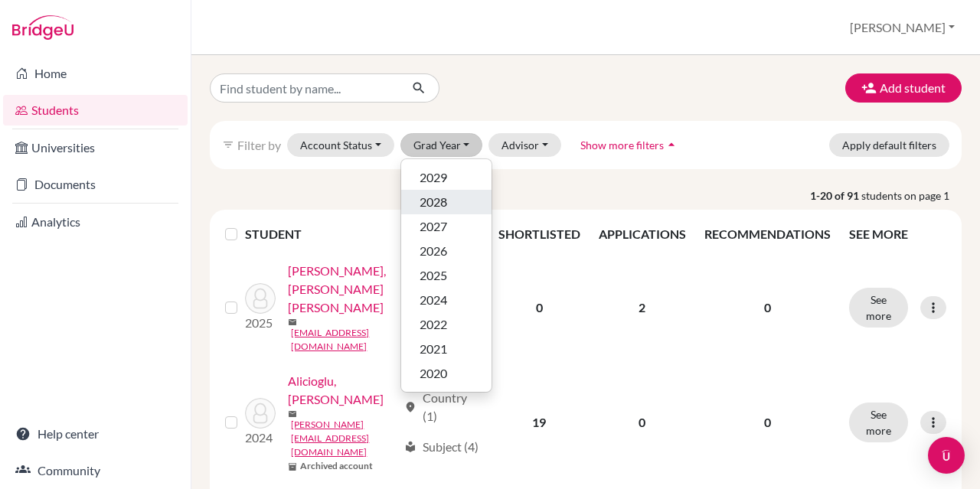
click at [428, 201] on span "2028" at bounding box center [434, 202] width 28 height 18
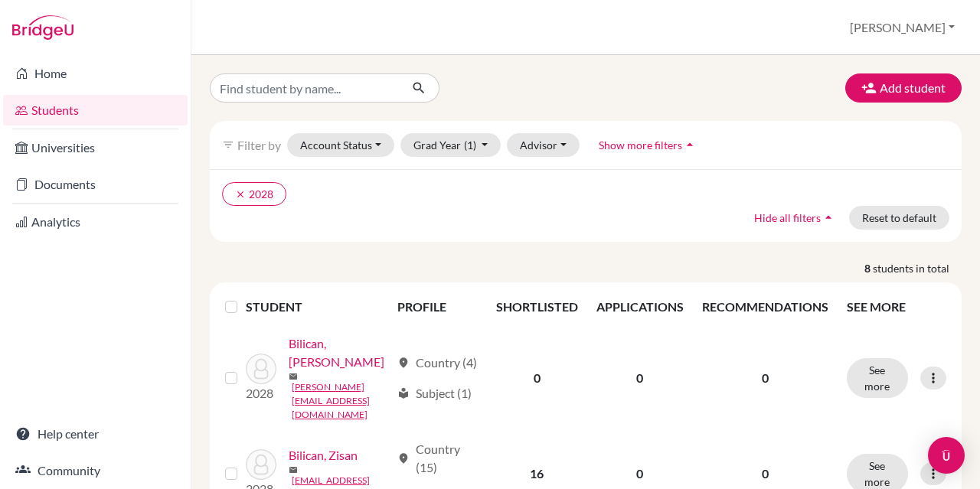
click at [363, 88] on input "Find student by name..." at bounding box center [305, 88] width 190 height 29
type input "noyan"
click button "submit" at bounding box center [419, 88] width 41 height 29
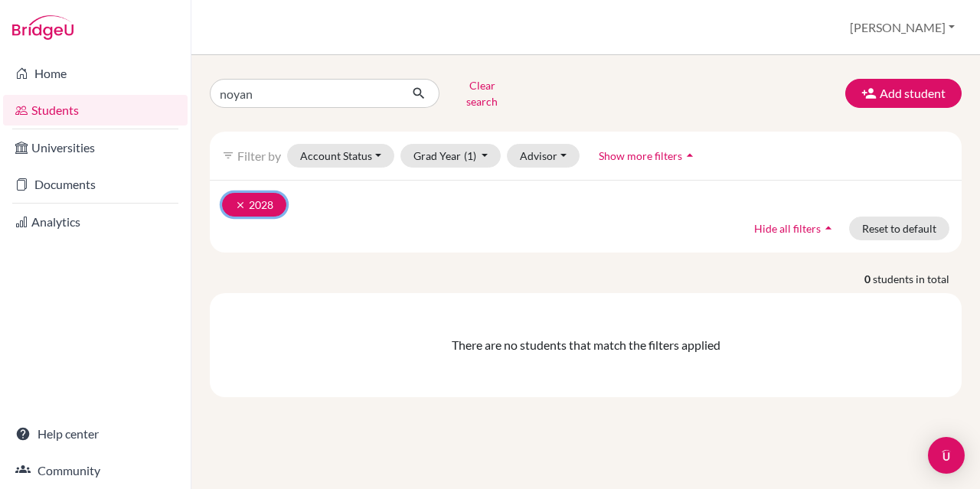
click at [235, 200] on icon "clear" at bounding box center [240, 205] width 11 height 11
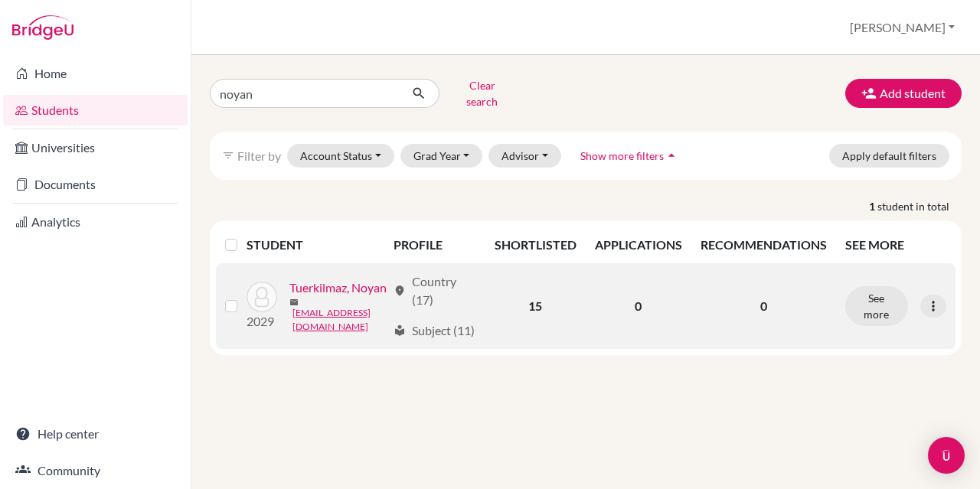
click at [303, 290] on link "Tuerkilmaz, Noyan" at bounding box center [338, 288] width 97 height 18
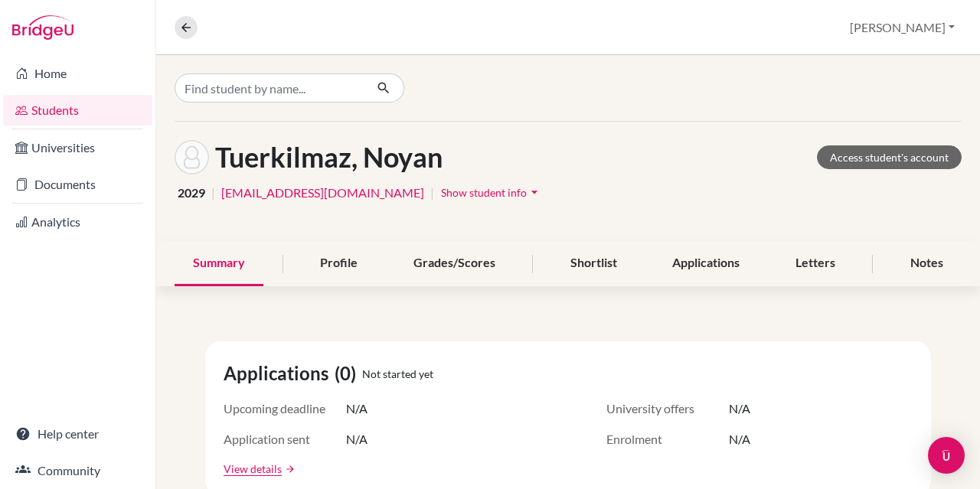
click at [441, 189] on span "Show student info" at bounding box center [484, 192] width 86 height 13
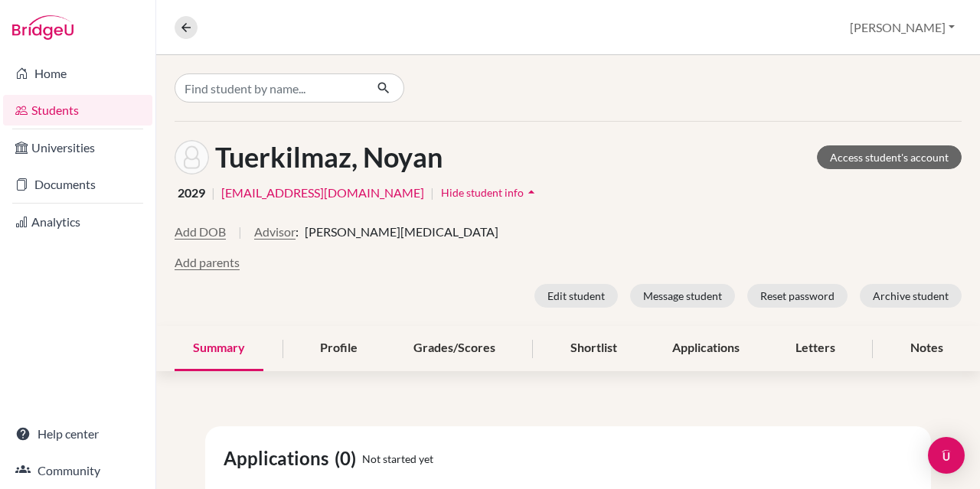
click at [322, 237] on span "Joseph Ticar" at bounding box center [402, 232] width 194 height 18
click at [254, 226] on button "Advisor" at bounding box center [274, 232] width 41 height 18
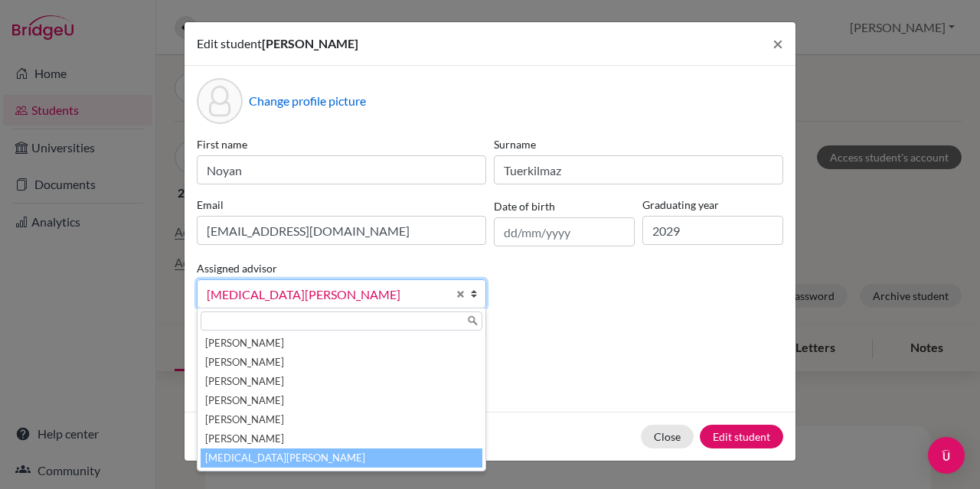
click at [329, 286] on span "[MEDICAL_DATA][PERSON_NAME]" at bounding box center [327, 295] width 241 height 20
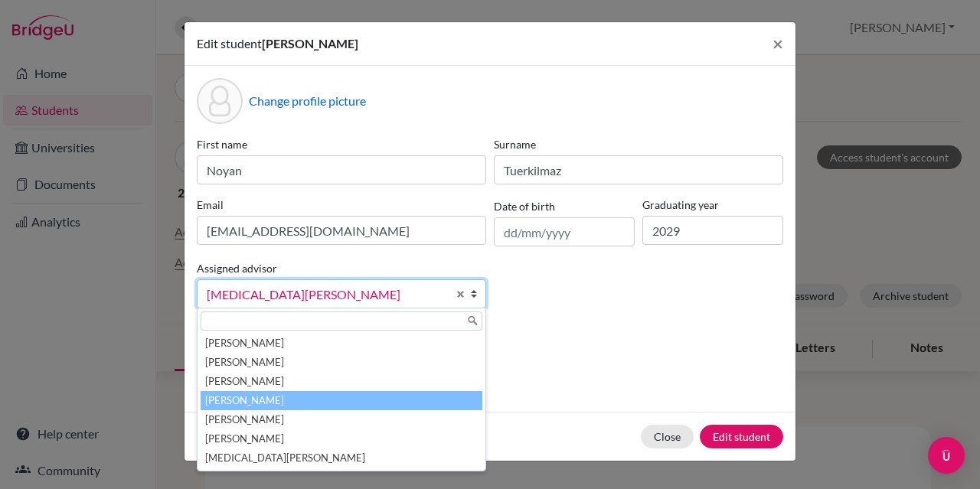
click at [316, 395] on li "[PERSON_NAME]" at bounding box center [342, 400] width 282 height 19
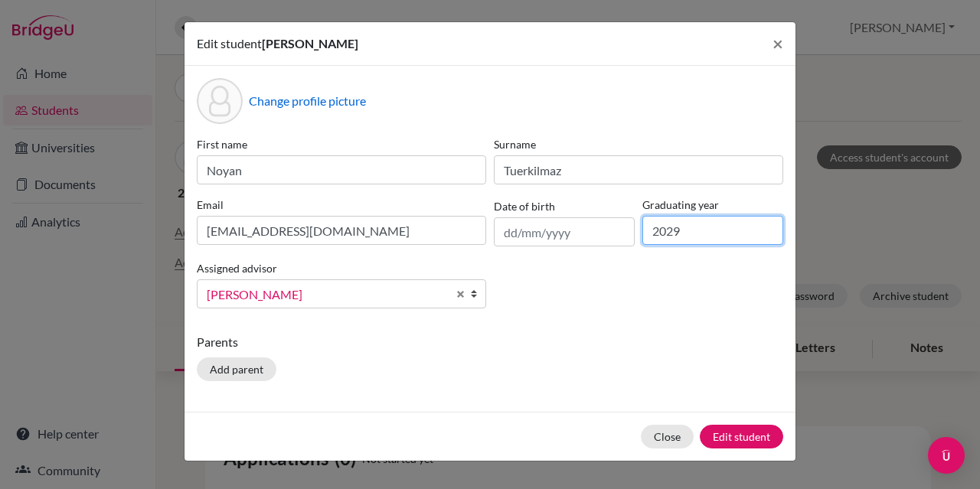
click at [694, 234] on input "2029" at bounding box center [713, 230] width 141 height 29
type input "2028"
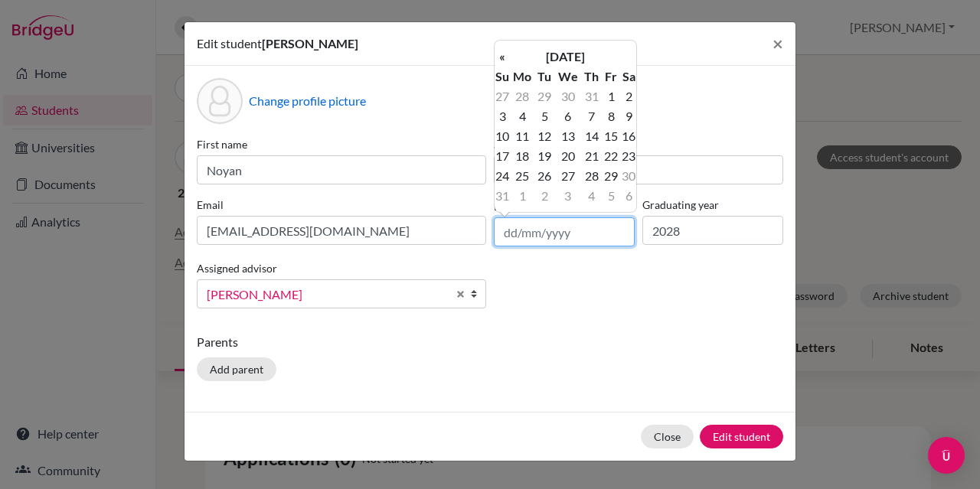
click at [575, 237] on input "text" at bounding box center [564, 232] width 141 height 29
click at [578, 57] on th "August 2025" at bounding box center [565, 57] width 111 height 20
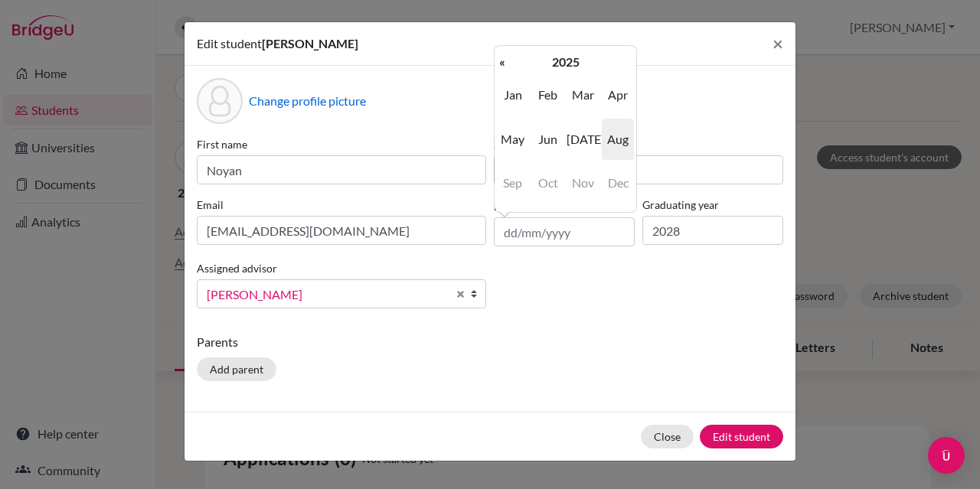
click at [578, 57] on th "2025" at bounding box center [565, 62] width 111 height 20
click at [504, 62] on th "«" at bounding box center [502, 62] width 15 height 20
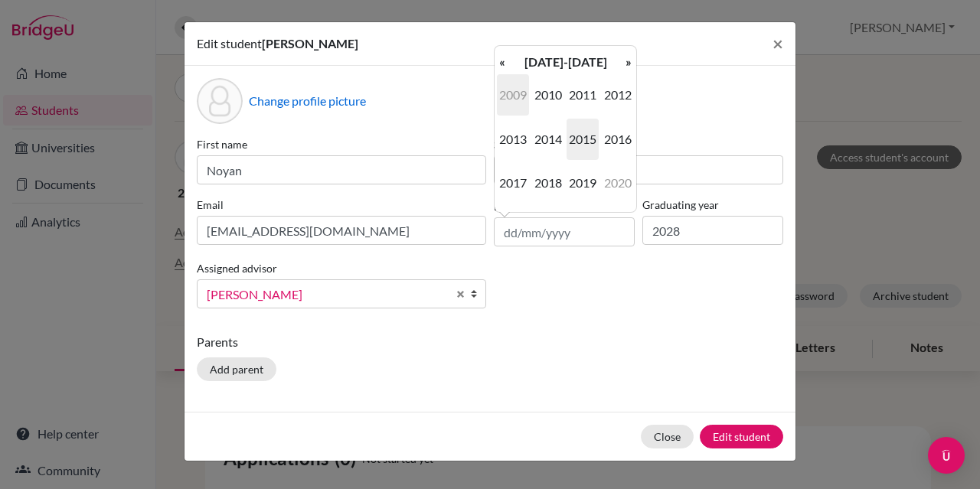
click at [509, 87] on span "2009" at bounding box center [513, 94] width 32 height 41
click at [614, 142] on span "Aug" at bounding box center [618, 139] width 32 height 41
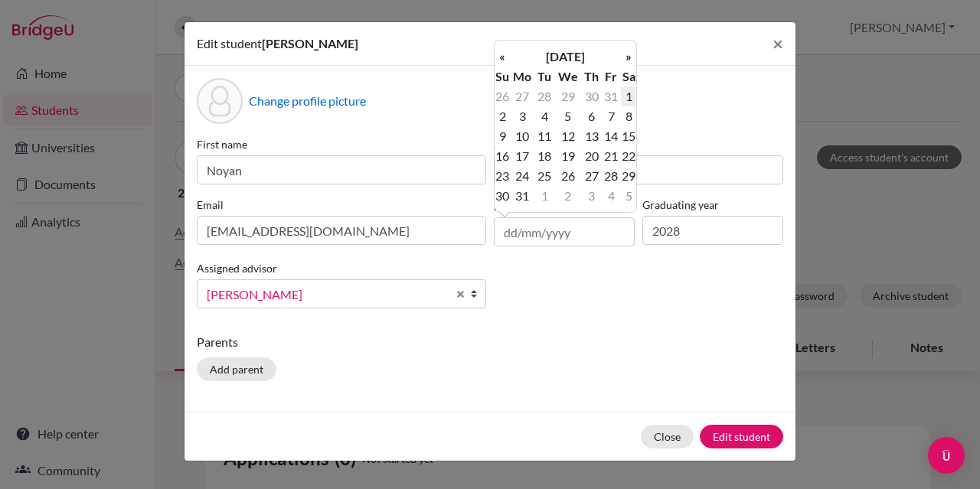
click at [630, 96] on td "1" at bounding box center [628, 97] width 15 height 20
type input "01/08/2009"
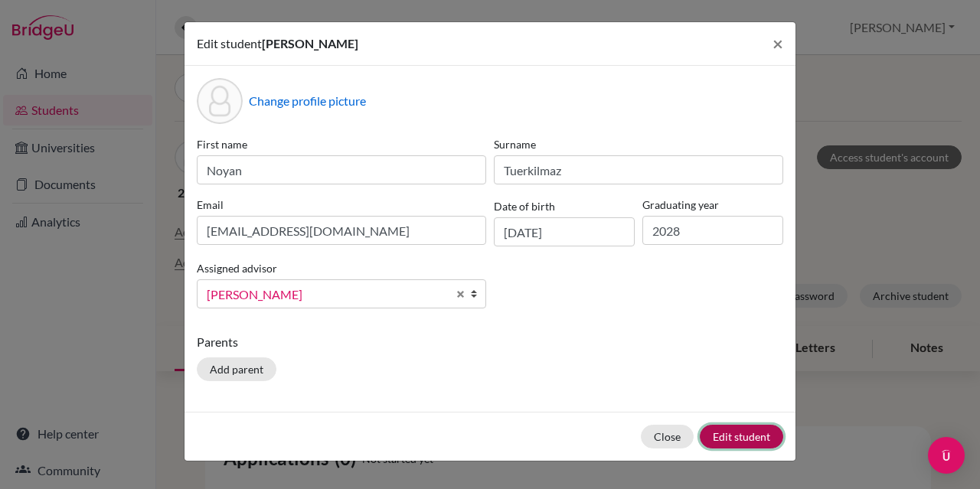
click at [731, 425] on button "Edit student" at bounding box center [741, 437] width 83 height 24
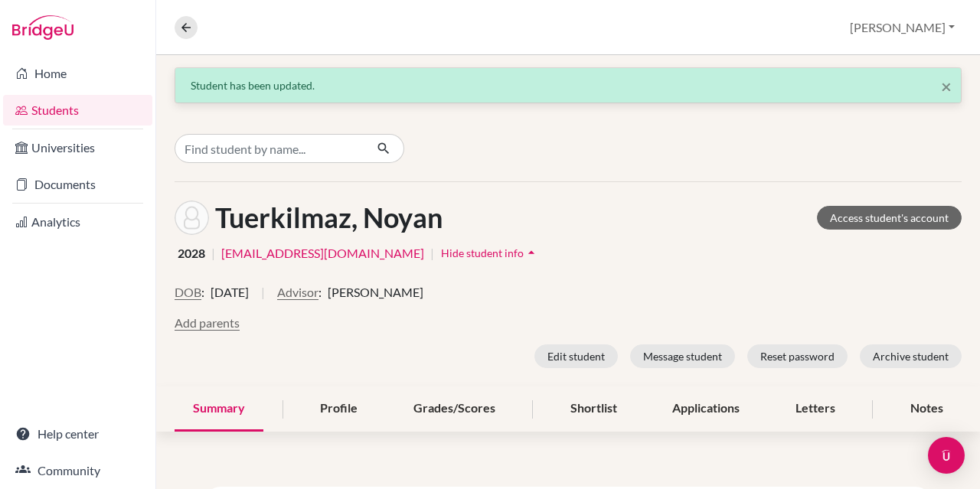
click at [69, 111] on link "Students" at bounding box center [77, 110] width 149 height 31
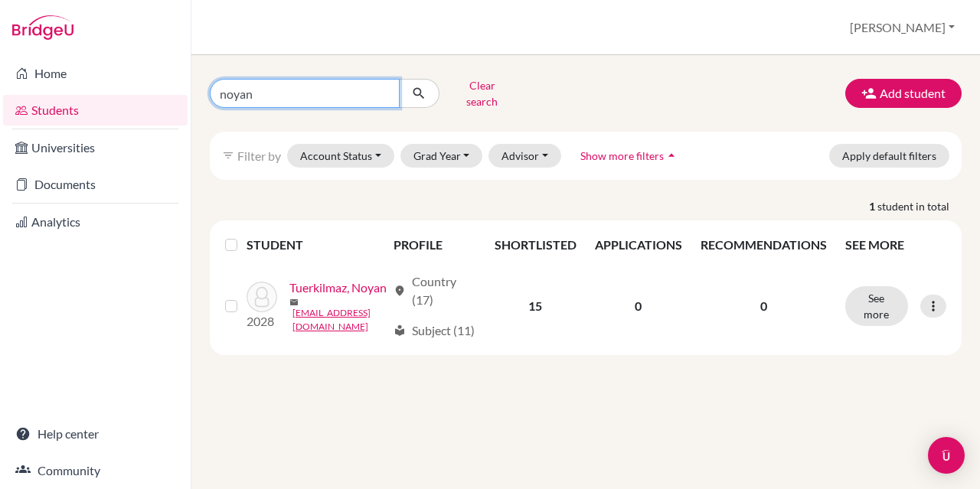
click at [382, 91] on input "noyan" at bounding box center [305, 93] width 190 height 29
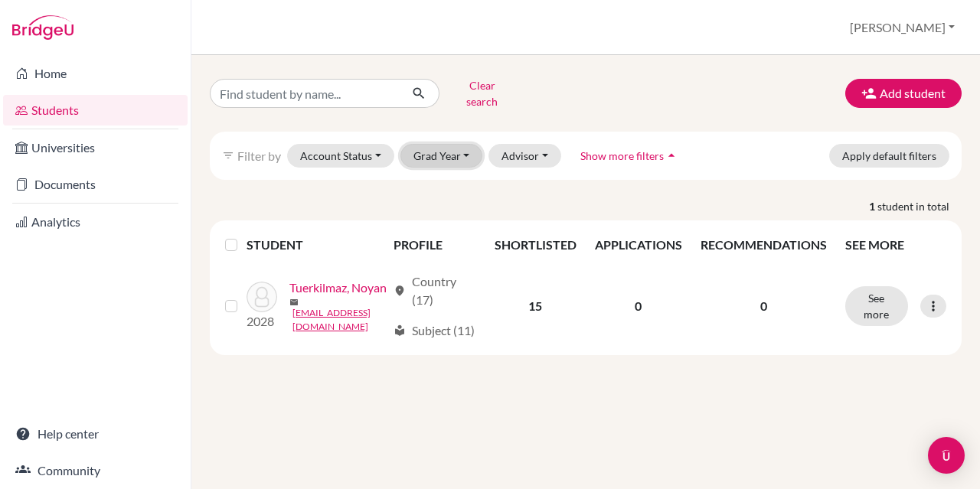
click at [437, 144] on button "Grad Year" at bounding box center [442, 156] width 83 height 24
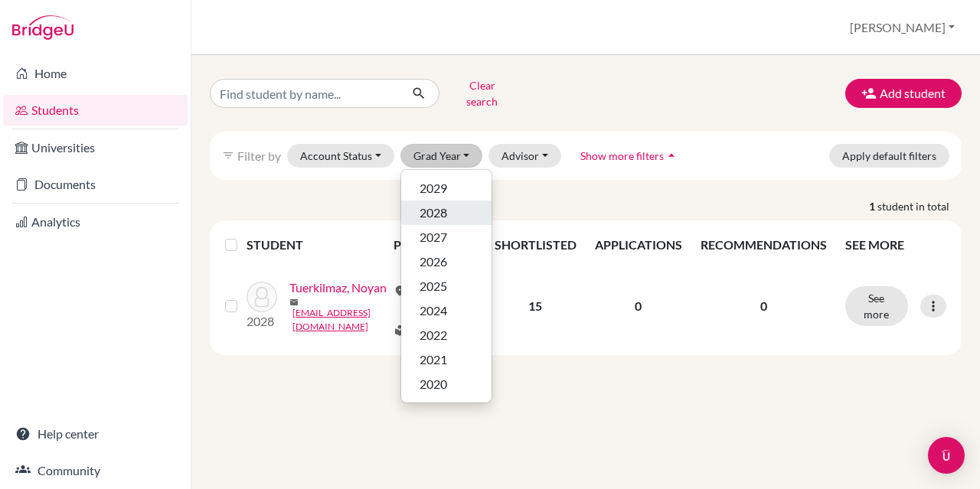
click at [434, 204] on span "2028" at bounding box center [434, 213] width 28 height 18
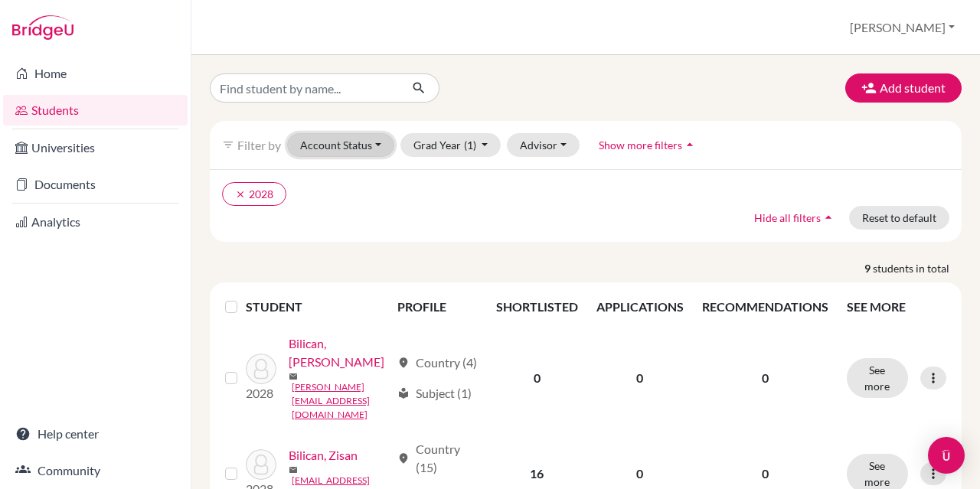
click at [337, 149] on button "Account Status" at bounding box center [340, 145] width 107 height 24
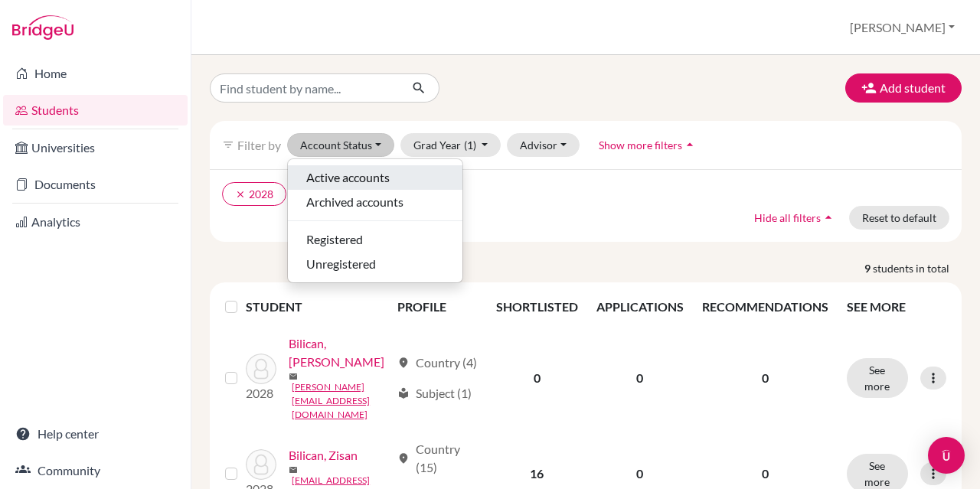
click at [329, 175] on span "Active accounts" at bounding box center [347, 178] width 83 height 18
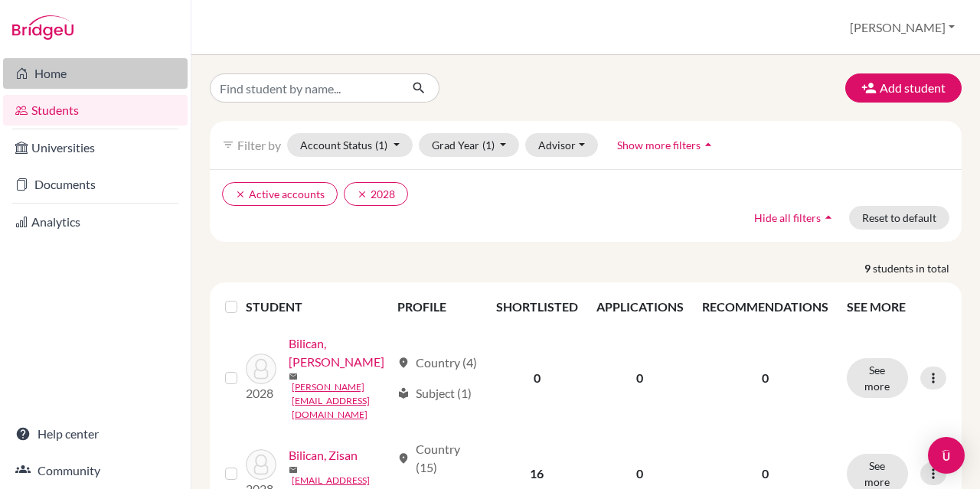
click at [66, 76] on link "Home" at bounding box center [95, 73] width 185 height 31
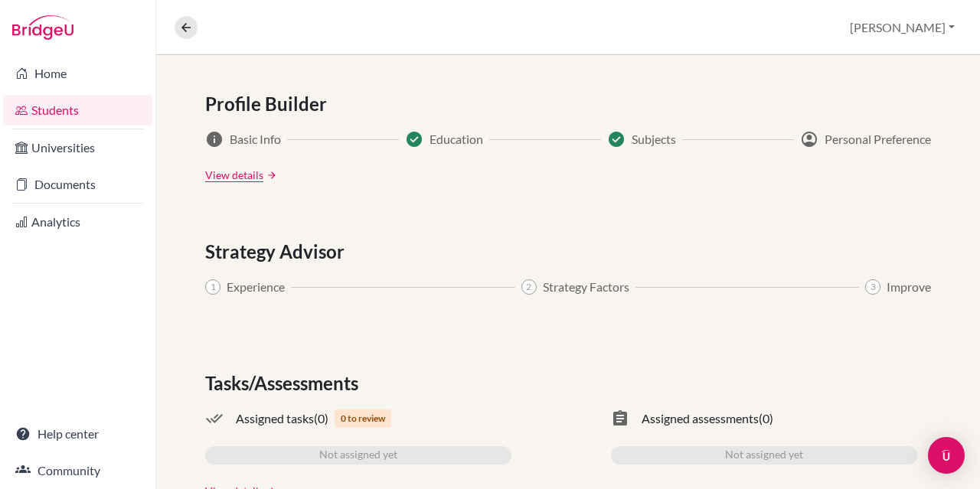
scroll to position [912, 0]
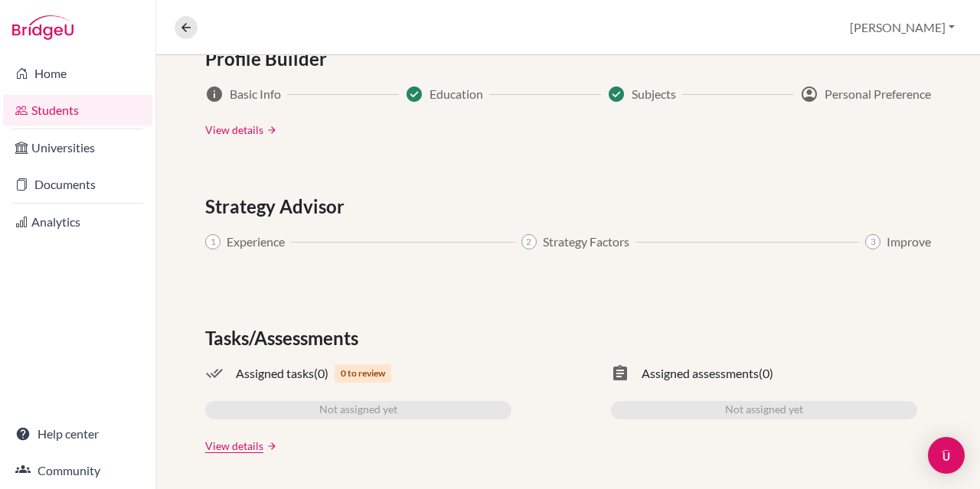
click at [225, 128] on link "View details" at bounding box center [234, 130] width 58 height 16
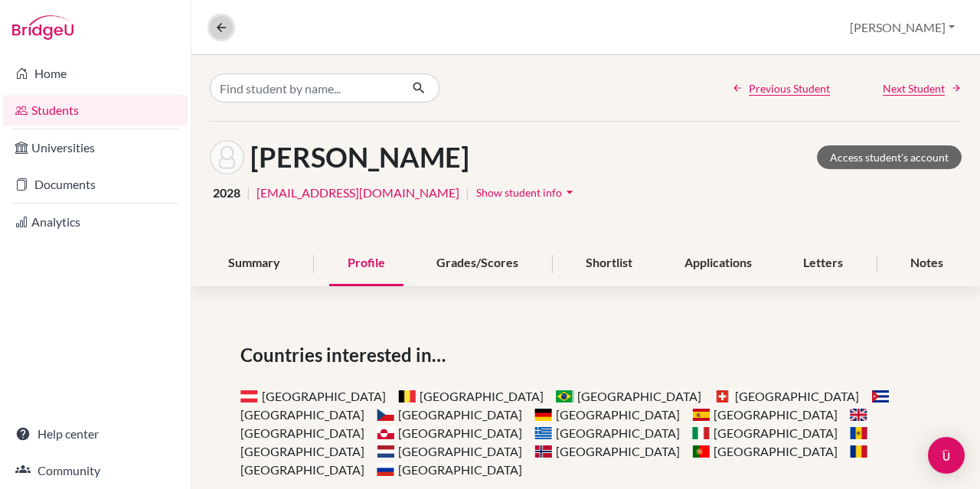
click at [224, 25] on icon at bounding box center [221, 28] width 14 height 14
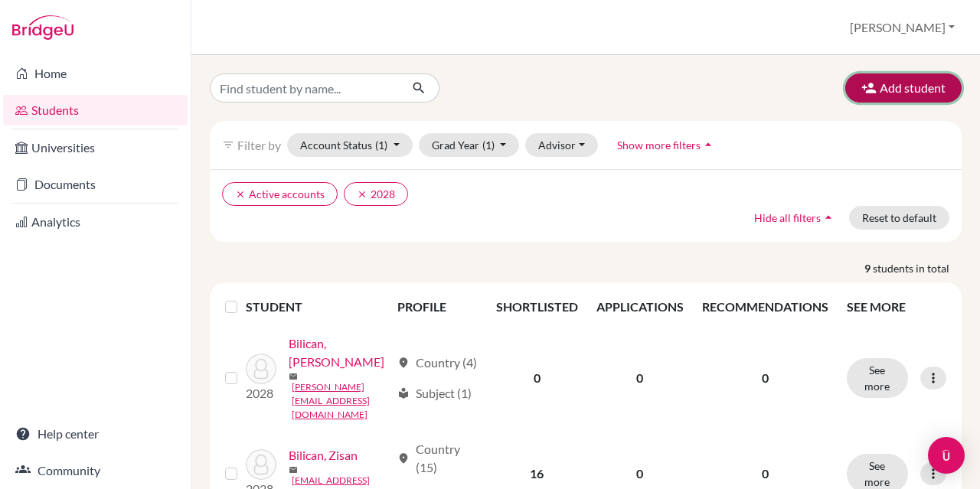
click at [862, 91] on icon "button" at bounding box center [869, 87] width 15 height 15
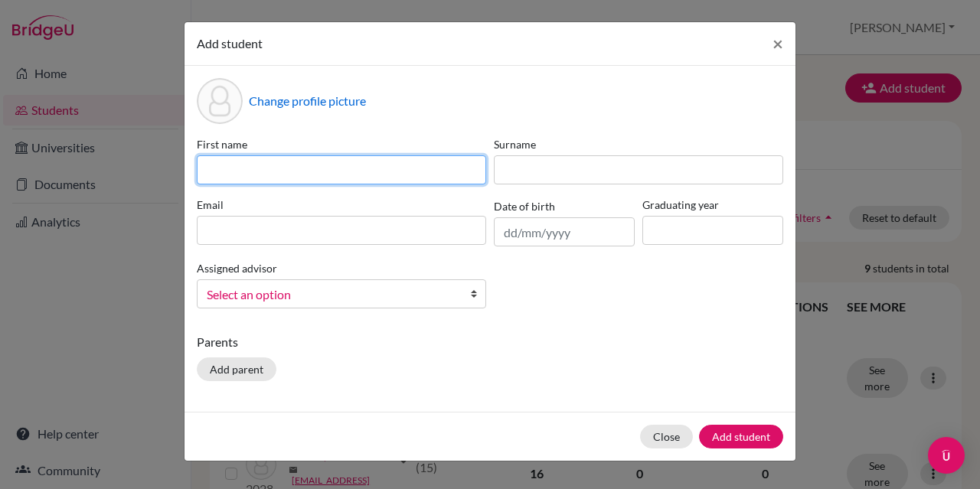
click at [398, 159] on input at bounding box center [342, 170] width 290 height 29
type input "[PERSON_NAME]"
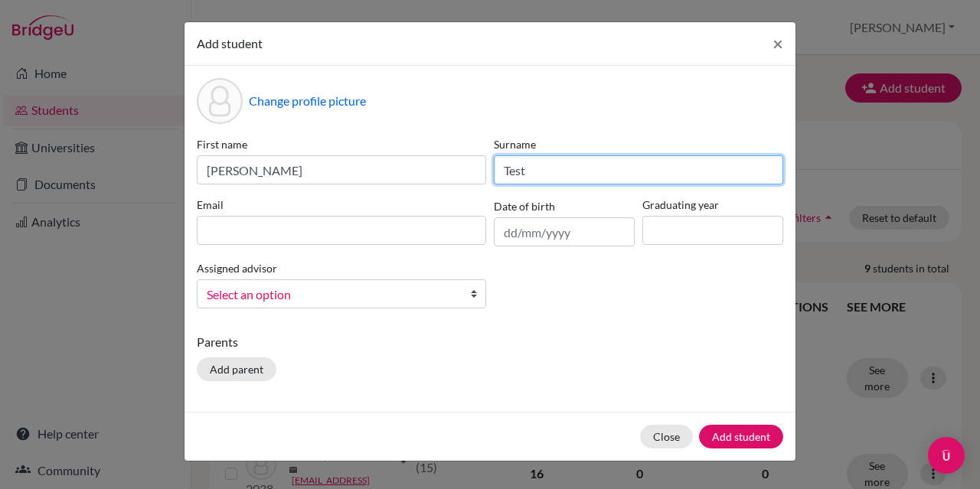
type input "Test"
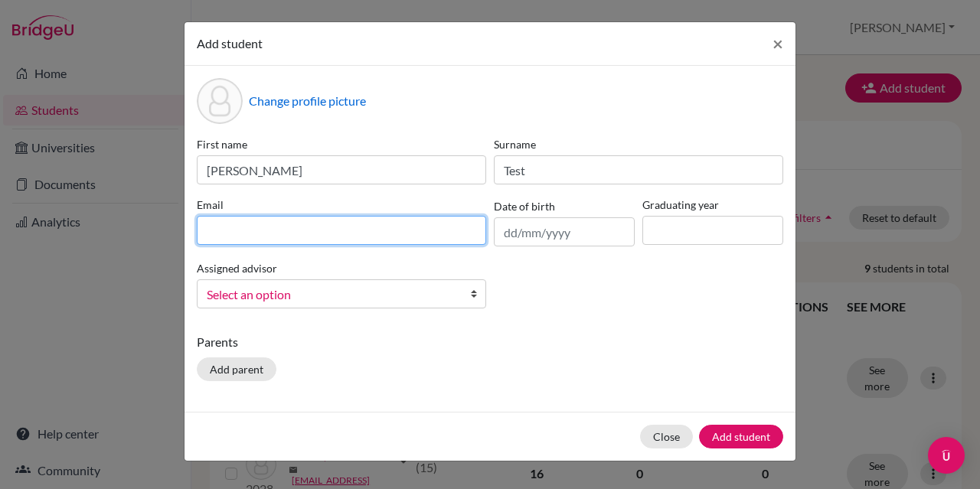
click at [356, 236] on input at bounding box center [342, 230] width 290 height 29
type input "[PERSON_NAME][EMAIL_ADDRESS][DOMAIN_NAME]"
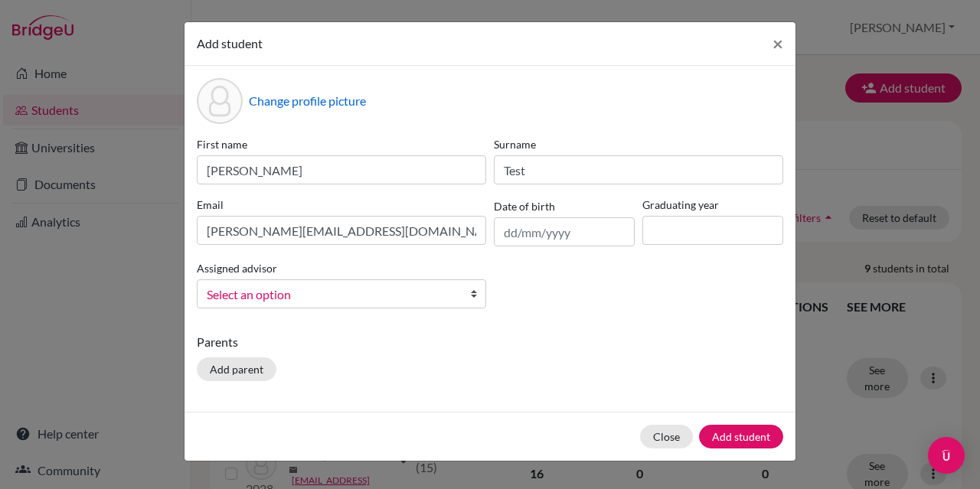
click at [475, 293] on b at bounding box center [477, 294] width 15 height 28
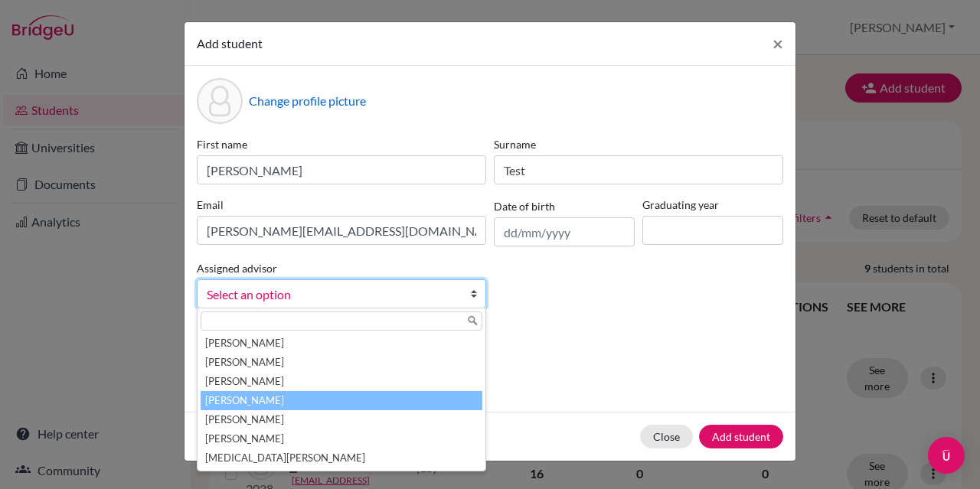
click at [421, 402] on li "[PERSON_NAME]" at bounding box center [342, 400] width 282 height 19
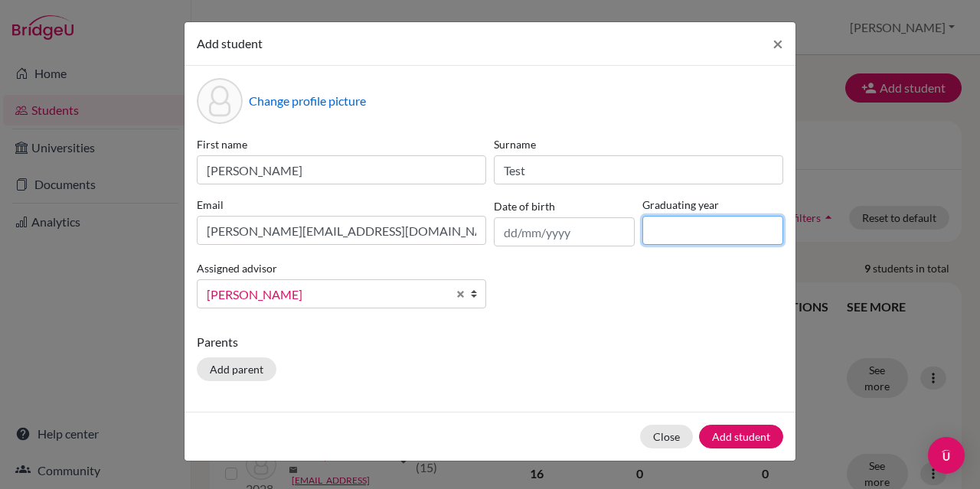
click at [696, 230] on input at bounding box center [713, 230] width 141 height 29
type input "2028"
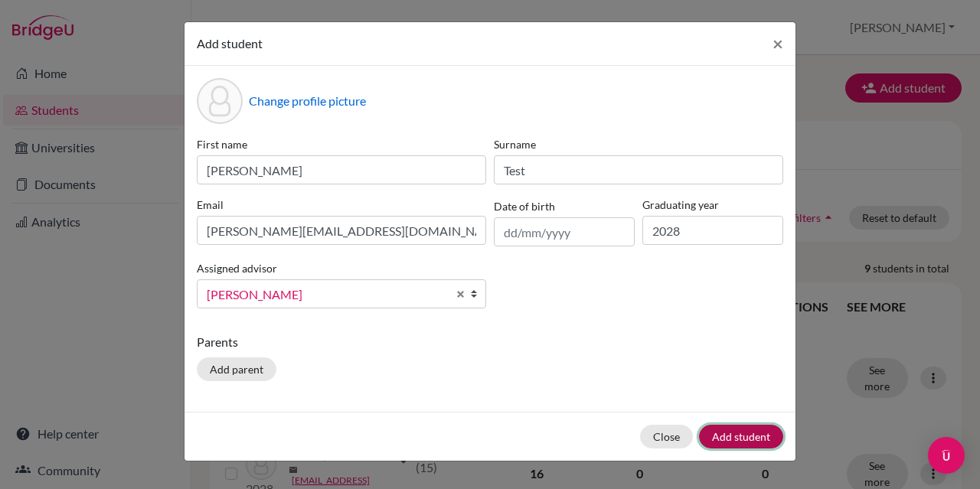
click at [731, 430] on button "Add student" at bounding box center [741, 437] width 84 height 24
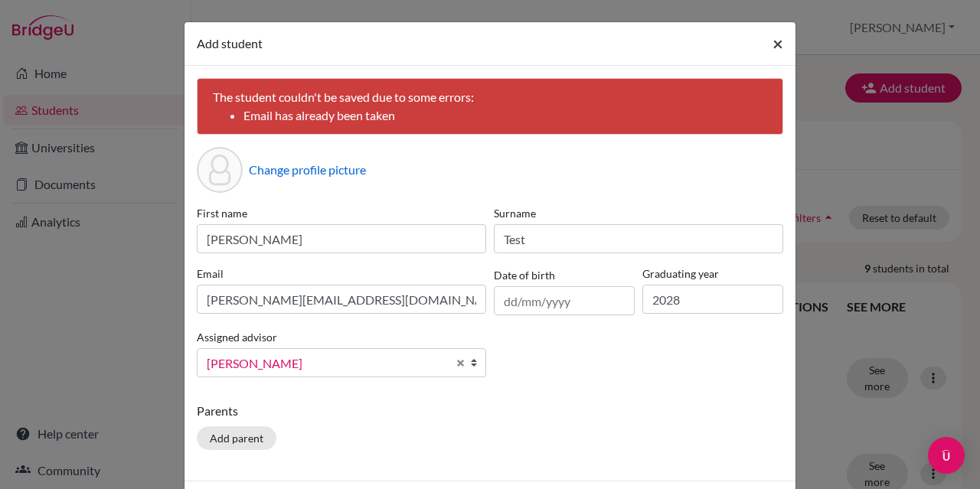
click at [773, 45] on span "×" at bounding box center [778, 43] width 11 height 22
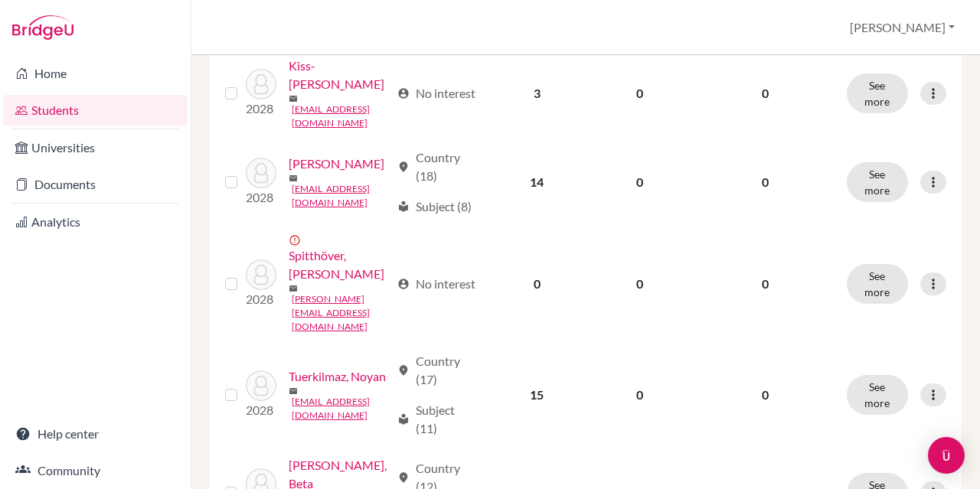
scroll to position [555, 0]
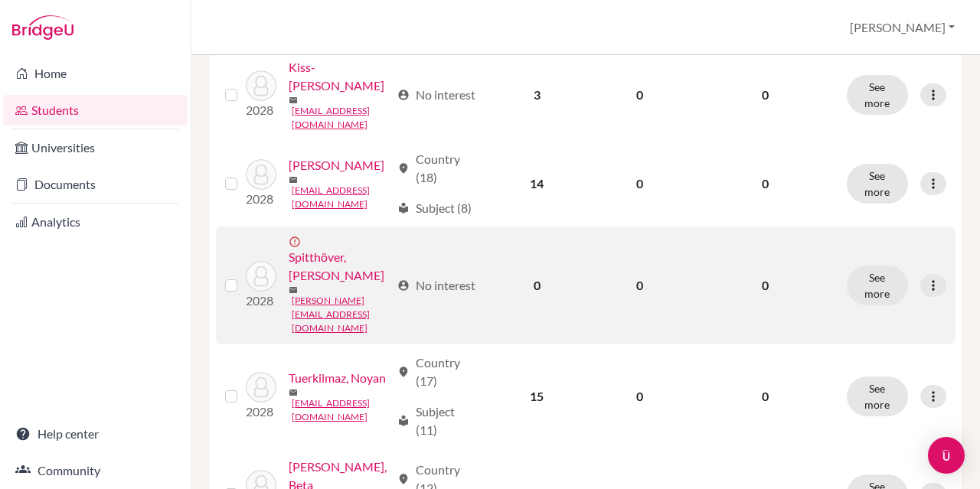
click at [339, 248] on link "Spitthöver, [PERSON_NAME]" at bounding box center [340, 266] width 102 height 37
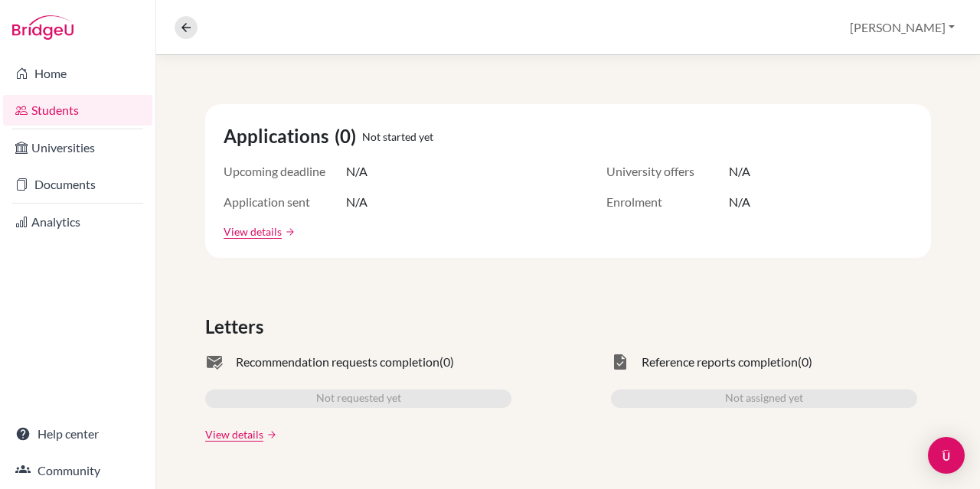
scroll to position [237, 0]
click at [254, 228] on link "View details" at bounding box center [253, 232] width 58 height 16
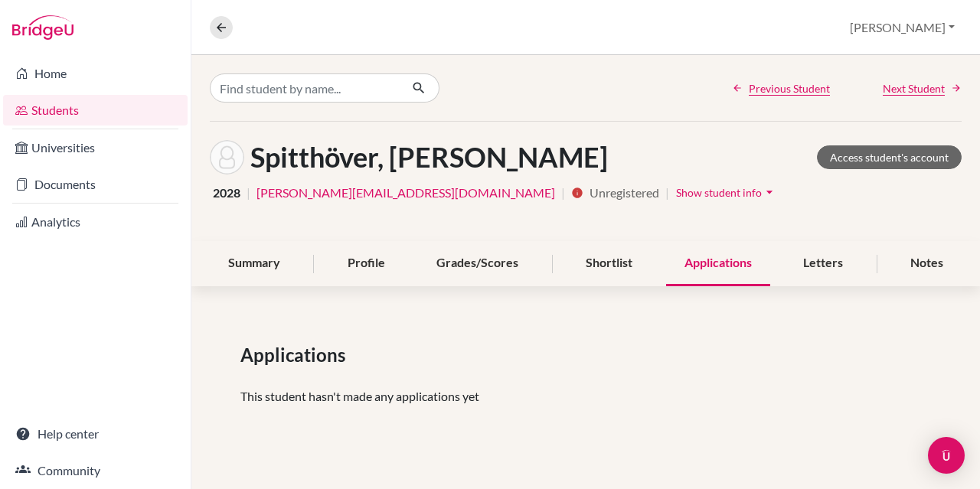
click at [676, 186] on span "Show student info" at bounding box center [719, 192] width 86 height 13
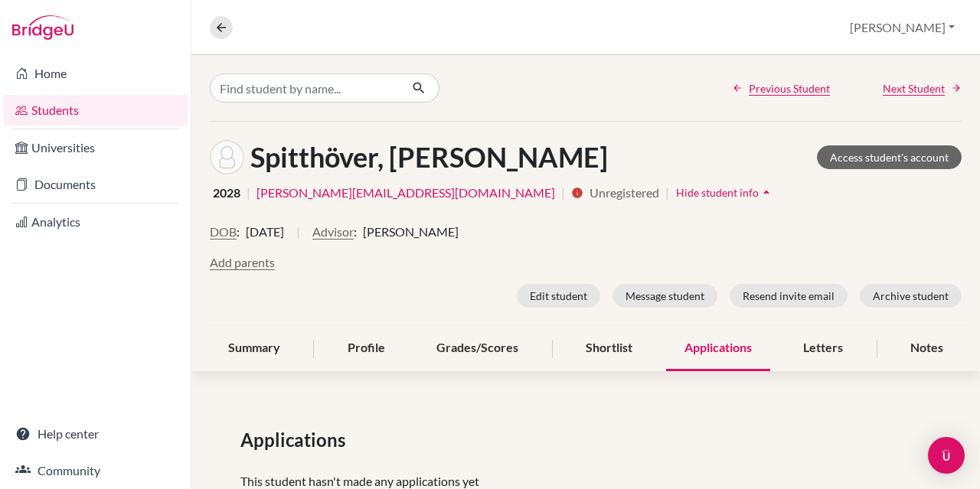
click at [358, 195] on link "[PERSON_NAME][EMAIL_ADDRESS][DOMAIN_NAME]" at bounding box center [406, 193] width 299 height 18
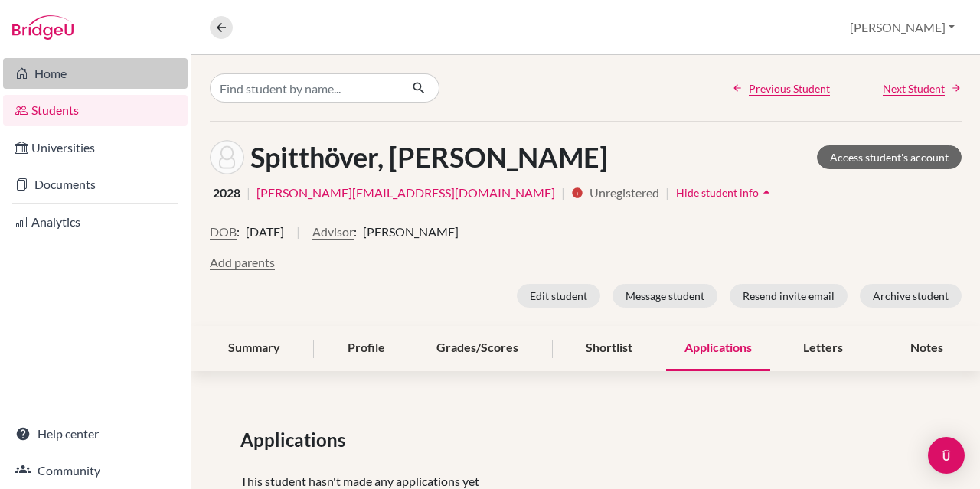
click at [75, 68] on link "Home" at bounding box center [95, 73] width 185 height 31
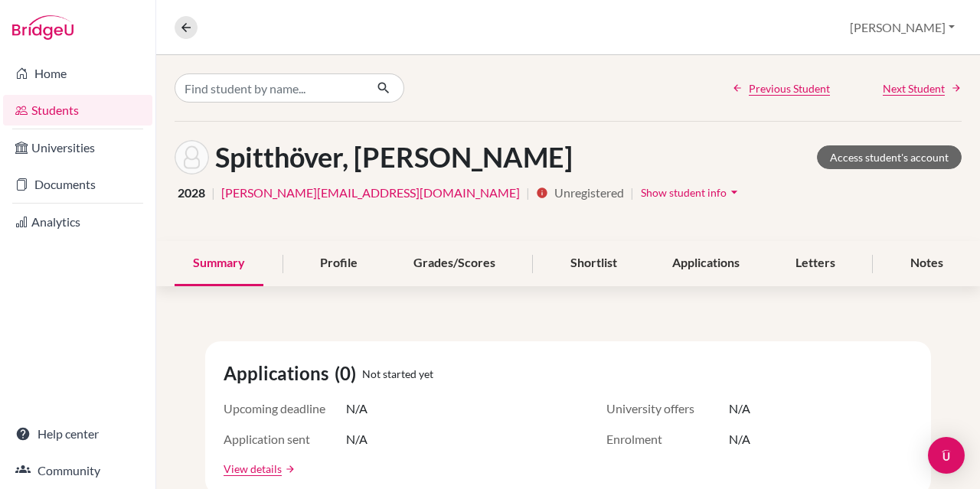
click at [317, 196] on link "[PERSON_NAME][EMAIL_ADDRESS][DOMAIN_NAME]" at bounding box center [370, 193] width 299 height 18
click at [70, 70] on link "Home" at bounding box center [77, 73] width 149 height 31
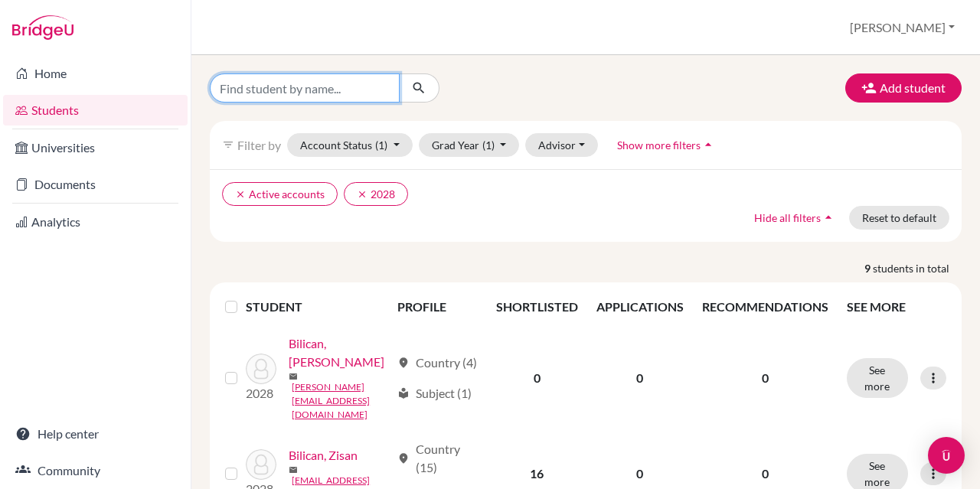
click at [359, 98] on input "Find student by name..." at bounding box center [305, 88] width 190 height 29
type input "[PERSON_NAME]"
click button "submit" at bounding box center [419, 88] width 41 height 29
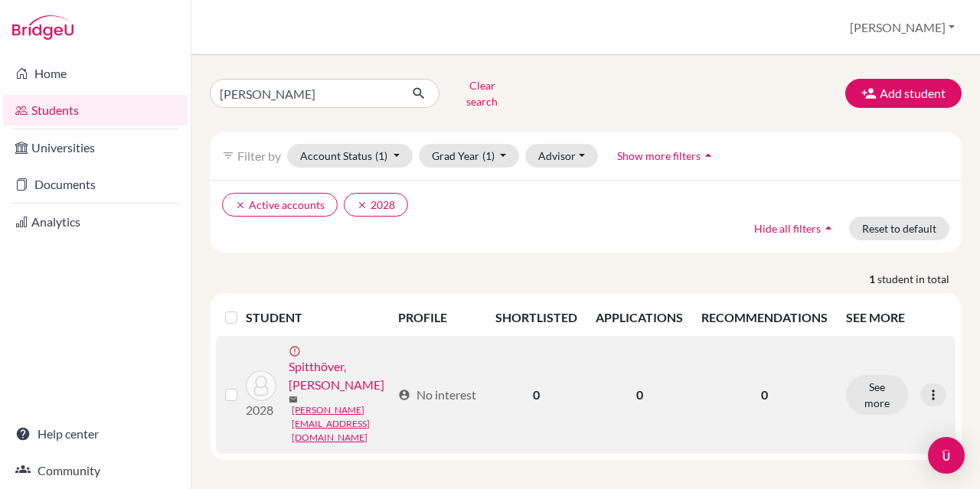
click at [321, 358] on link "Spitthöver, [PERSON_NAME]" at bounding box center [340, 376] width 103 height 37
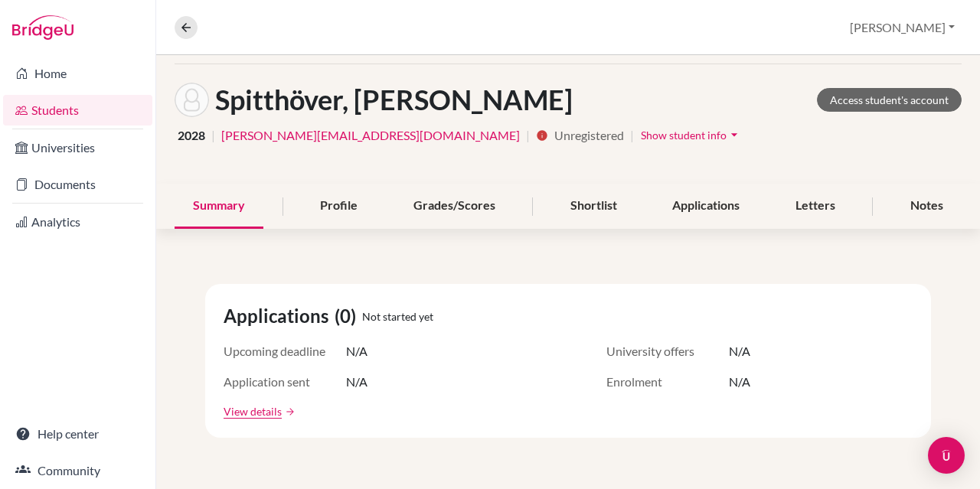
scroll to position [57, 0]
click at [641, 138] on span "Show student info" at bounding box center [684, 135] width 86 height 13
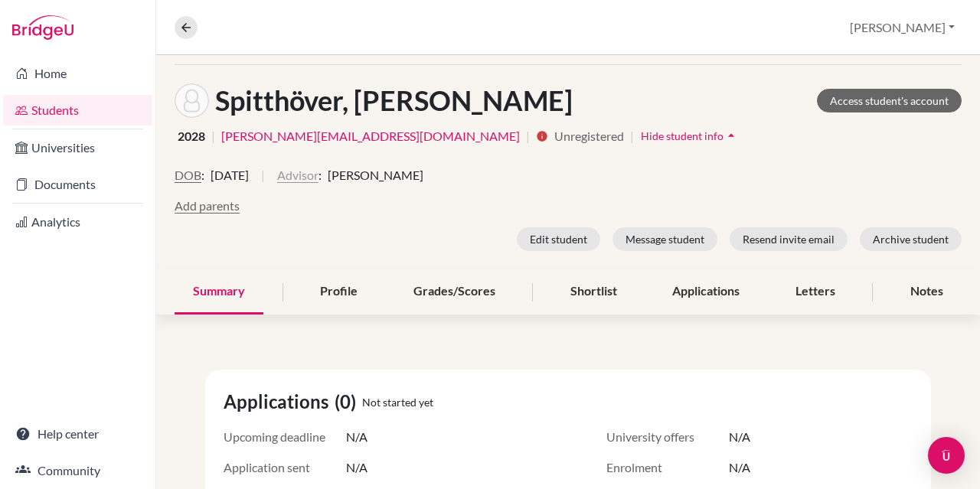
click at [319, 172] on button "Advisor" at bounding box center [297, 175] width 41 height 18
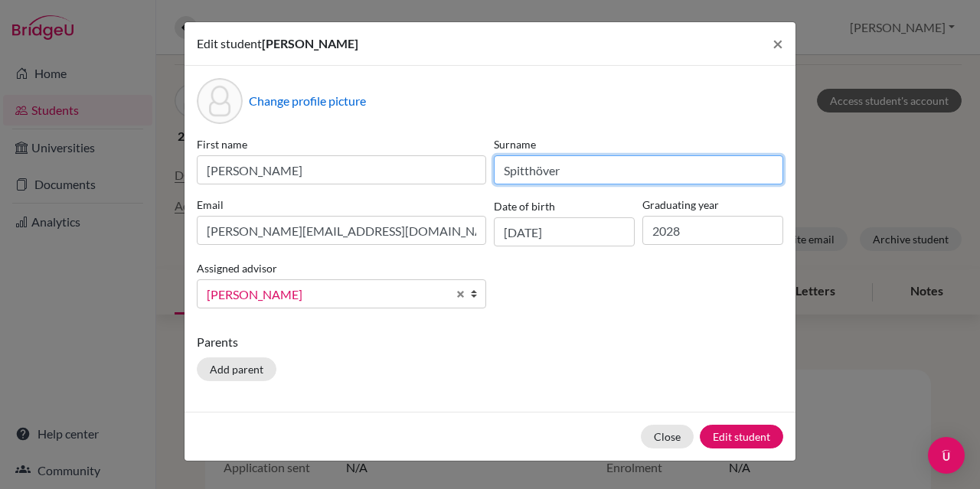
click at [543, 173] on input "Spitthöver" at bounding box center [639, 170] width 290 height 29
type input "Spitthoever"
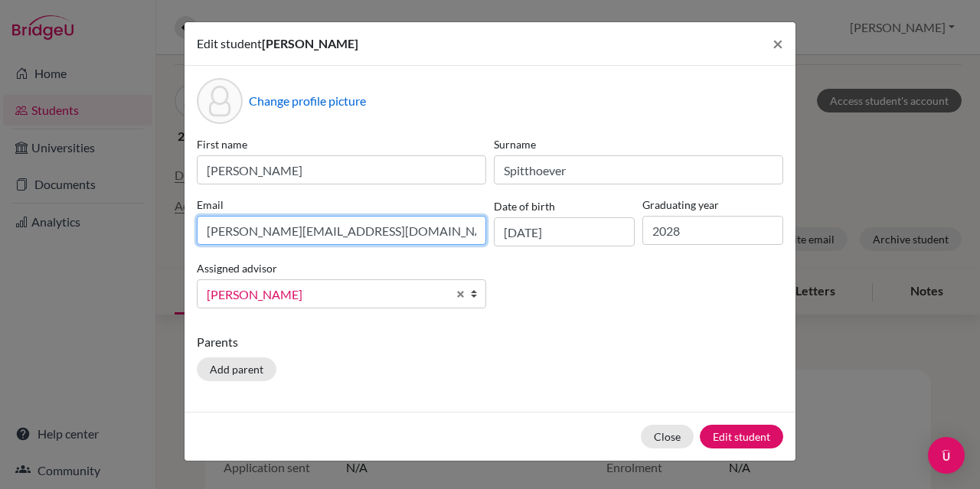
click at [261, 232] on input "[PERSON_NAME][EMAIL_ADDRESS][DOMAIN_NAME]" at bounding box center [342, 230] width 290 height 29
type input "[PERSON_NAME][EMAIL_ADDRESS][DOMAIN_NAME]"
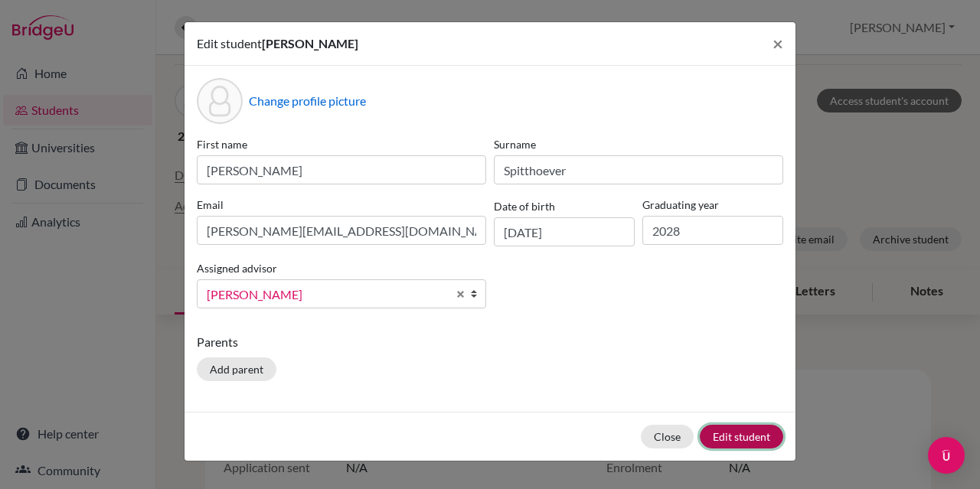
click at [762, 431] on button "Edit student" at bounding box center [741, 437] width 83 height 24
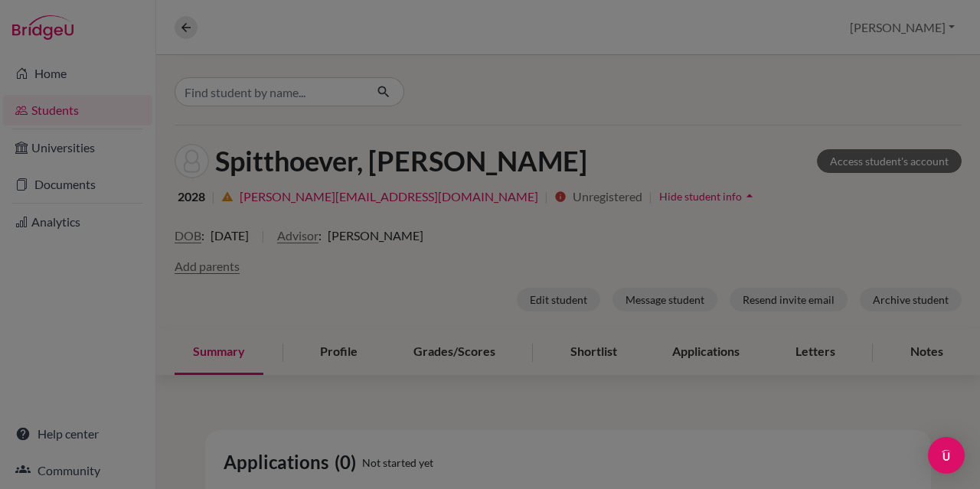
scroll to position [116, 0]
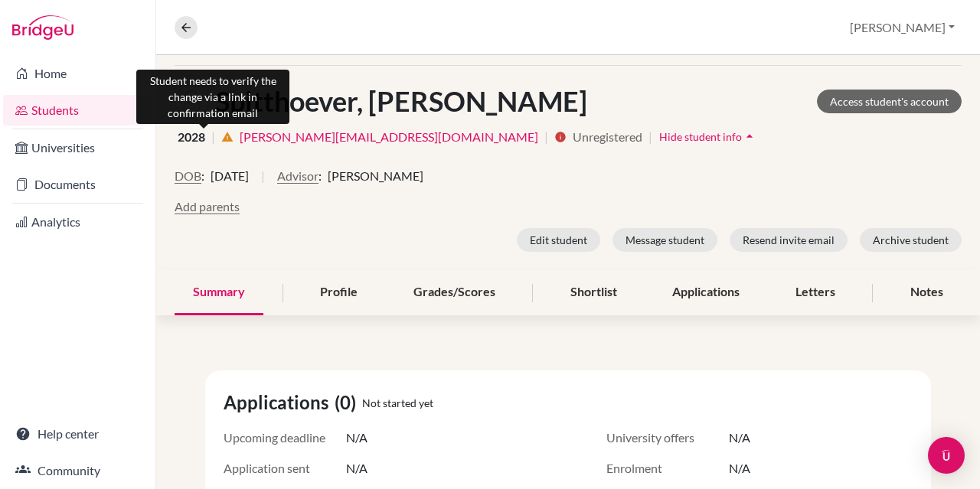
click at [221, 139] on icon "warning" at bounding box center [227, 137] width 12 height 12
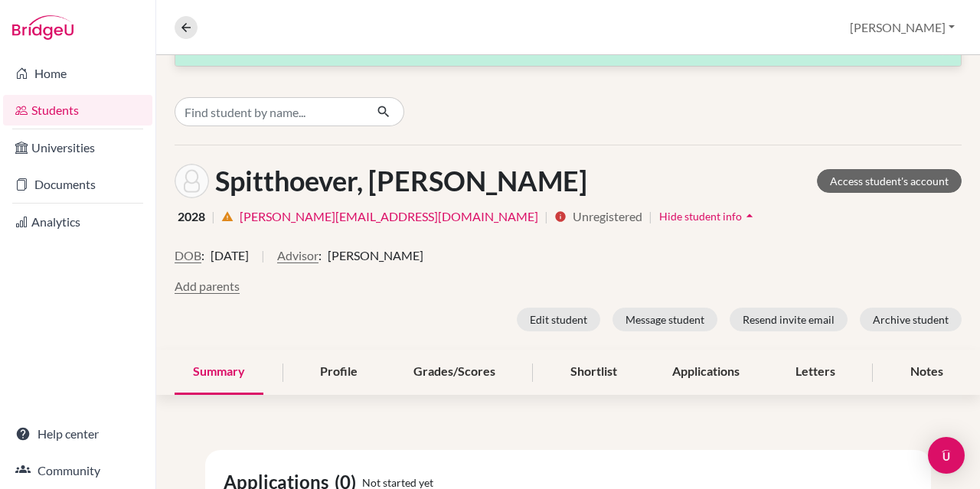
scroll to position [0, 0]
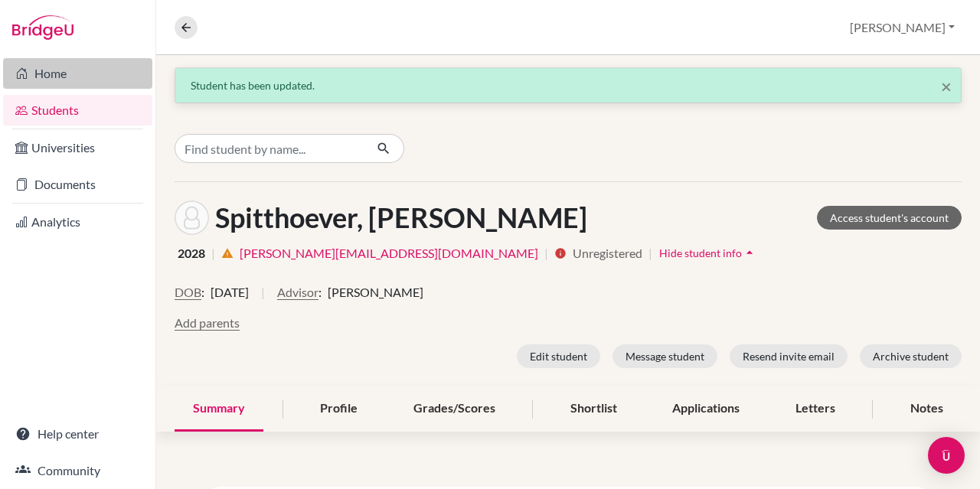
click at [34, 82] on link "Home" at bounding box center [77, 73] width 149 height 31
